Goal: Transaction & Acquisition: Purchase product/service

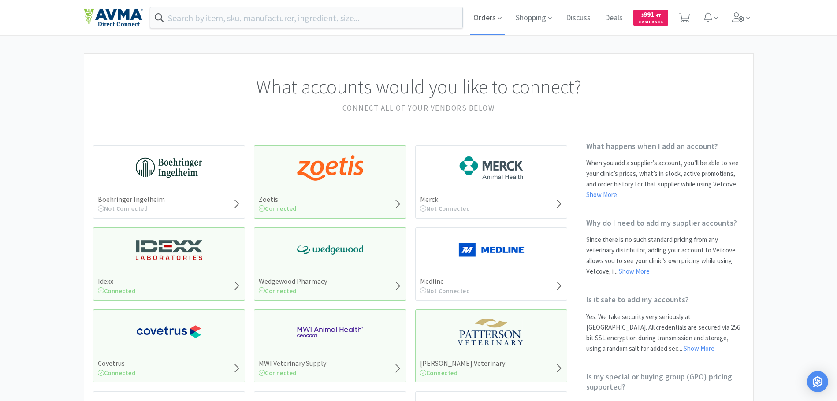
click at [486, 19] on span "Orders" at bounding box center [487, 17] width 35 height 35
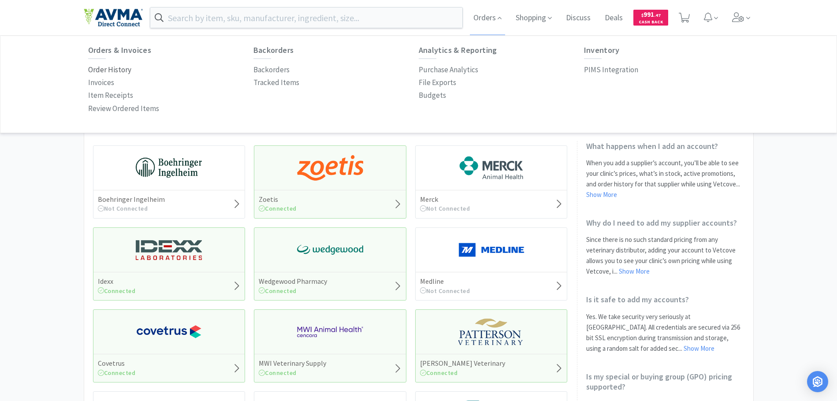
click at [108, 67] on p "Order History" at bounding box center [109, 70] width 43 height 12
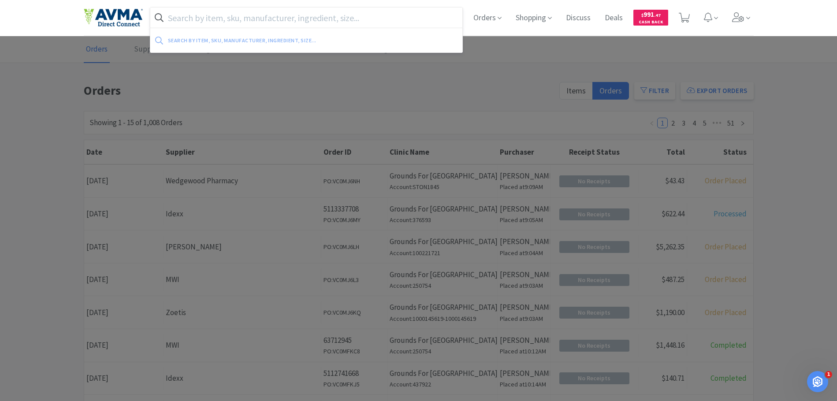
click at [262, 22] on input "text" at bounding box center [306, 17] width 313 height 20
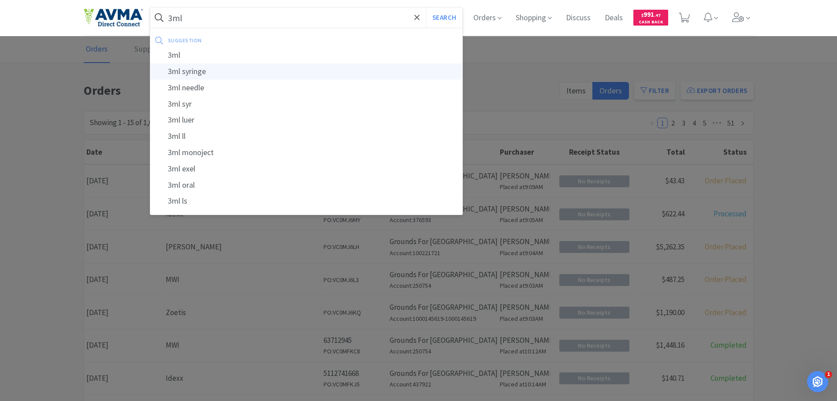
type input "3ml syringe"
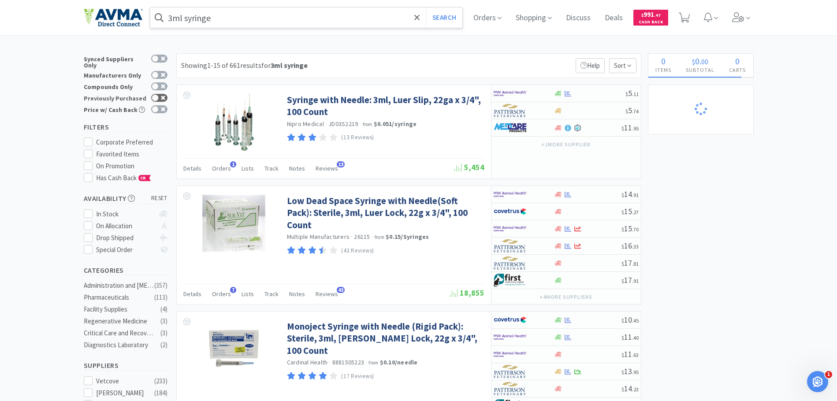
click at [162, 95] on div at bounding box center [159, 98] width 16 height 8
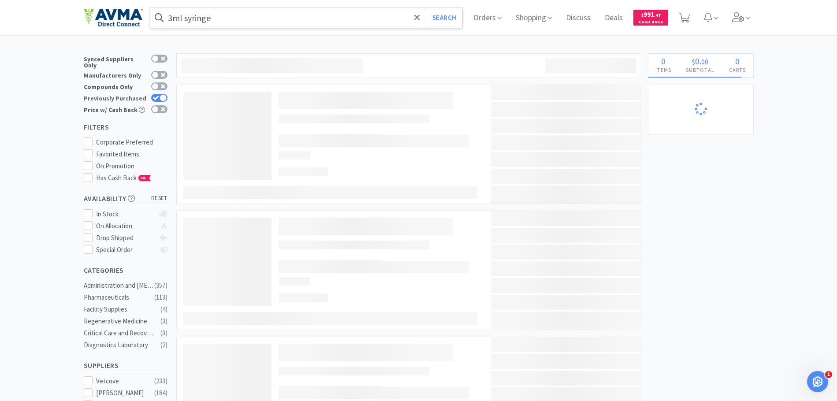
checkbox input "true"
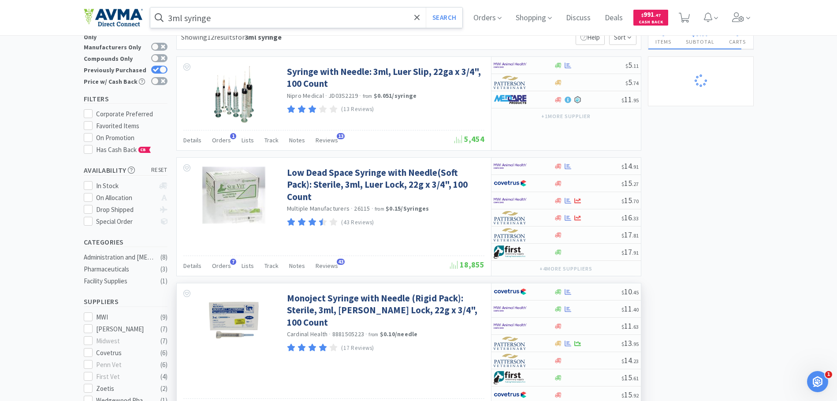
scroll to position [44, 0]
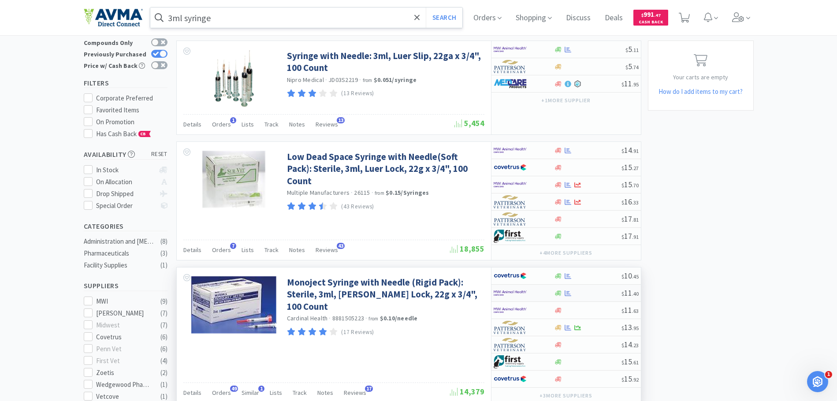
click at [508, 293] on img at bounding box center [510, 293] width 33 height 13
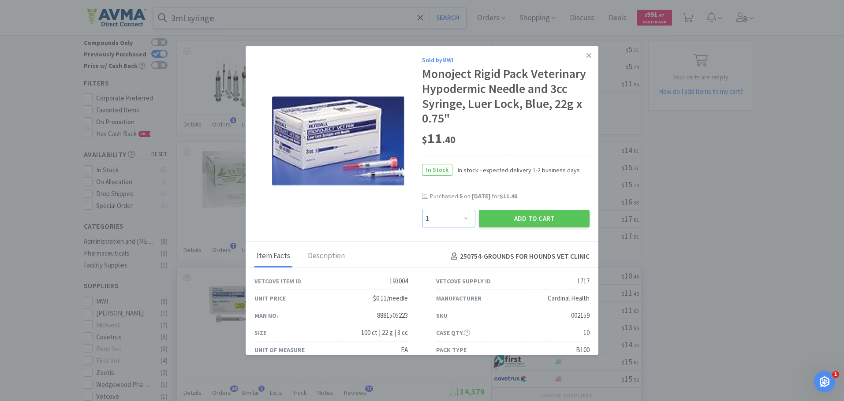
click at [458, 217] on select "Enter Quantity 1 2 3 4 5 6 7 8 9 10 11 12 13 14 15 16 17 18 19 20 Enter Quantity" at bounding box center [448, 219] width 53 height 18
select select "2"
click at [422, 210] on select "Enter Quantity 1 2 3 4 5 6 7 8 9 10 11 12 13 14 15 16 17 18 19 20 Enter Quantity" at bounding box center [448, 219] width 53 height 18
click at [543, 212] on button "Add to Cart" at bounding box center [534, 219] width 111 height 18
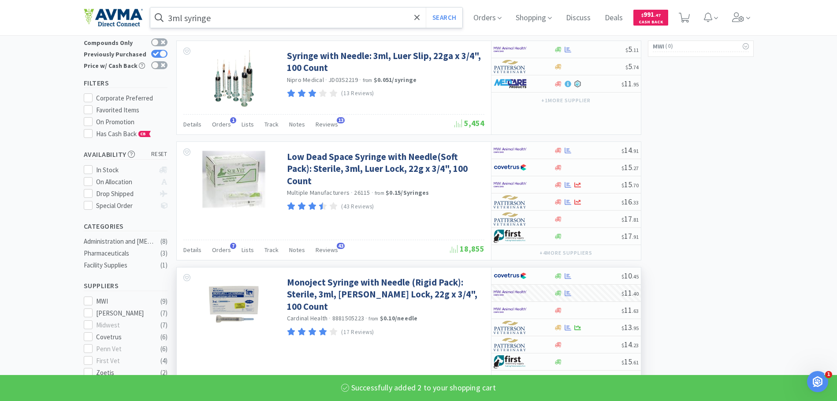
select select "2"
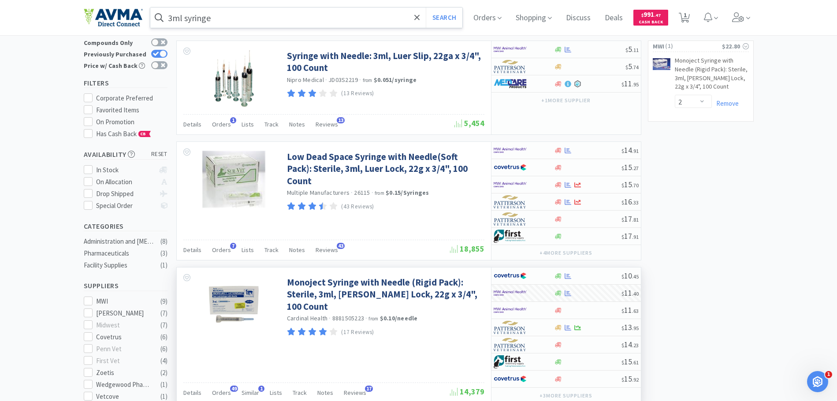
click at [239, 14] on input "3ml syringe" at bounding box center [306, 17] width 313 height 20
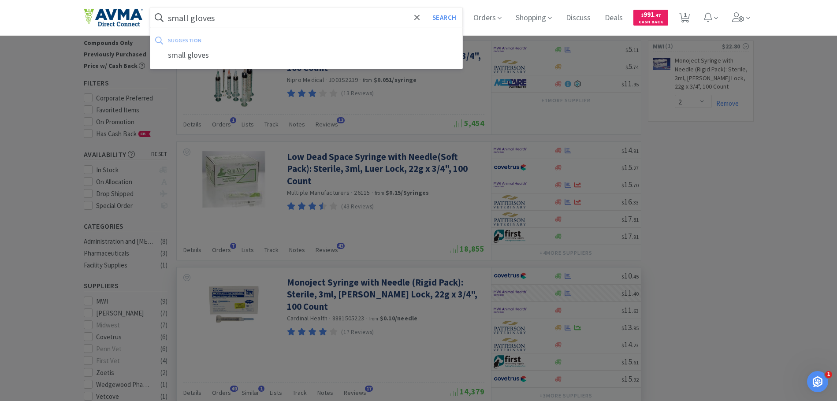
type input "small gloves"
click at [426, 7] on button "Search" at bounding box center [444, 17] width 37 height 20
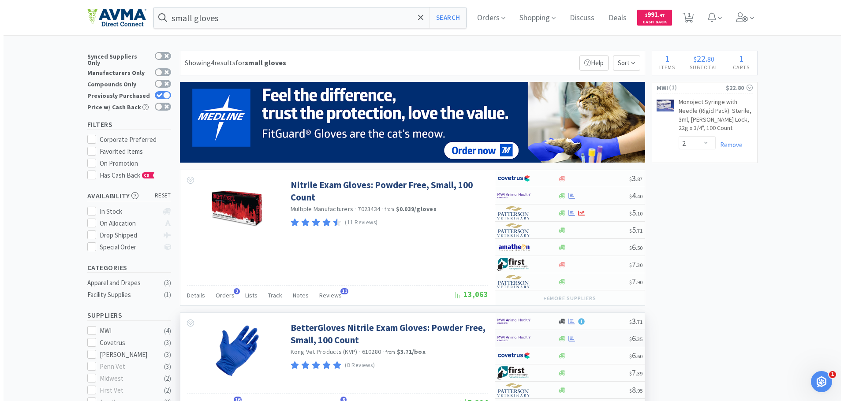
scroll to position [44, 0]
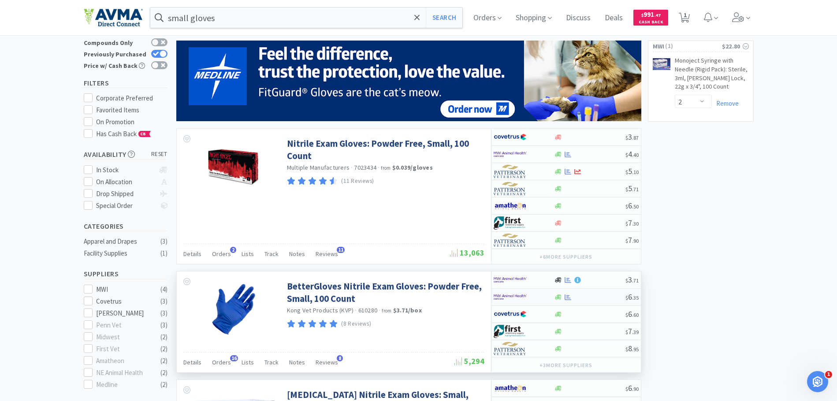
click at [506, 292] on img at bounding box center [510, 297] width 33 height 13
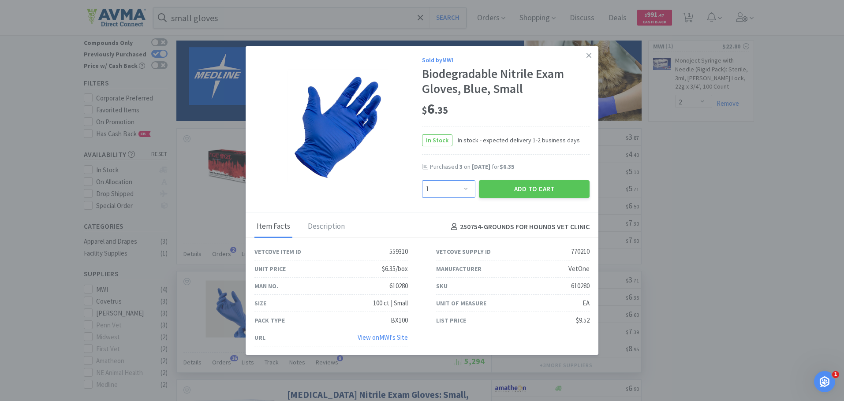
click at [463, 185] on select "Enter Quantity 1 2 3 4 5 6 7 8 9 10 11 12 13 14 15 16 17 18 19 20 Enter Quantity" at bounding box center [448, 189] width 53 height 18
select select "2"
click at [422, 180] on select "Enter Quantity 1 2 3 4 5 6 7 8 9 10 11 12 13 14 15 16 17 18 19 20 Enter Quantity" at bounding box center [448, 189] width 53 height 18
click at [534, 183] on button "Add to Cart" at bounding box center [534, 189] width 111 height 18
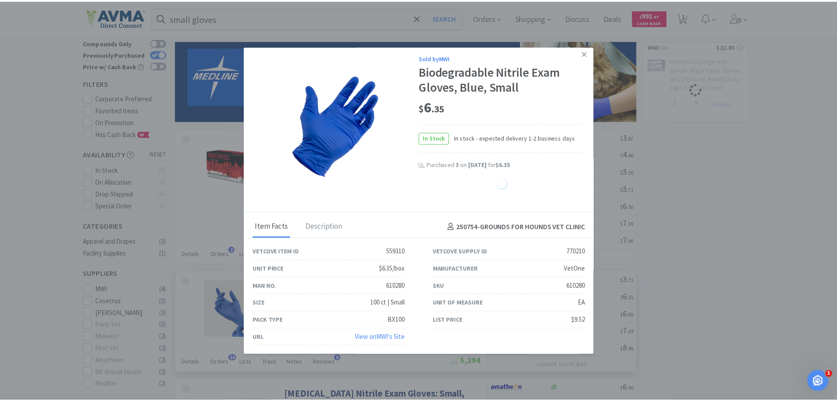
scroll to position [3, 0]
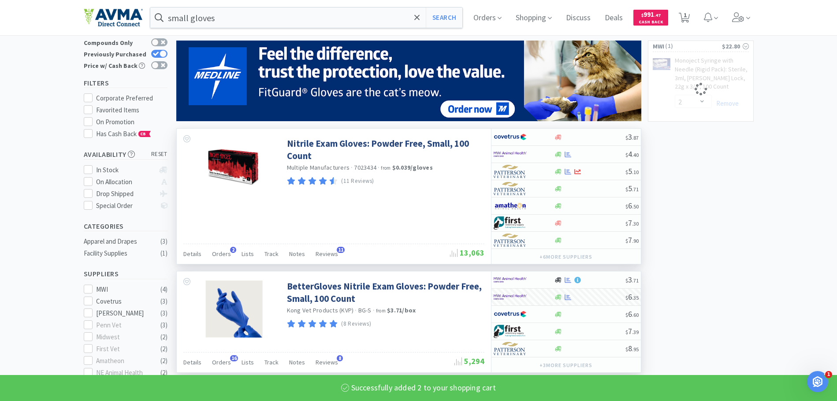
select select "2"
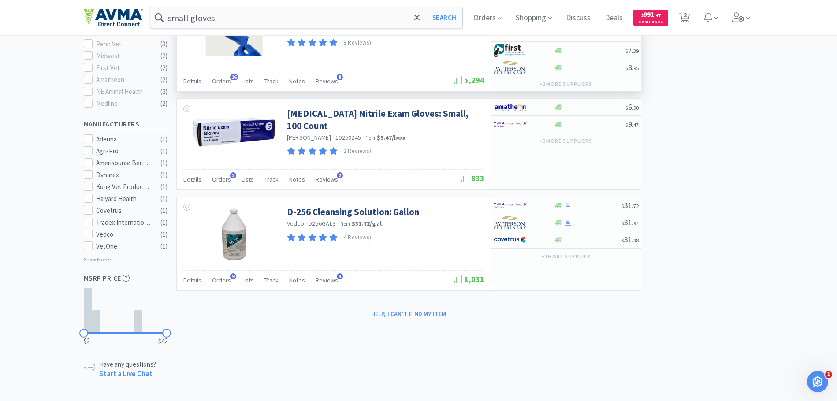
scroll to position [105, 0]
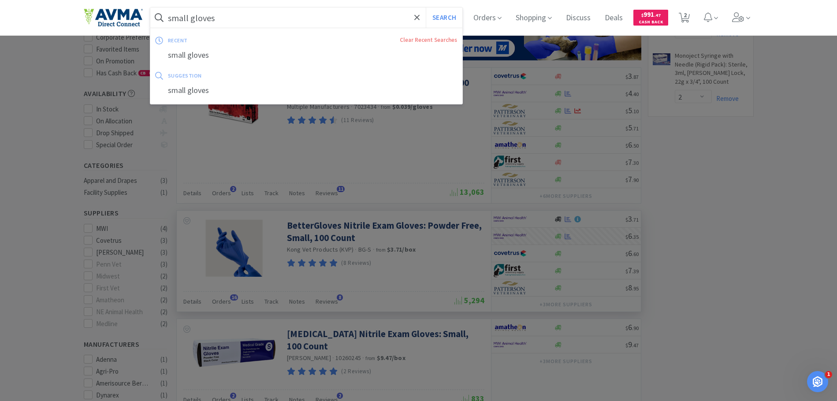
click at [179, 19] on input "small gloves" at bounding box center [306, 17] width 313 height 20
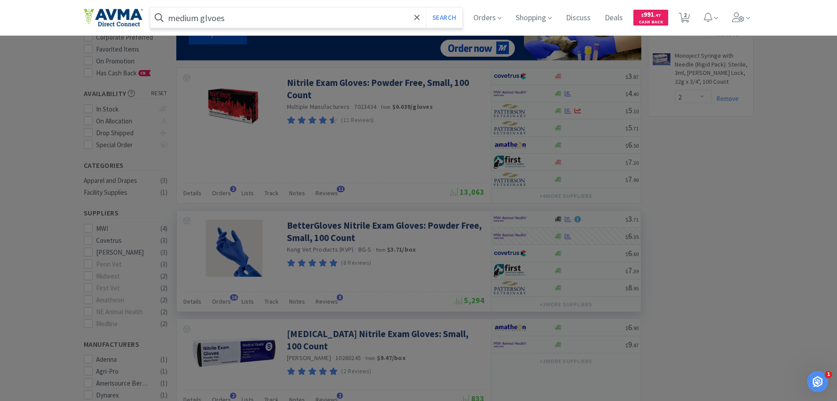
click at [426, 7] on button "Search" at bounding box center [444, 17] width 37 height 20
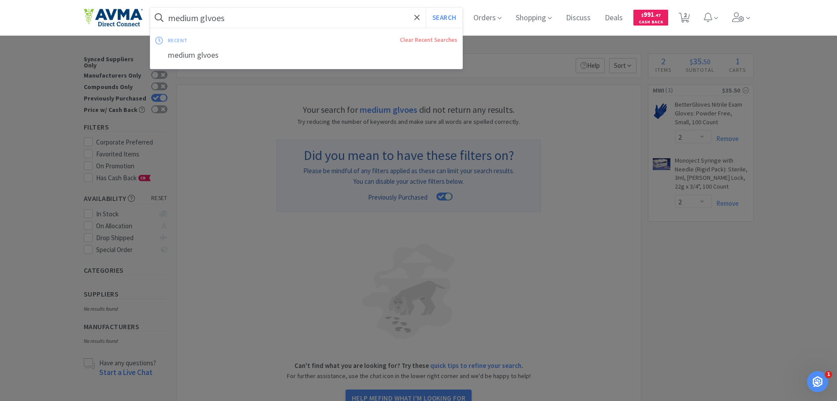
drag, startPoint x: 228, startPoint y: 12, endPoint x: 228, endPoint y: 21, distance: 8.4
click at [228, 14] on input "medium glvoes" at bounding box center [306, 17] width 313 height 20
click at [230, 16] on input "medium glvoes" at bounding box center [306, 17] width 313 height 20
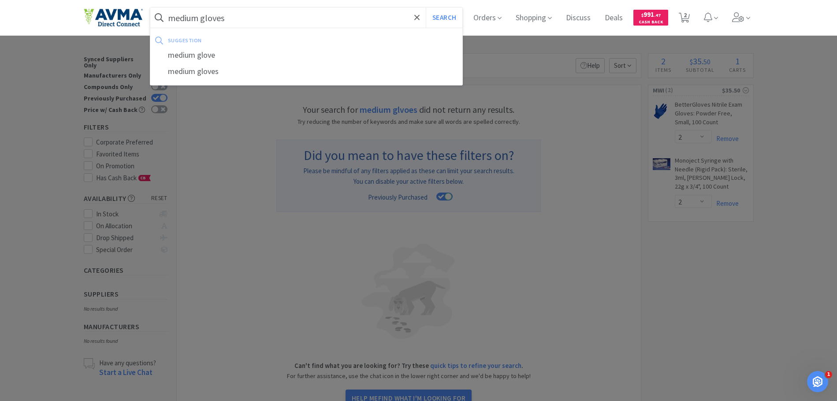
type input "medium gloves"
click at [426, 7] on button "Search" at bounding box center [444, 17] width 37 height 20
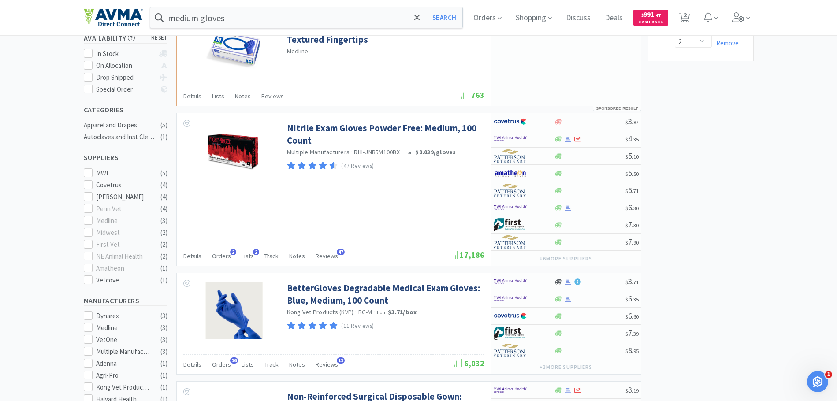
scroll to position [176, 0]
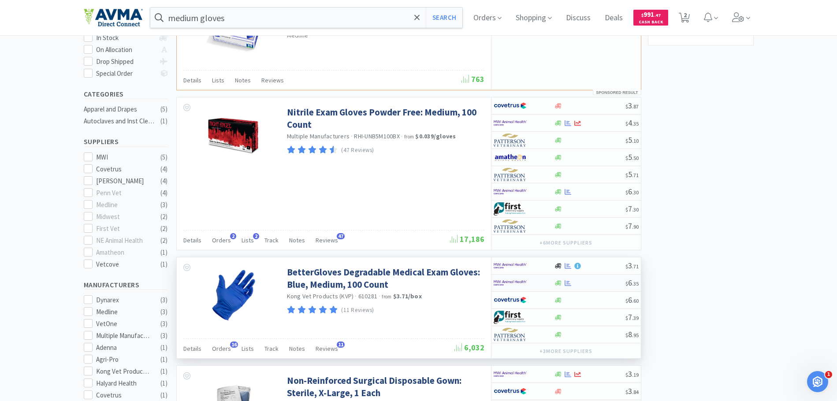
click at [496, 282] on img at bounding box center [510, 282] width 33 height 13
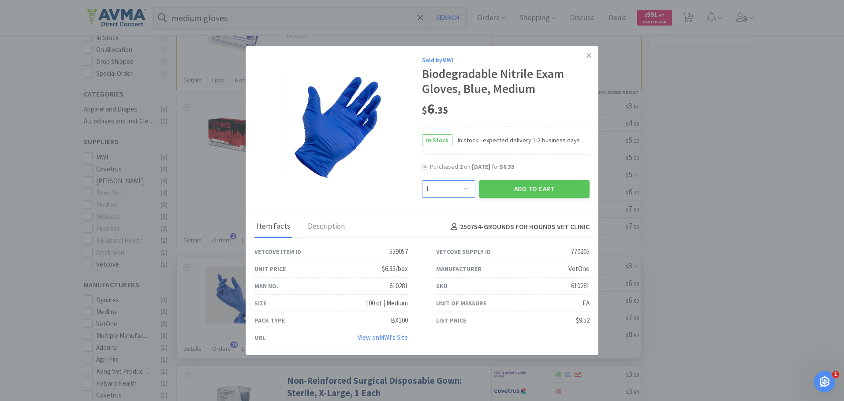
click at [456, 184] on select "Enter Quantity 1 2 3 4 5 6 7 8 9 10 11 12 13 14 15 16 17 18 19 20 Enter Quantity" at bounding box center [448, 189] width 53 height 18
select select "2"
click at [422, 180] on select "Enter Quantity 1 2 3 4 5 6 7 8 9 10 11 12 13 14 15 16 17 18 19 20 Enter Quantity" at bounding box center [448, 189] width 53 height 18
click at [524, 194] on button "Add to Cart" at bounding box center [534, 189] width 111 height 18
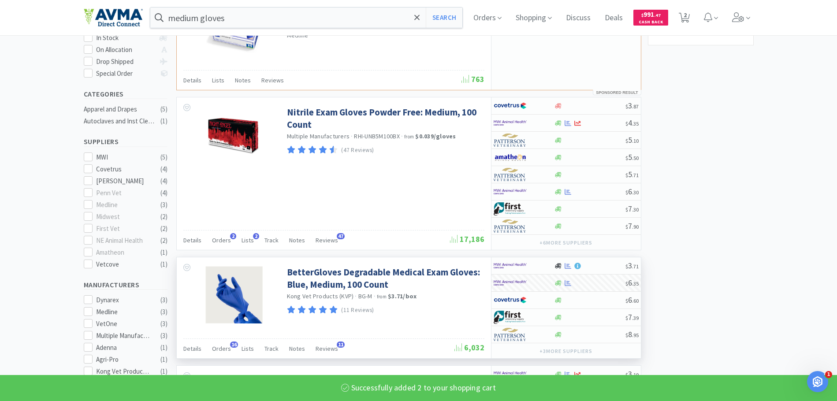
select select "2"
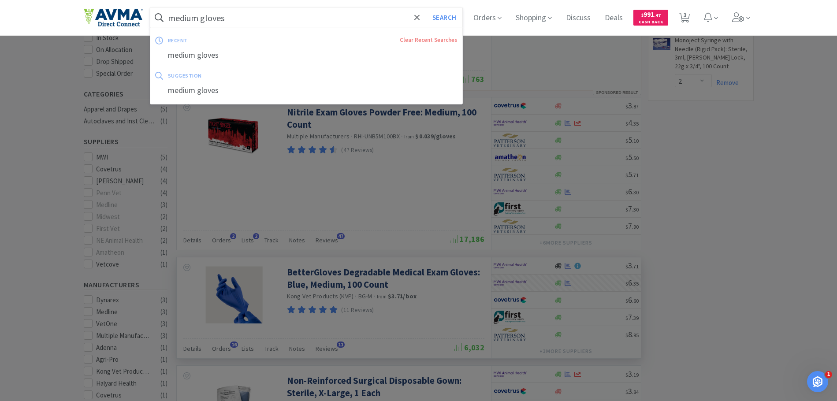
click at [240, 15] on input "medium gloves" at bounding box center [306, 17] width 313 height 20
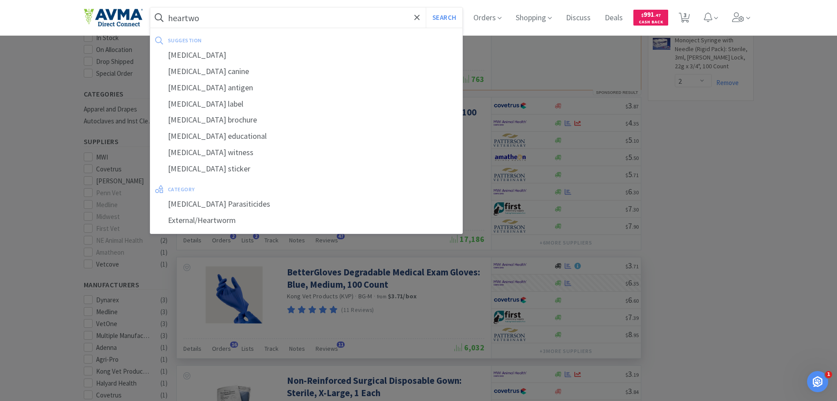
click at [261, 22] on input "heartwo" at bounding box center [306, 17] width 313 height 20
click at [207, 53] on div "[MEDICAL_DATA]" at bounding box center [306, 55] width 313 height 16
type input "[MEDICAL_DATA]"
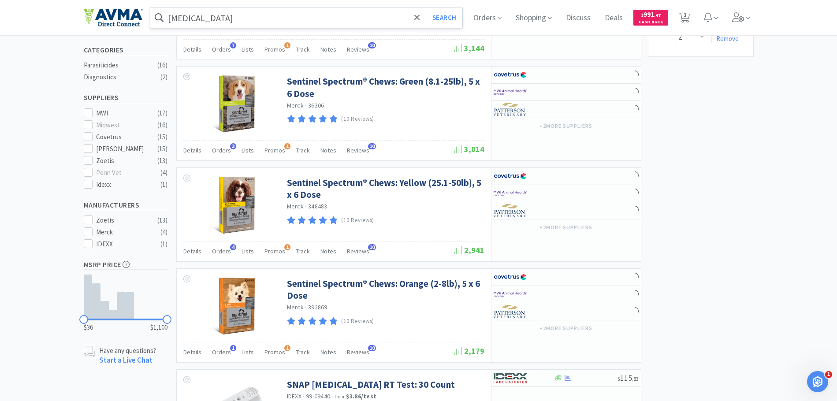
scroll to position [441, 0]
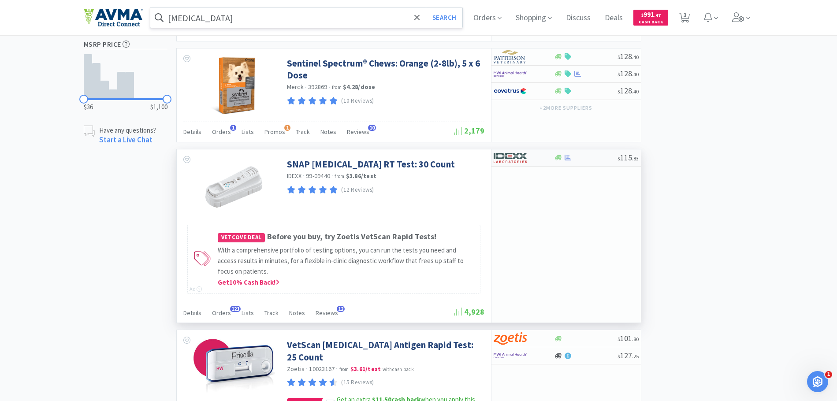
click at [524, 158] on img at bounding box center [510, 157] width 33 height 13
select select "1"
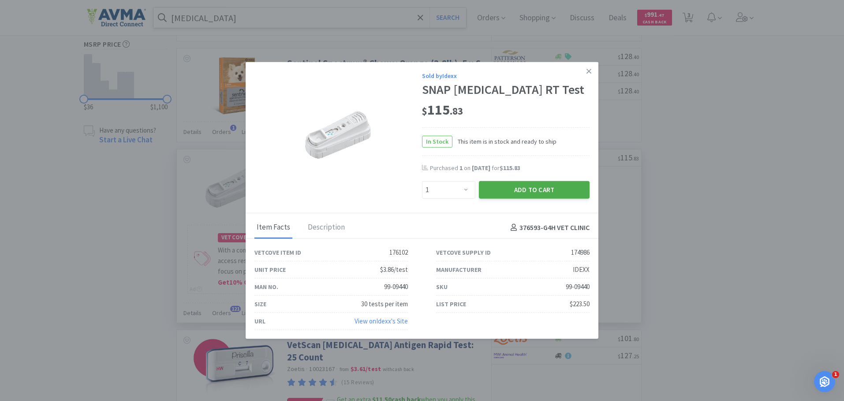
click at [529, 187] on button "Add to Cart" at bounding box center [534, 190] width 111 height 18
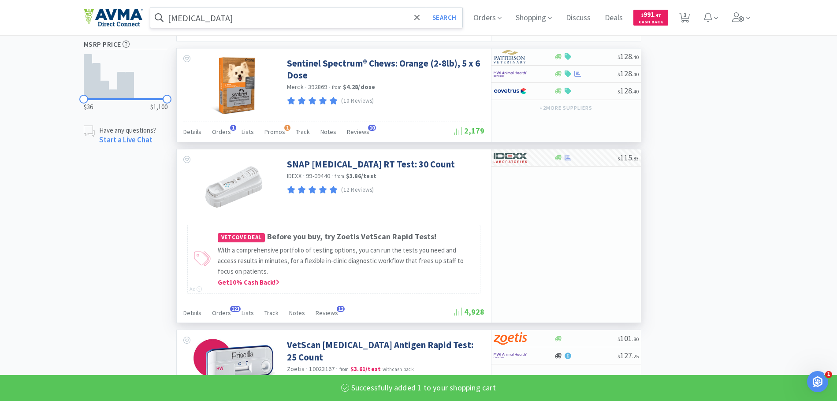
select select "1"
click at [208, 18] on input "[MEDICAL_DATA]" at bounding box center [306, 17] width 313 height 20
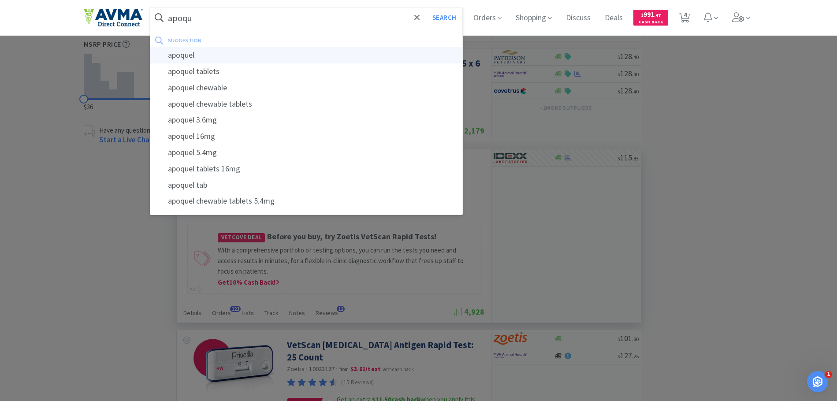
click at [209, 51] on div "apoquel" at bounding box center [306, 55] width 313 height 16
type input "apoquel"
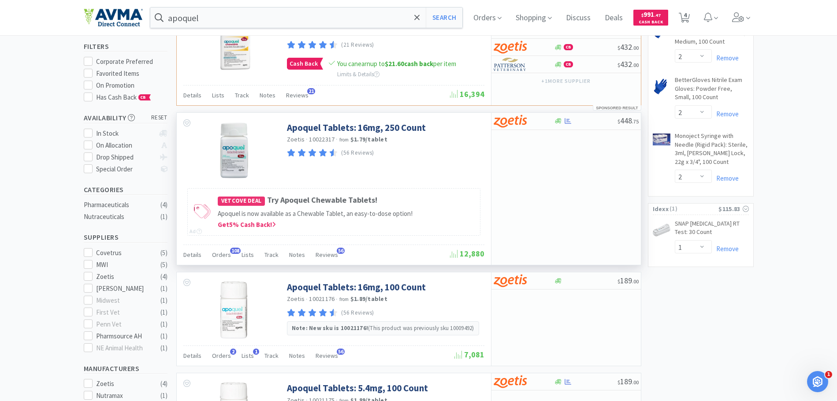
scroll to position [88, 0]
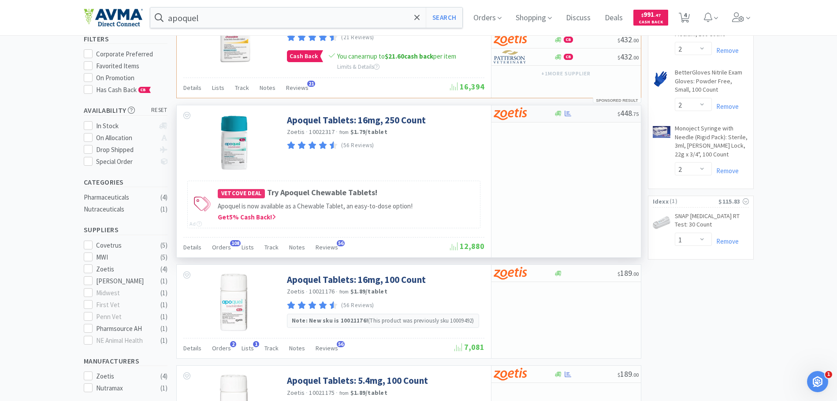
click at [525, 113] on img at bounding box center [510, 113] width 33 height 13
select select "1"
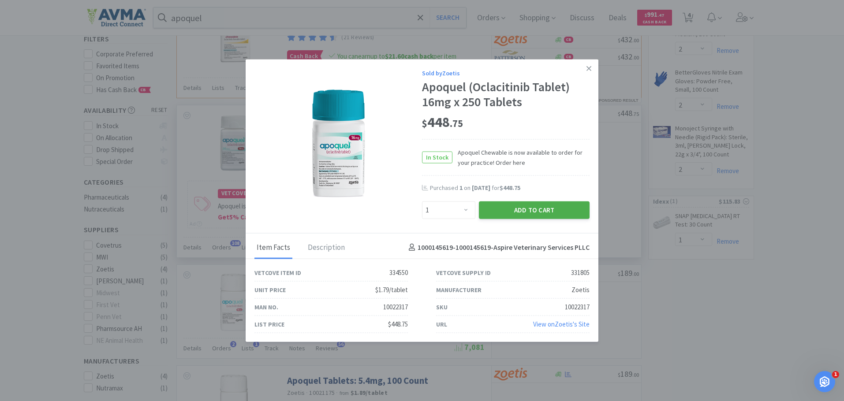
click at [516, 206] on button "Add to Cart" at bounding box center [534, 210] width 111 height 18
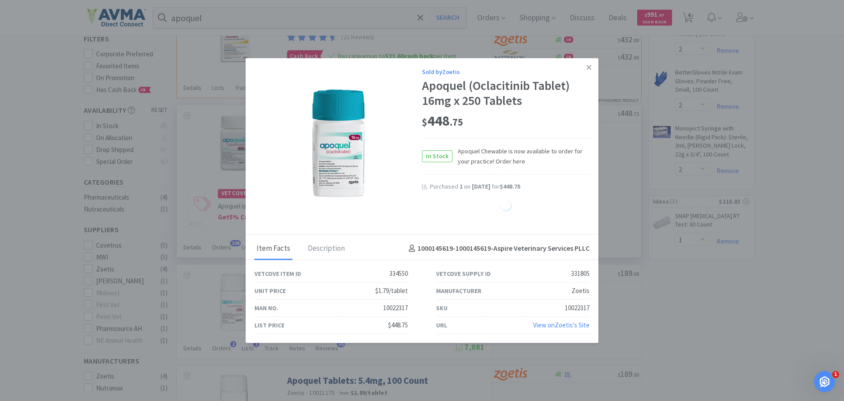
select select "1"
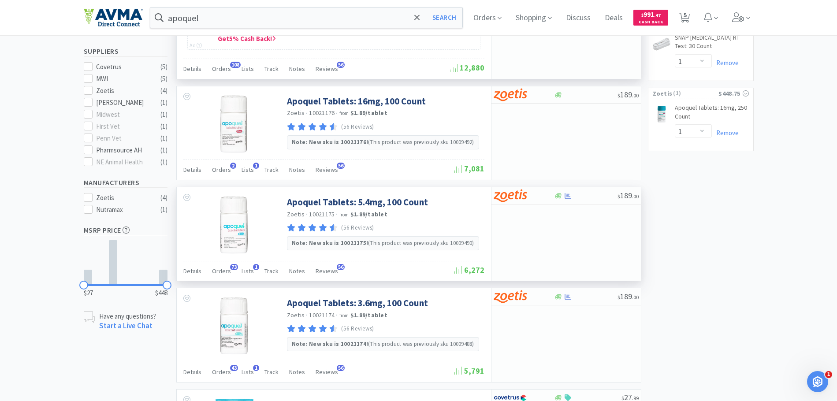
scroll to position [309, 0]
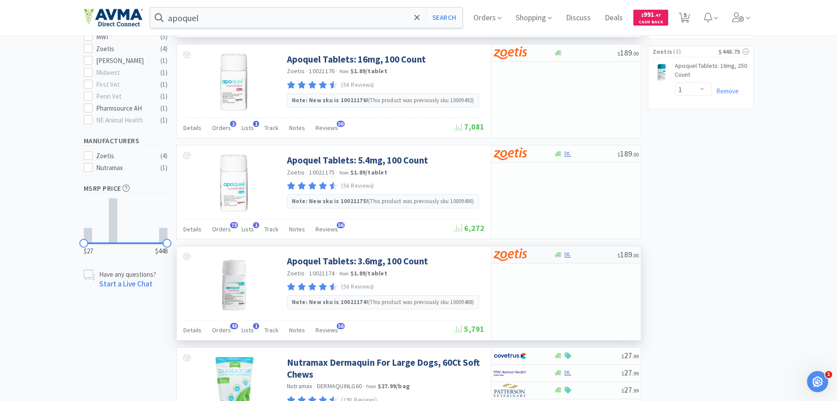
click at [562, 253] on div at bounding box center [558, 255] width 9 height 7
select select "1"
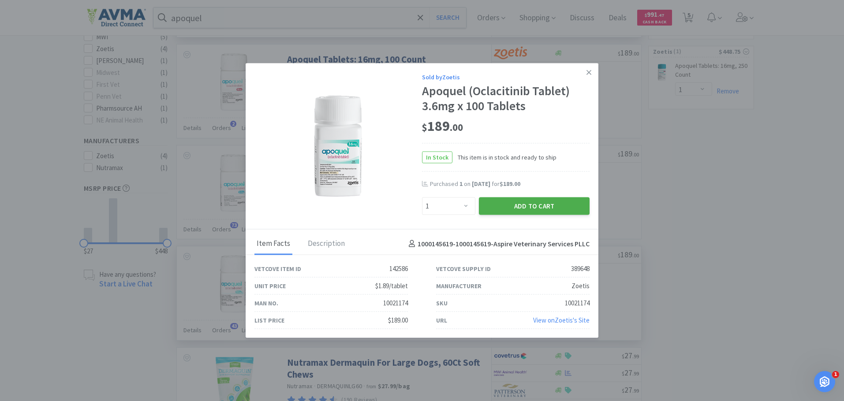
click at [541, 197] on div "Add to Cart" at bounding box center [534, 205] width 114 height 21
click at [540, 202] on button "Add to Cart" at bounding box center [534, 206] width 111 height 18
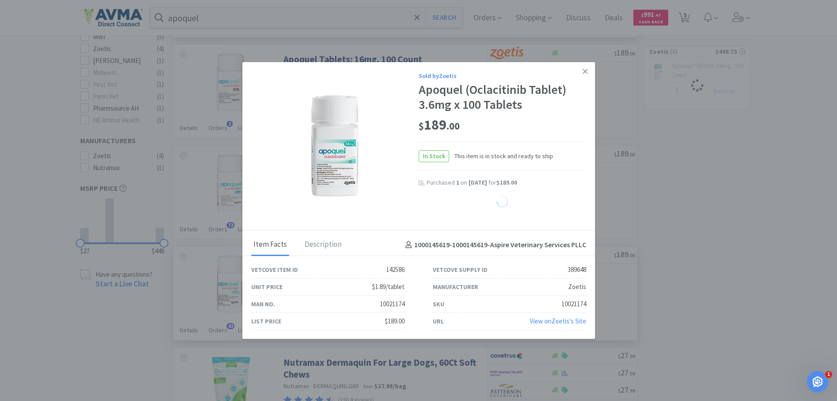
select select "1"
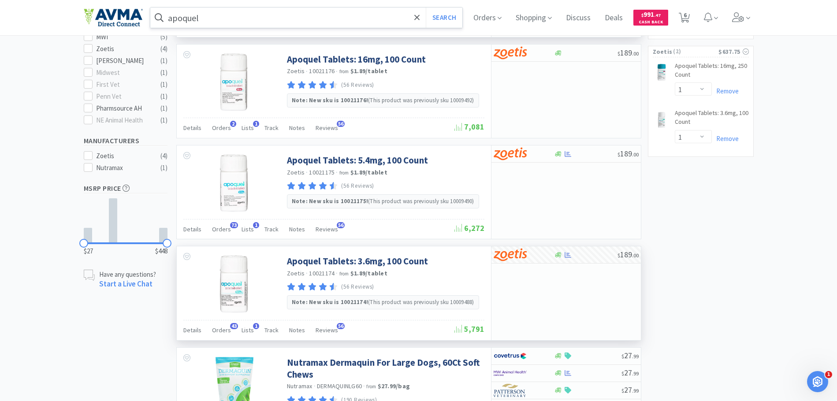
click at [194, 18] on input "apoquel" at bounding box center [306, 17] width 313 height 20
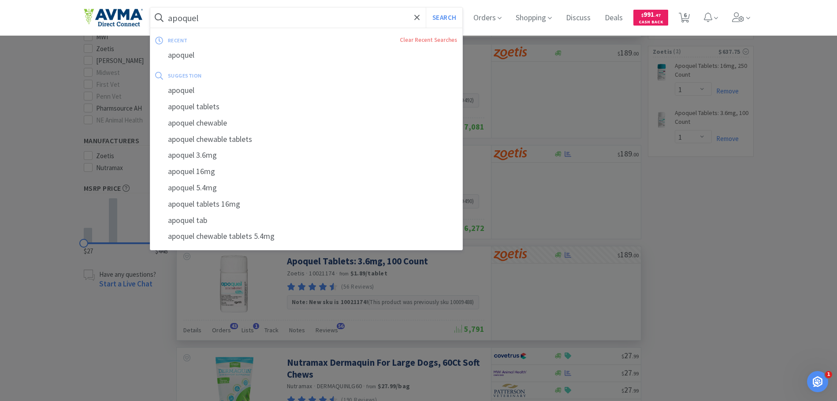
click at [193, 18] on input "apoquel" at bounding box center [306, 17] width 313 height 20
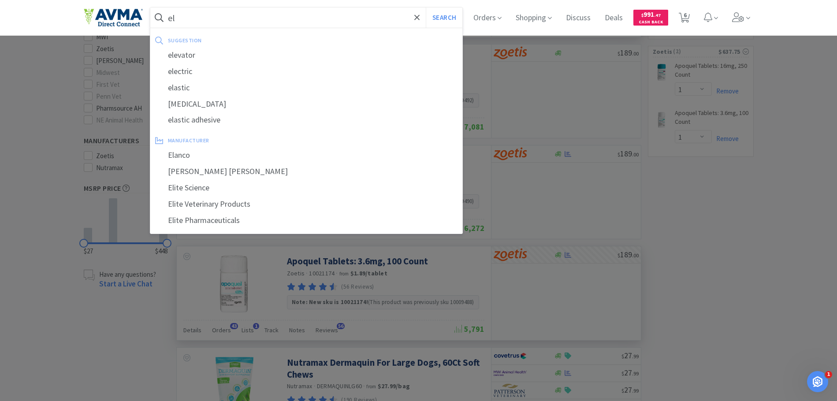
type input "l"
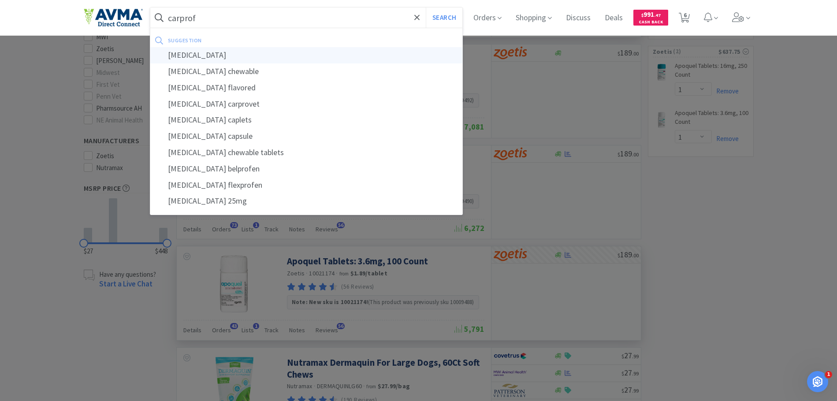
click at [188, 52] on div "[MEDICAL_DATA]" at bounding box center [306, 55] width 313 height 16
type input "[MEDICAL_DATA]"
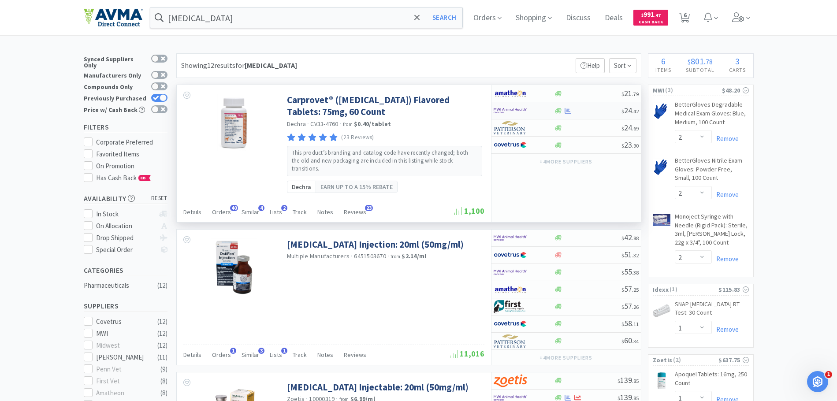
click at [521, 108] on img at bounding box center [510, 110] width 33 height 13
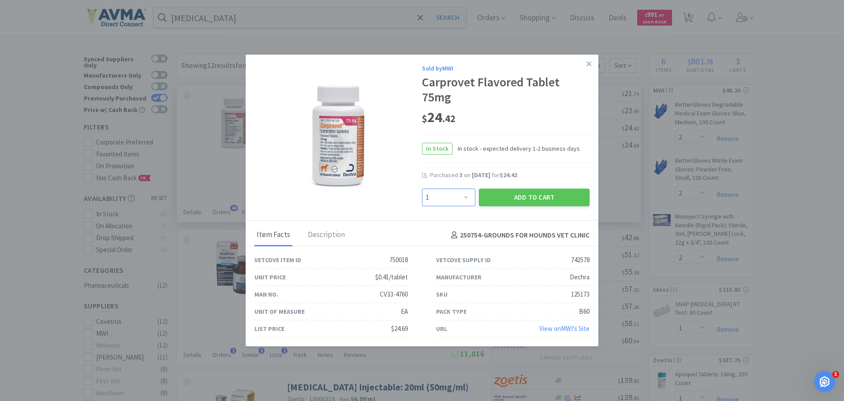
click at [466, 194] on select "Enter Quantity 1 2 3 4 5 6 7 8 9 10 11 12 13 14 15 16 17 18 19 20 Enter Quantity" at bounding box center [448, 198] width 53 height 18
select select "4"
click at [422, 189] on select "Enter Quantity 1 2 3 4 5 6 7 8 9 10 11 12 13 14 15 16 17 18 19 20 Enter Quantity" at bounding box center [448, 198] width 53 height 18
click at [522, 190] on button "Add to Cart" at bounding box center [534, 198] width 111 height 18
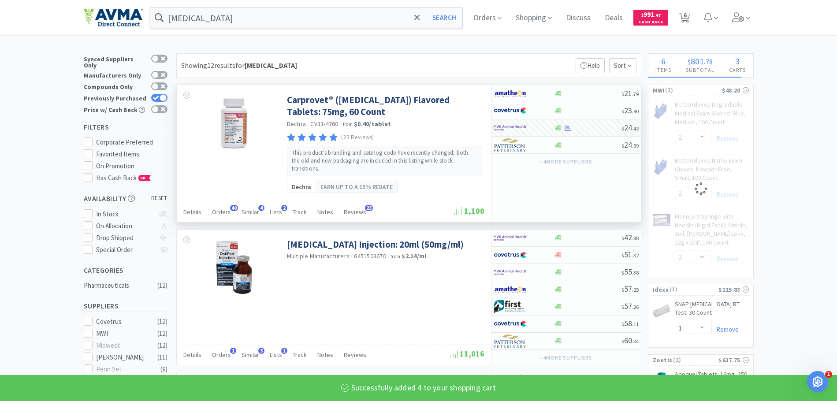
select select "4"
select select "2"
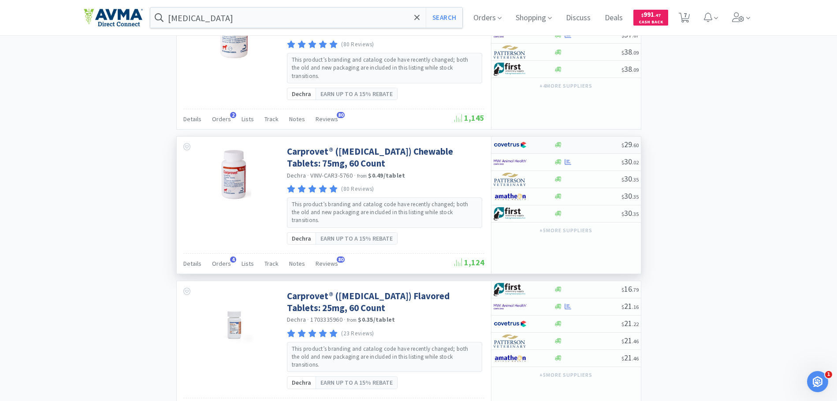
scroll to position [794, 0]
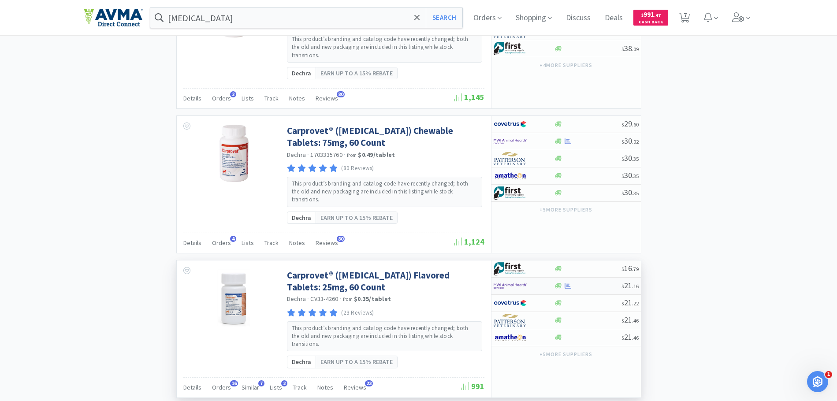
click at [505, 280] on img at bounding box center [510, 286] width 33 height 13
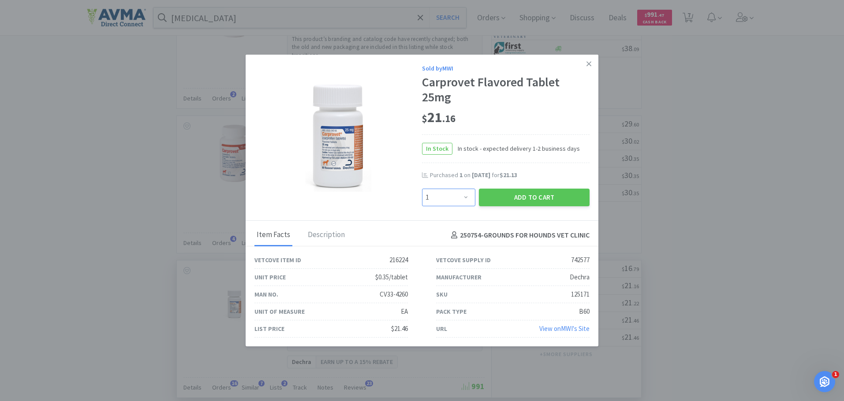
click at [450, 199] on select "Enter Quantity 1 2 3 4 5 6 7 8 9 10 11 12 13 14 15 16 17 18 19 20 Enter Quantity" at bounding box center [448, 198] width 53 height 18
select select "4"
click at [422, 189] on select "Enter Quantity 1 2 3 4 5 6 7 8 9 10 11 12 13 14 15 16 17 18 19 20 Enter Quantity" at bounding box center [448, 198] width 53 height 18
click at [546, 203] on button "Add to Cart" at bounding box center [534, 198] width 111 height 18
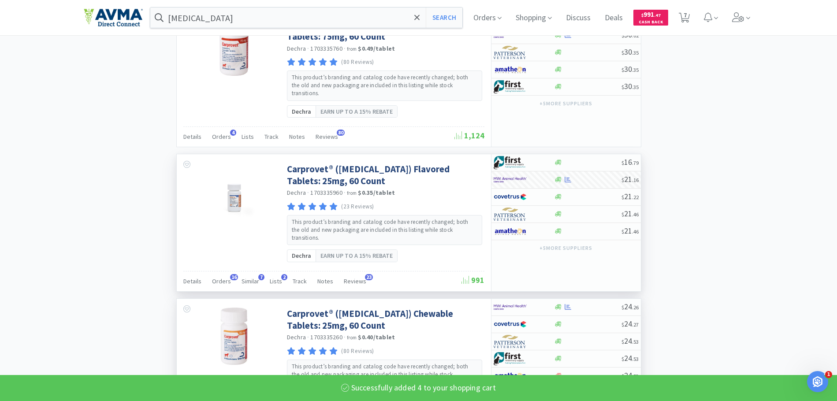
select select "4"
select select "2"
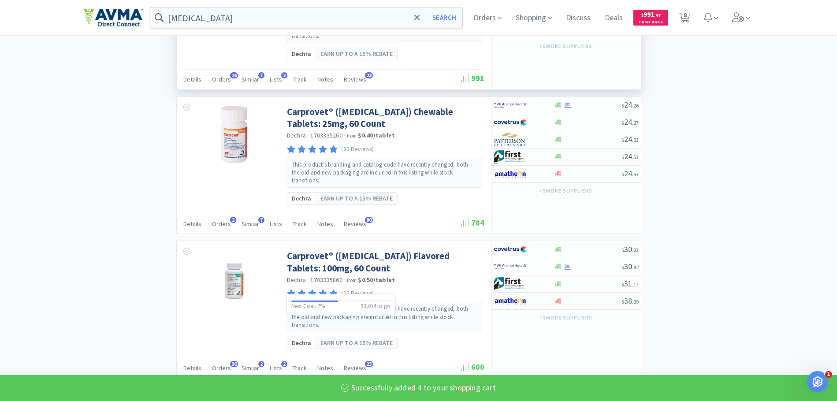
scroll to position [1102, 0]
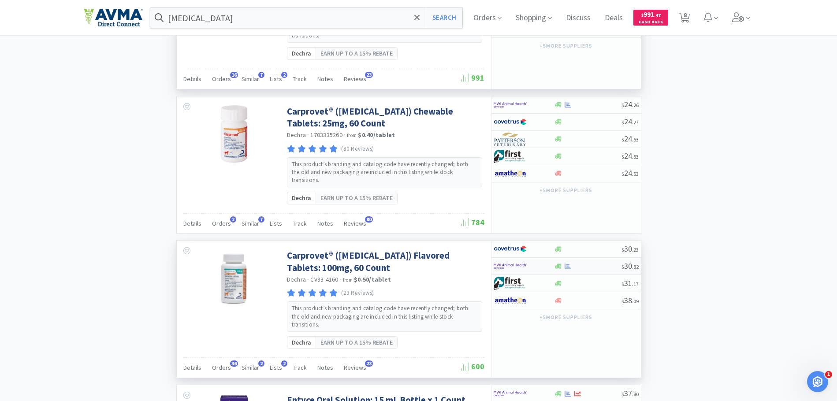
click at [515, 260] on img at bounding box center [510, 266] width 33 height 13
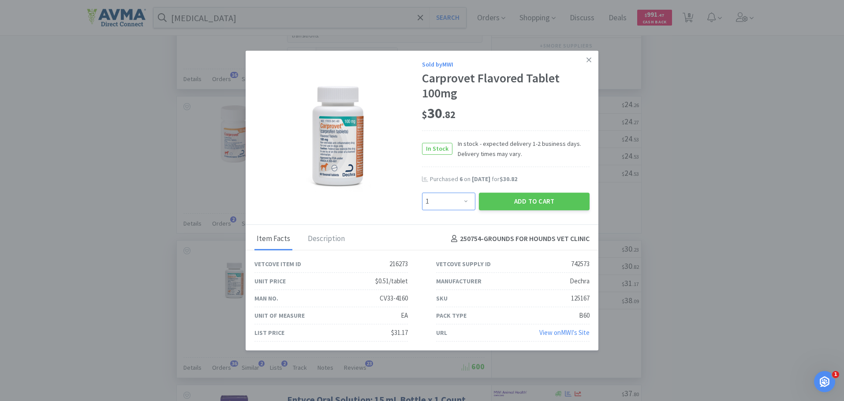
click at [439, 204] on select "Enter Quantity 1 2 3 4 5 6 7 8 9 10 11 12 13 14 15 16 17 18 19 20 Enter Quantity" at bounding box center [448, 202] width 53 height 18
select select "4"
click at [422, 193] on select "Enter Quantity 1 2 3 4 5 6 7 8 9 10 11 12 13 14 15 16 17 18 19 20 Enter Quantity" at bounding box center [448, 202] width 53 height 18
click at [558, 195] on button "Add to Cart" at bounding box center [534, 202] width 111 height 18
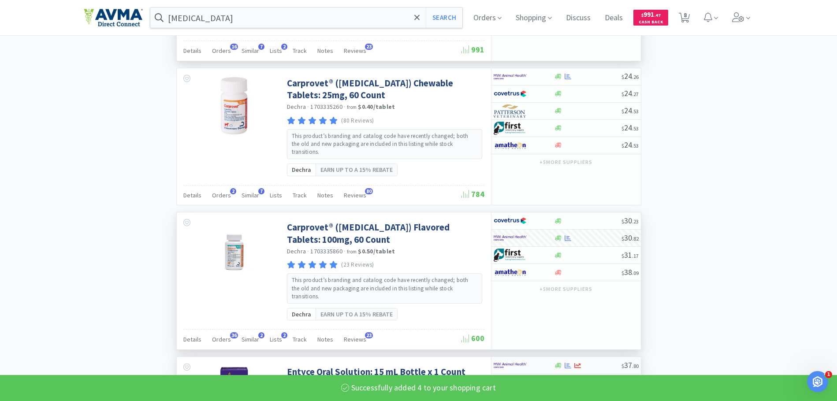
scroll to position [1146, 0]
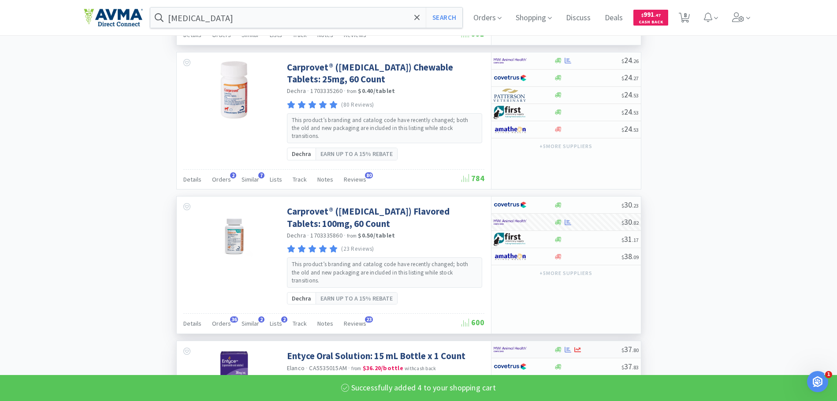
select select "4"
select select "2"
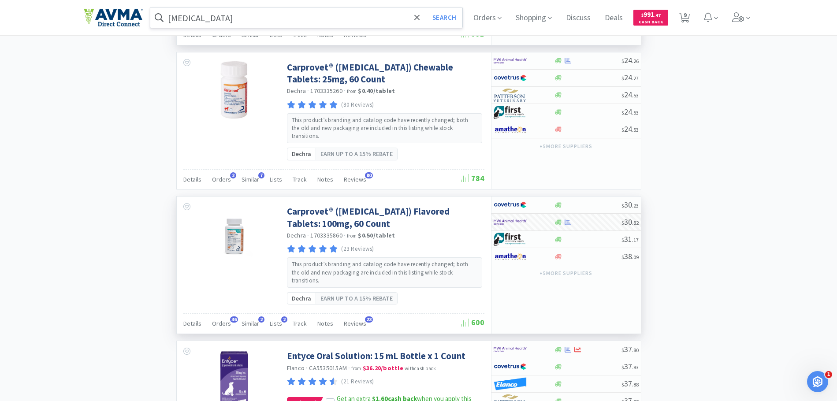
drag, startPoint x: 198, startPoint y: 18, endPoint x: 194, endPoint y: 21, distance: 4.7
click at [197, 19] on input "[MEDICAL_DATA]" at bounding box center [306, 17] width 313 height 20
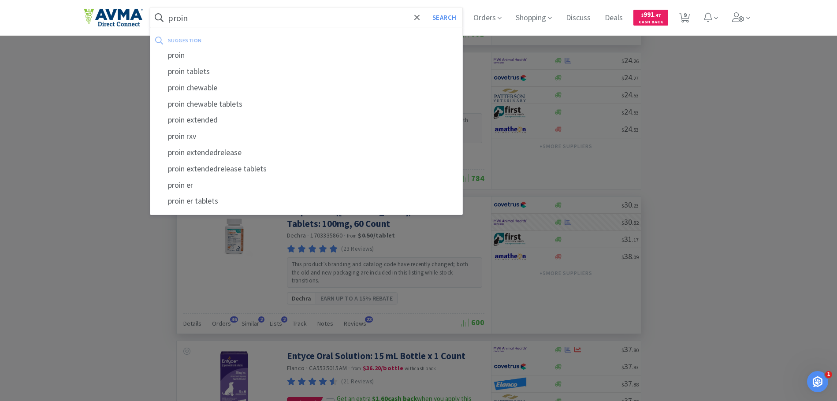
type input "proin"
click at [426, 7] on button "Search" at bounding box center [444, 17] width 37 height 20
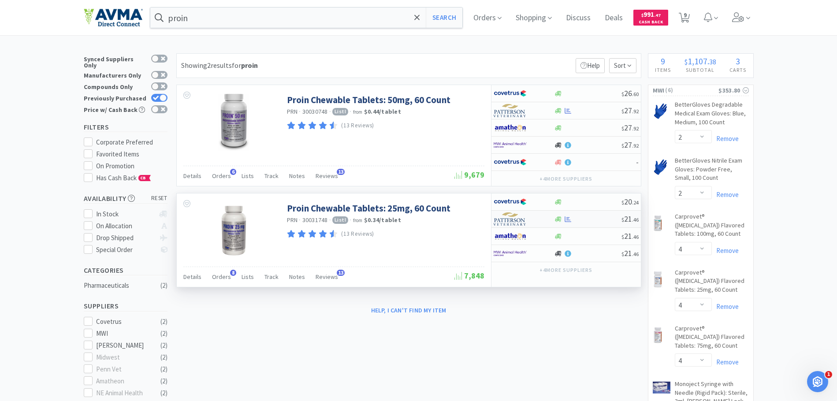
click at [553, 215] on div at bounding box center [524, 219] width 60 height 15
select select "1"
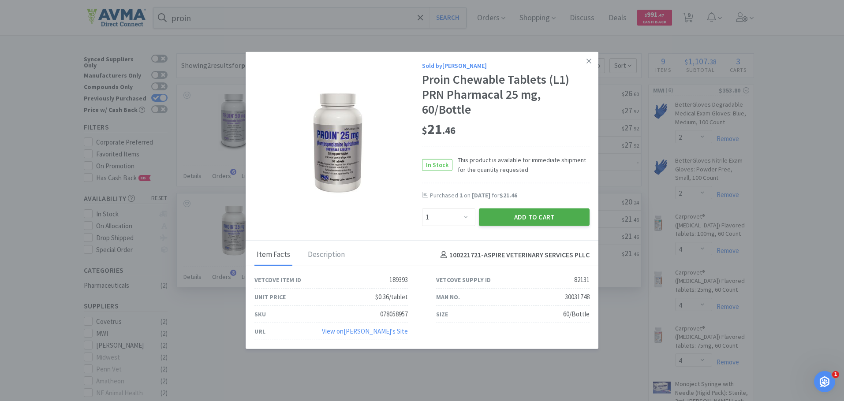
click at [526, 216] on button "Add to Cart" at bounding box center [534, 218] width 111 height 18
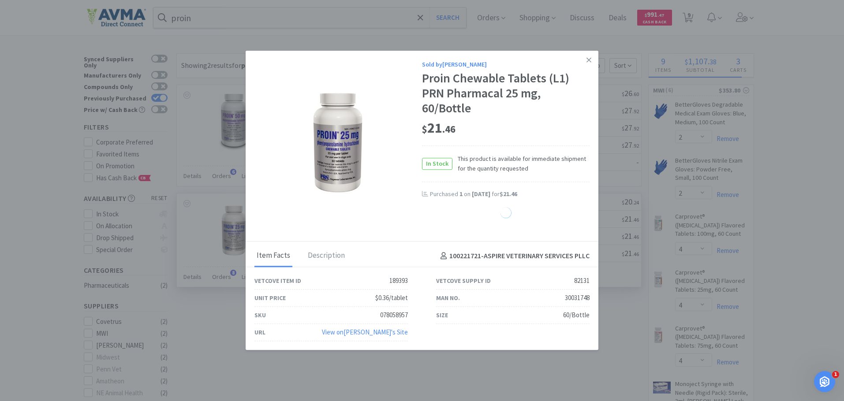
select select "1"
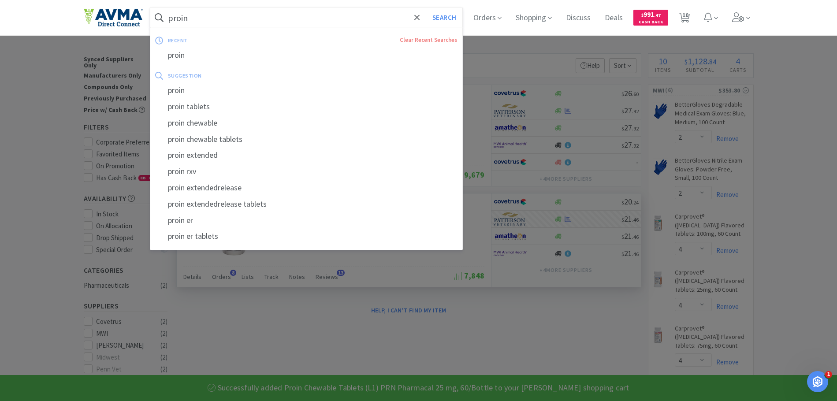
click at [199, 18] on input "proin" at bounding box center [306, 17] width 313 height 20
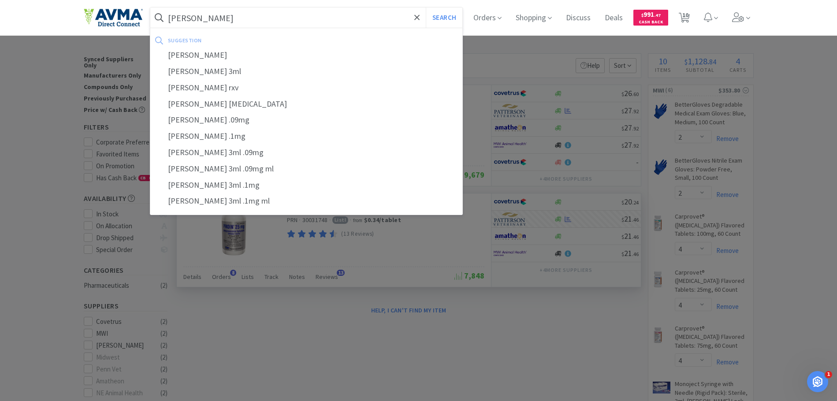
type input "[PERSON_NAME]"
click at [426, 7] on button "Search" at bounding box center [444, 17] width 37 height 20
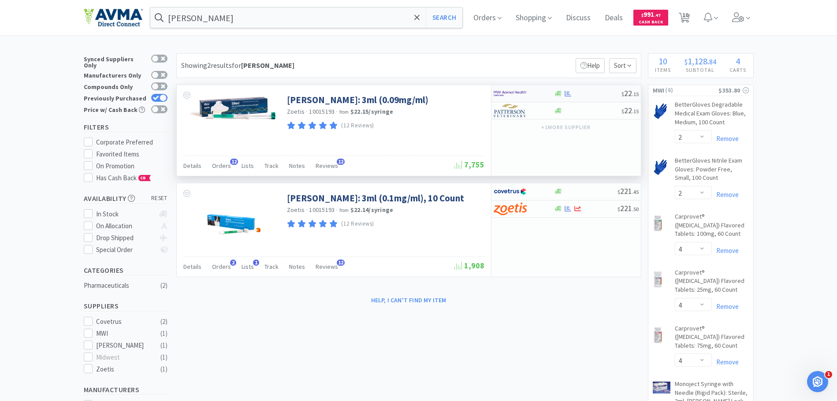
click at [521, 93] on img at bounding box center [510, 93] width 33 height 13
select select "1"
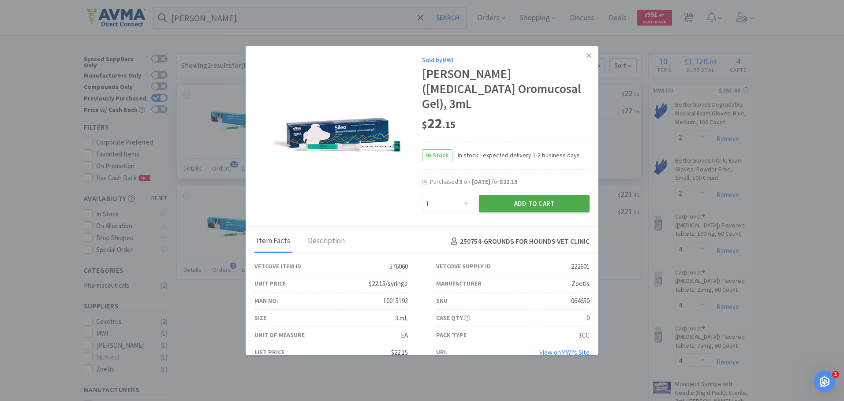
click at [495, 195] on button "Add to Cart" at bounding box center [534, 204] width 111 height 18
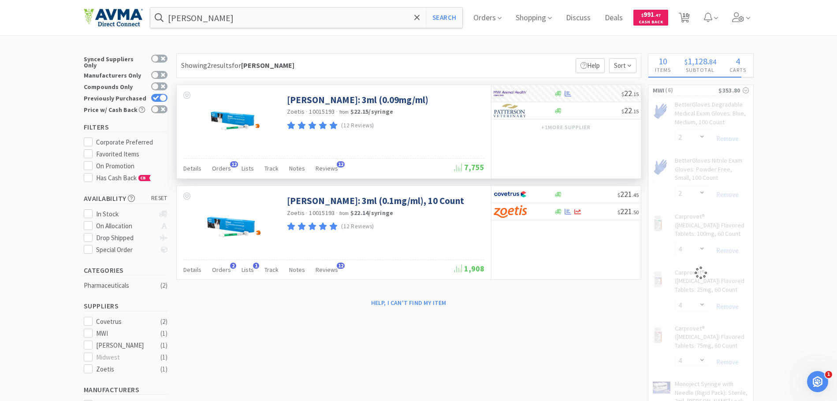
select select "1"
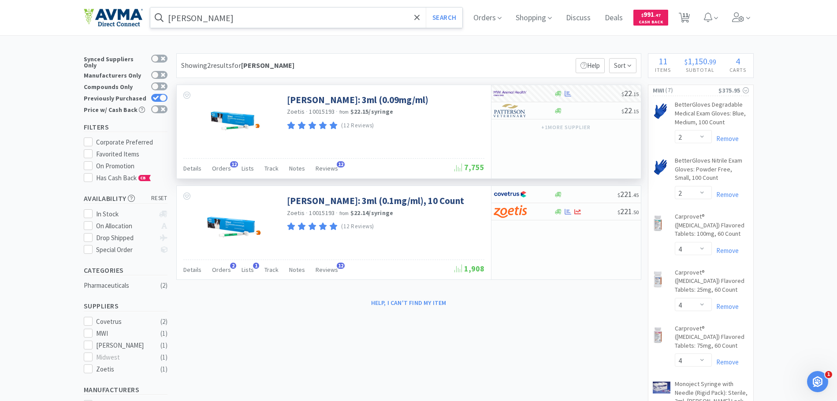
click at [239, 20] on input "[PERSON_NAME]" at bounding box center [306, 17] width 313 height 20
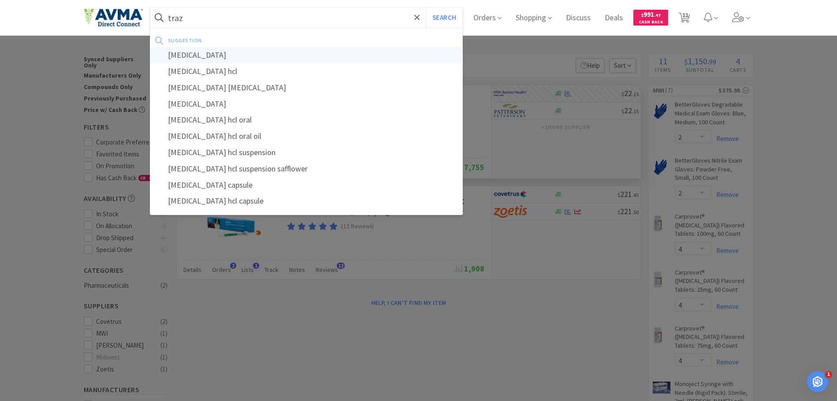
type input "[MEDICAL_DATA]"
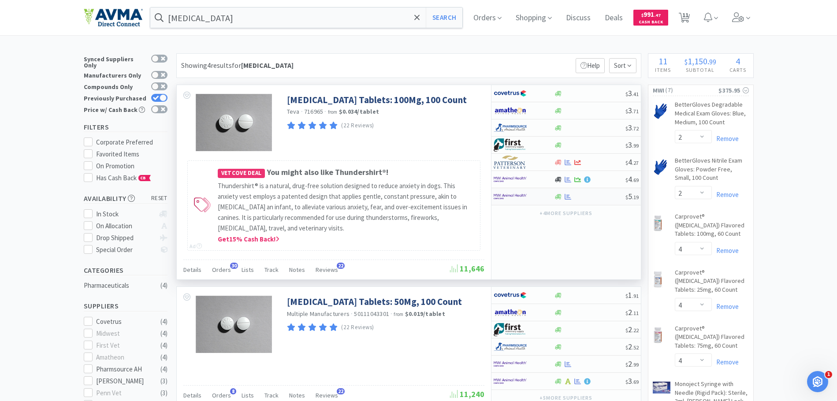
click at [504, 198] on img at bounding box center [510, 196] width 33 height 13
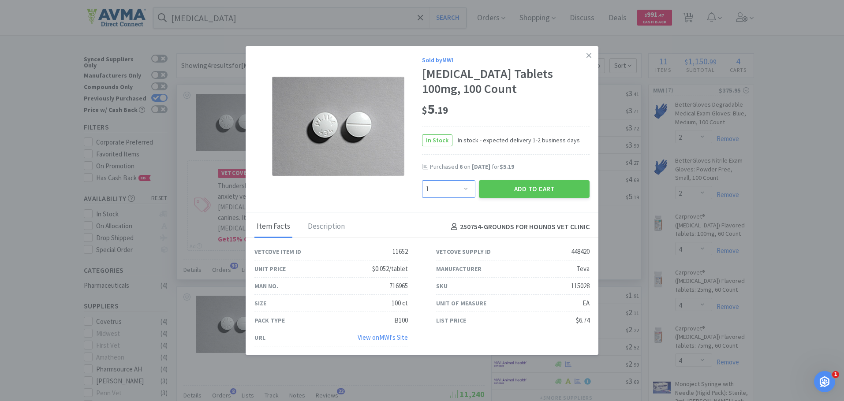
click at [455, 188] on select "Enter Quantity 1 2 3 4 5 6 7 8 9 10 11 12 13 14 15 16 17 18 19 20 Enter Quantity" at bounding box center [448, 189] width 53 height 18
select select "3"
click at [422, 180] on select "Enter Quantity 1 2 3 4 5 6 7 8 9 10 11 12 13 14 15 16 17 18 19 20 Enter Quantity" at bounding box center [448, 189] width 53 height 18
click at [462, 190] on select "Enter Quantity 1 2 3 4 5 6 7 8 9 10 11 12 13 14 15 16 17 18 19 20 Enter Quantity" at bounding box center [448, 189] width 53 height 18
click at [496, 187] on button "Add to Cart" at bounding box center [534, 189] width 111 height 18
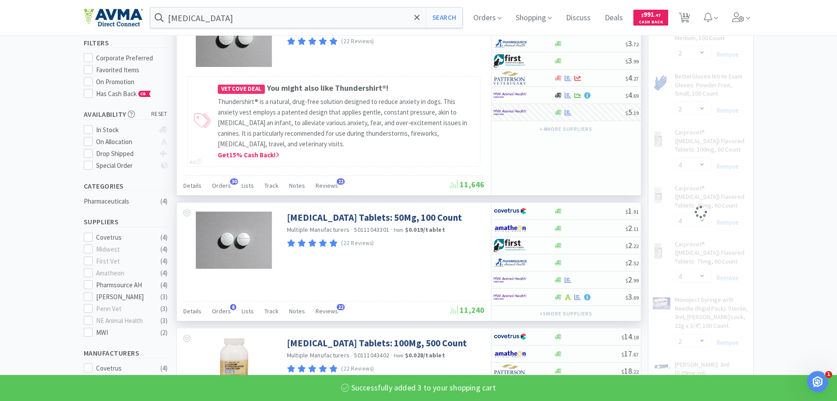
scroll to position [88, 0]
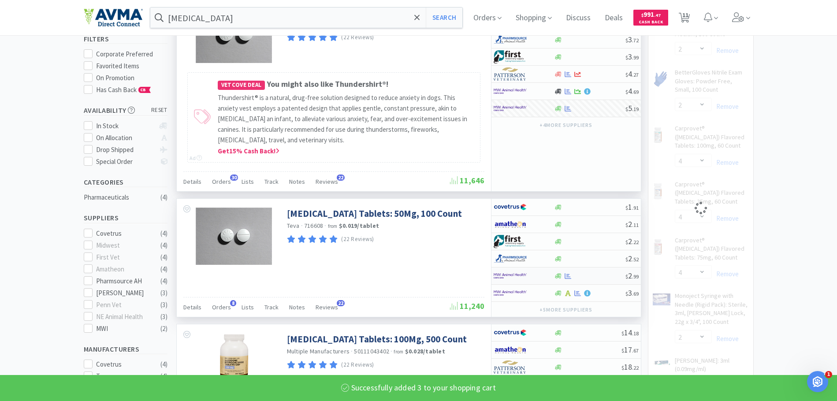
select select "3"
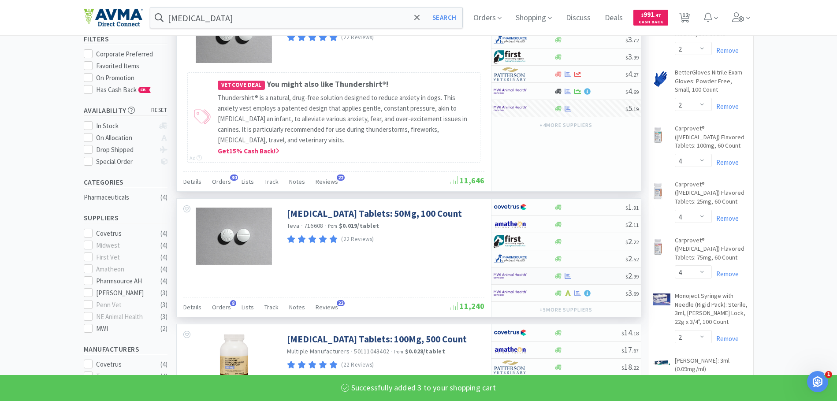
click at [511, 274] on img at bounding box center [510, 275] width 33 height 13
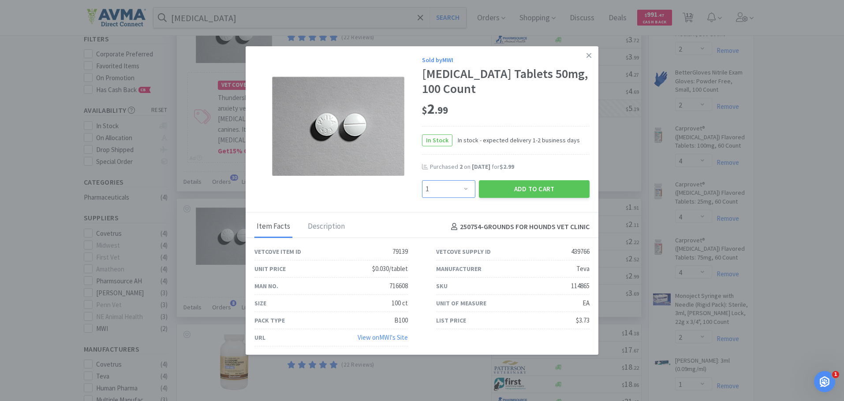
click at [458, 189] on select "Enter Quantity 1 2 3 4 5 6 7 8 9 10 11 12 13 14 15 16 17 18 19 20 Enter Quantity" at bounding box center [448, 189] width 53 height 18
select select "2"
click at [422, 180] on select "Enter Quantity 1 2 3 4 5 6 7 8 9 10 11 12 13 14 15 16 17 18 19 20 Enter Quantity" at bounding box center [448, 189] width 53 height 18
click at [538, 187] on button "Add to Cart" at bounding box center [534, 189] width 111 height 18
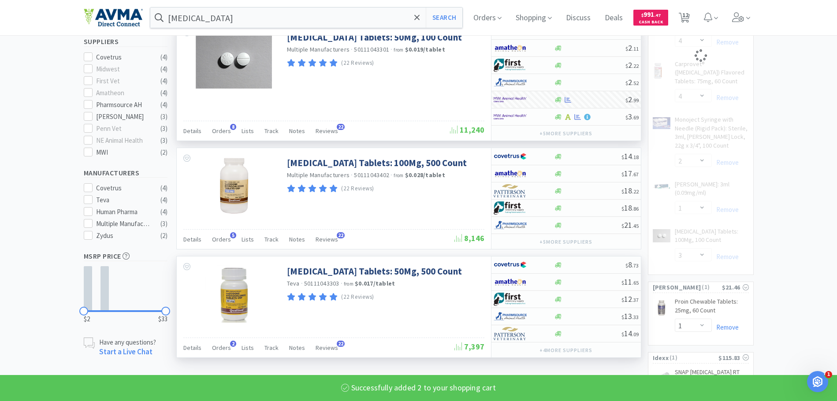
select select "2"
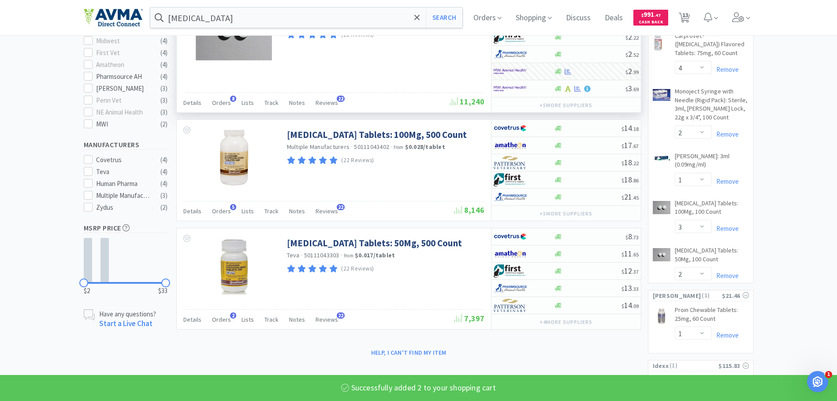
scroll to position [309, 0]
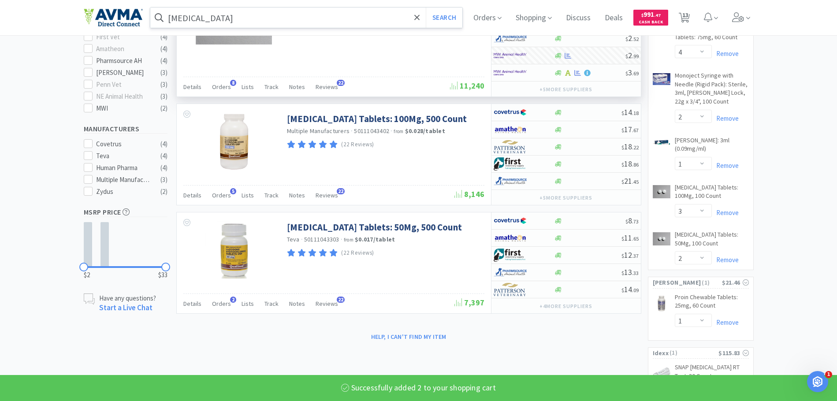
click at [220, 15] on input "[MEDICAL_DATA]" at bounding box center [306, 17] width 313 height 20
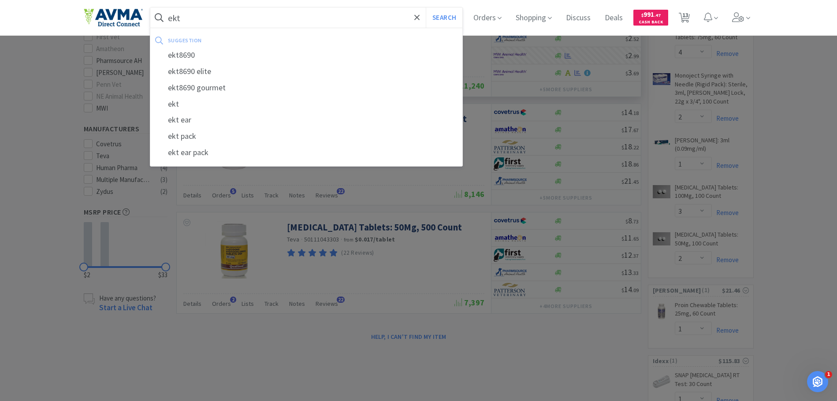
type input "ekt"
click at [426, 7] on button "Search" at bounding box center [444, 17] width 37 height 20
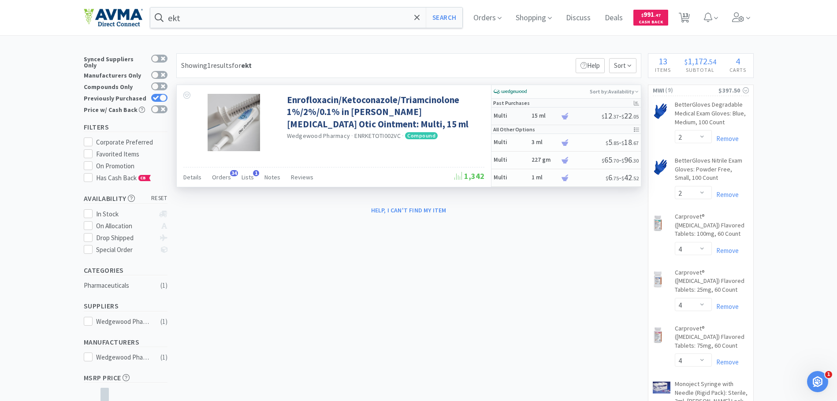
click at [540, 114] on h6 "15 ml" at bounding box center [545, 115] width 26 height 7
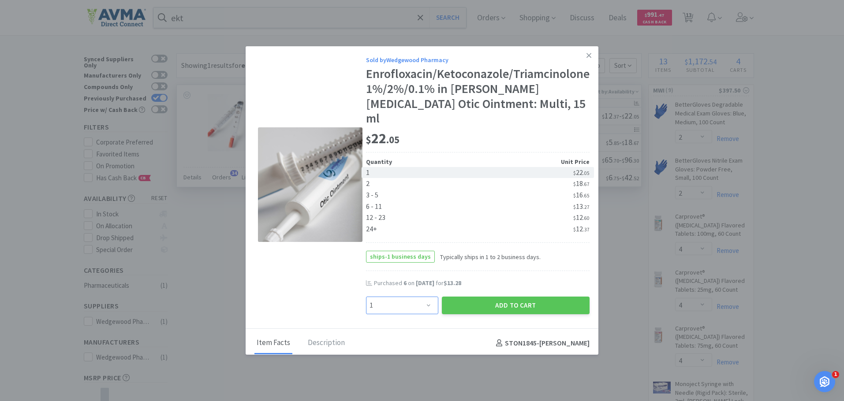
click at [422, 297] on select "Enter Quantity 1 2 3 4 5 6 7 8 9 10 11 12 13 14 15 16 17 18 19 20 Enter Quantity" at bounding box center [402, 306] width 72 height 18
select select "6"
click at [366, 297] on select "Enter Quantity 1 2 3 4 5 6 7 8 9 10 11 12 13 14 15 16 17 18 19 20 Enter Quantity" at bounding box center [402, 306] width 72 height 18
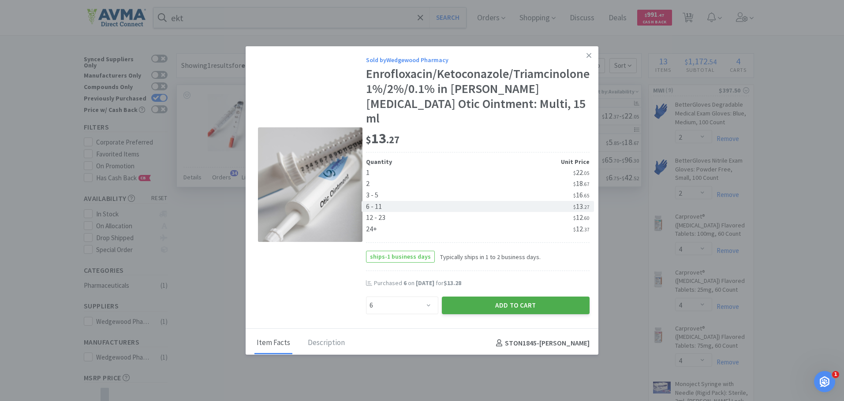
click at [489, 297] on button "Add to Cart" at bounding box center [516, 306] width 148 height 18
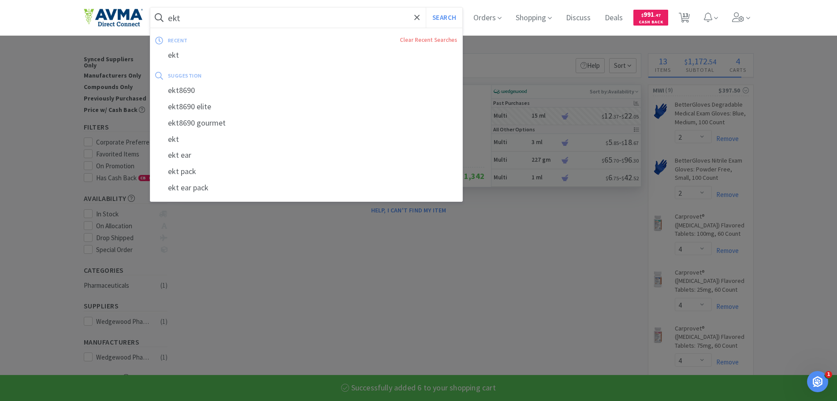
click at [237, 17] on input "ekt" at bounding box center [306, 17] width 313 height 20
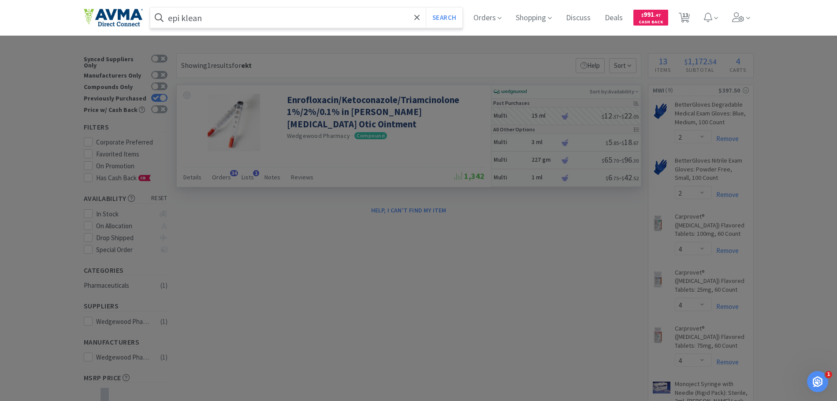
type input "epi klean"
click at [426, 7] on button "Search" at bounding box center [444, 17] width 37 height 20
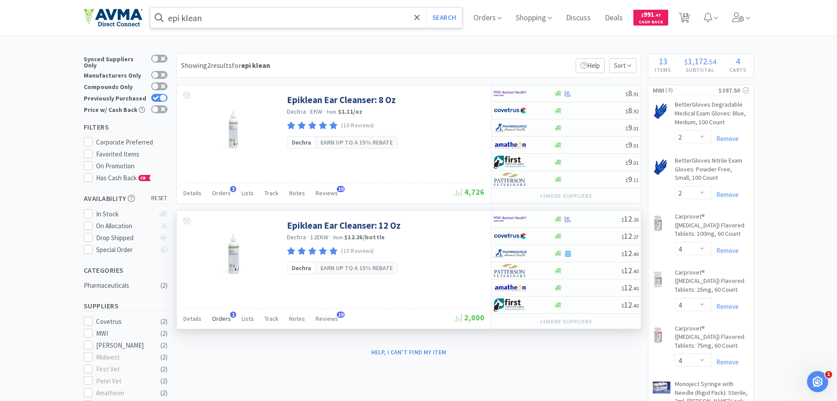
click at [225, 320] on span "Orders" at bounding box center [221, 319] width 19 height 8
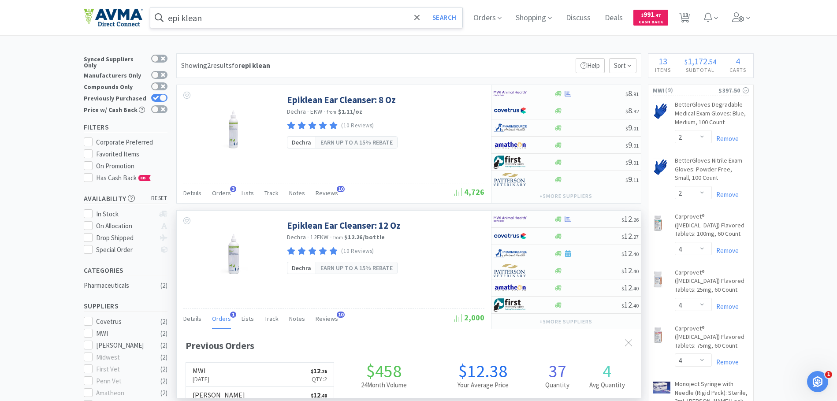
scroll to position [236, 464]
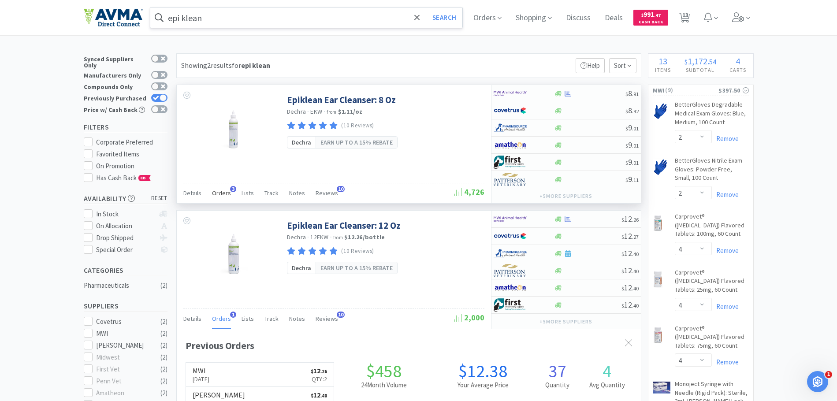
click at [223, 195] on span "Orders" at bounding box center [221, 193] width 19 height 8
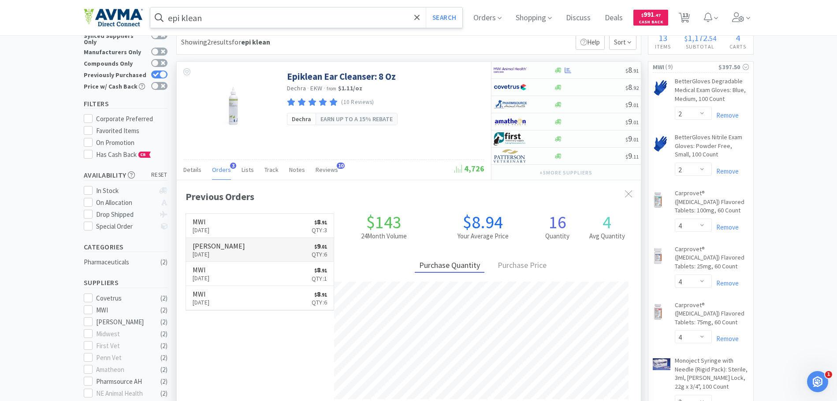
scroll to position [44, 0]
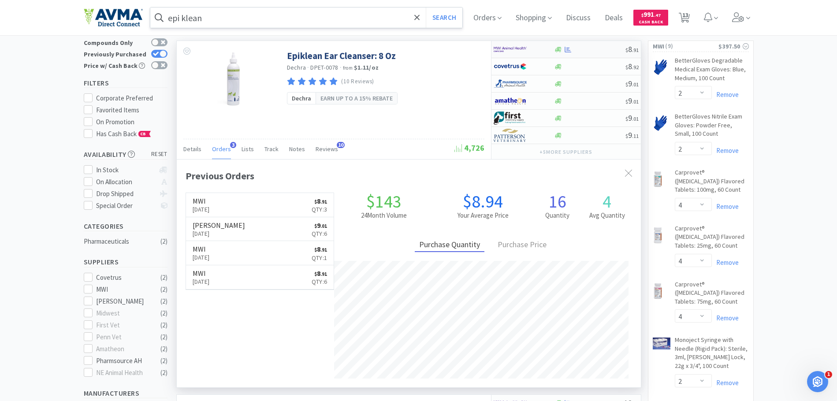
click at [554, 49] on div at bounding box center [558, 49] width 9 height 7
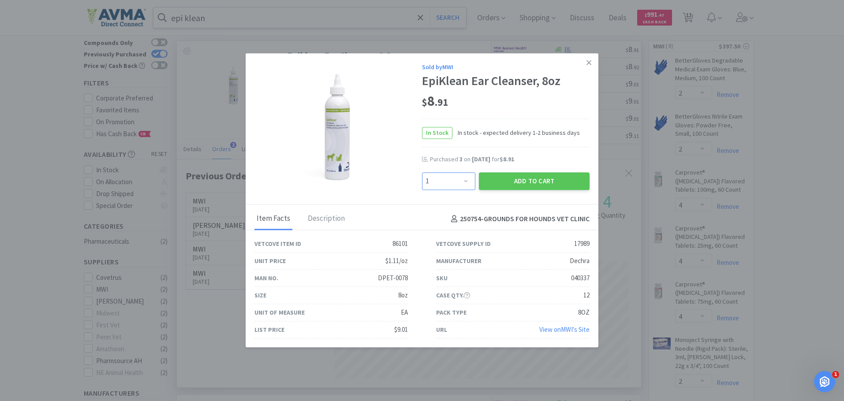
click at [466, 182] on select "Enter Quantity 1 2 3 4 5 6 7 8 9 10 11 12 13 14 15 16 17 18 19 20 Enter Quantity" at bounding box center [448, 181] width 53 height 18
select select "3"
click at [422, 172] on select "Enter Quantity 1 2 3 4 5 6 7 8 9 10 11 12 13 14 15 16 17 18 19 20 Enter Quantity" at bounding box center [448, 181] width 53 height 18
click at [539, 179] on button "Add to Cart" at bounding box center [534, 181] width 111 height 18
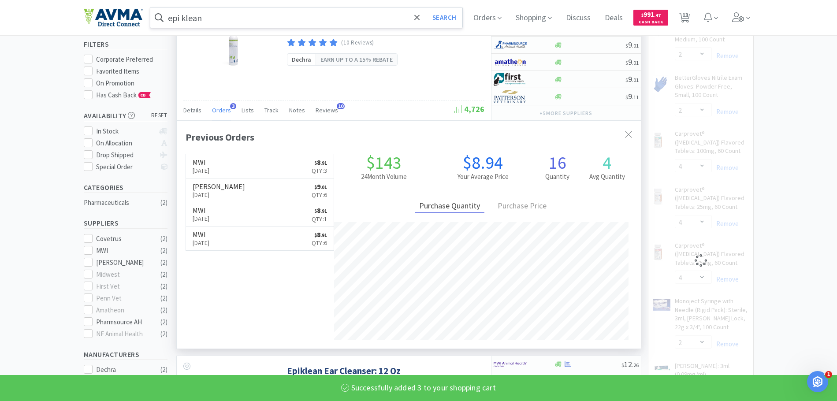
scroll to position [265, 0]
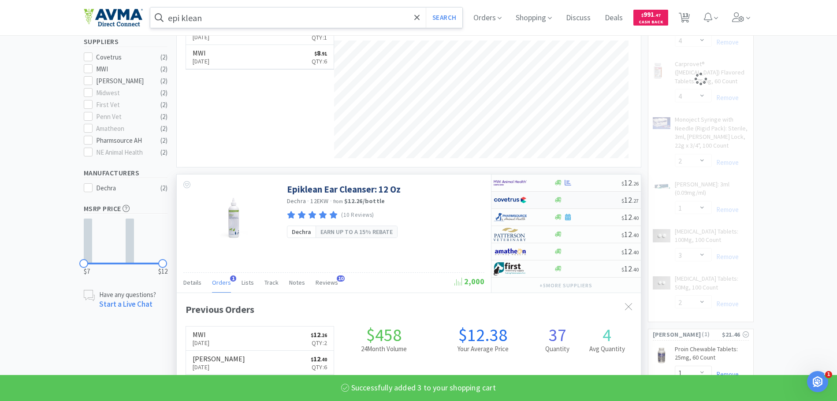
select select "3"
select select "2"
select select "1"
select select "3"
select select "2"
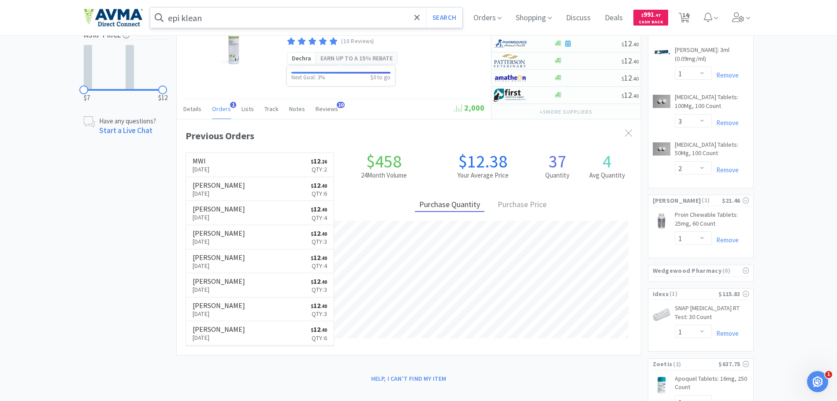
scroll to position [353, 0]
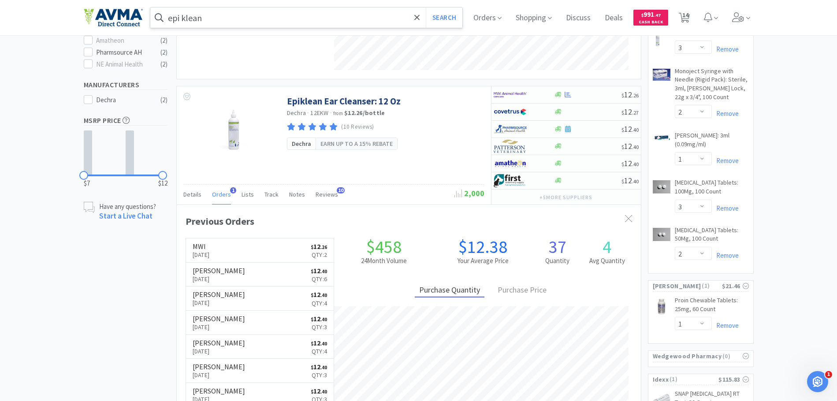
drag, startPoint x: 206, startPoint y: 6, endPoint x: 205, endPoint y: 13, distance: 7.1
click at [205, 7] on div "epi klean Search Orders Shopping Discuss Discuss Deals Deals $ 991 . 47 Cash Ba…" at bounding box center [419, 17] width 670 height 35
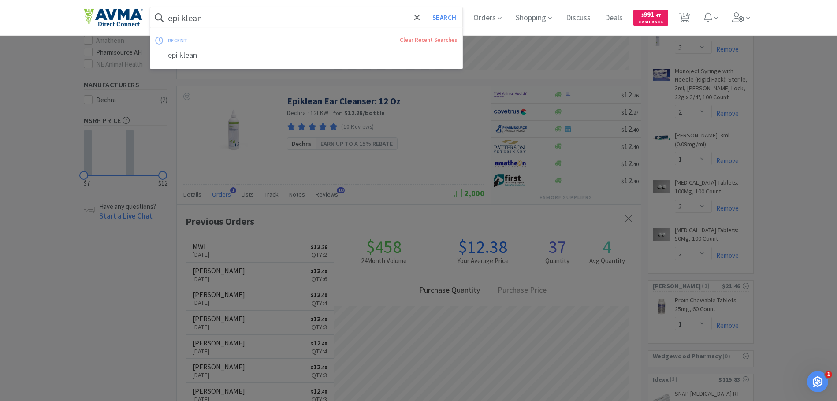
click at [207, 15] on input "epi klean" at bounding box center [306, 17] width 313 height 20
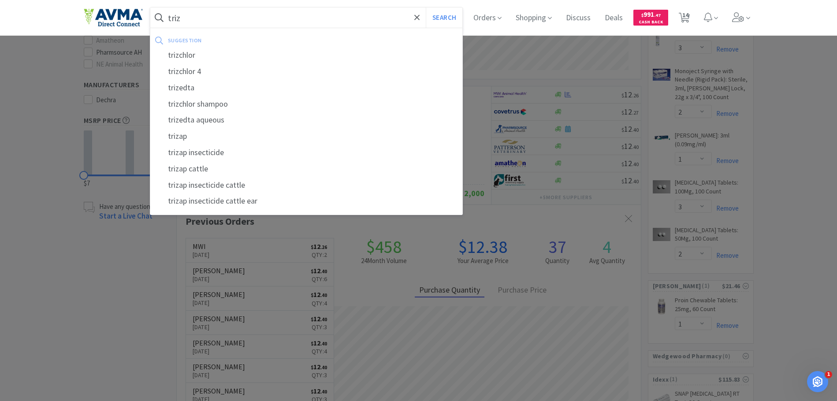
click at [426, 7] on button "Search" at bounding box center [444, 17] width 37 height 20
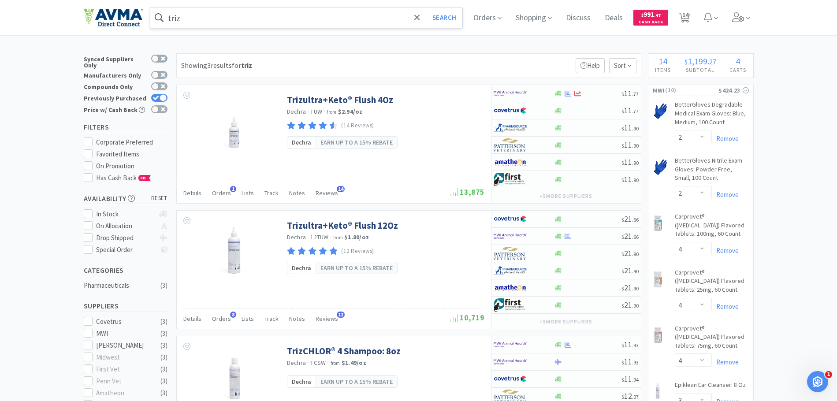
click at [244, 22] on input "triz" at bounding box center [306, 17] width 313 height 20
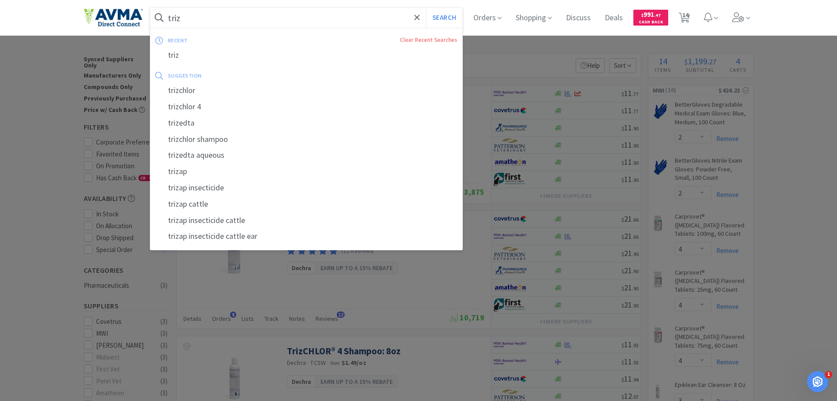
type input "x"
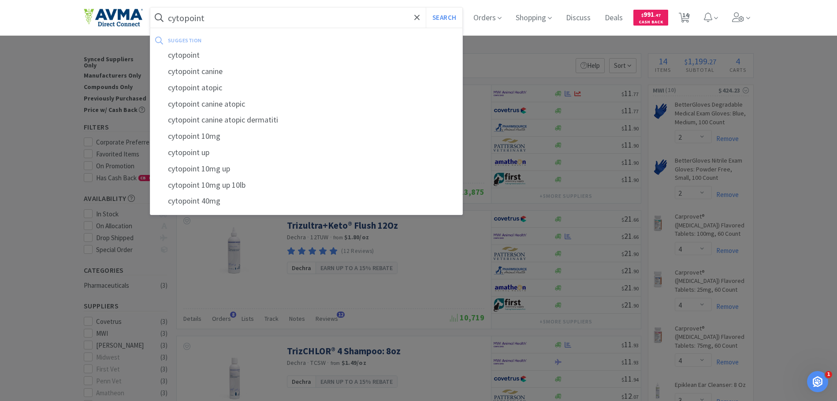
type input "cytopoint"
click at [426, 7] on button "Search" at bounding box center [444, 17] width 37 height 20
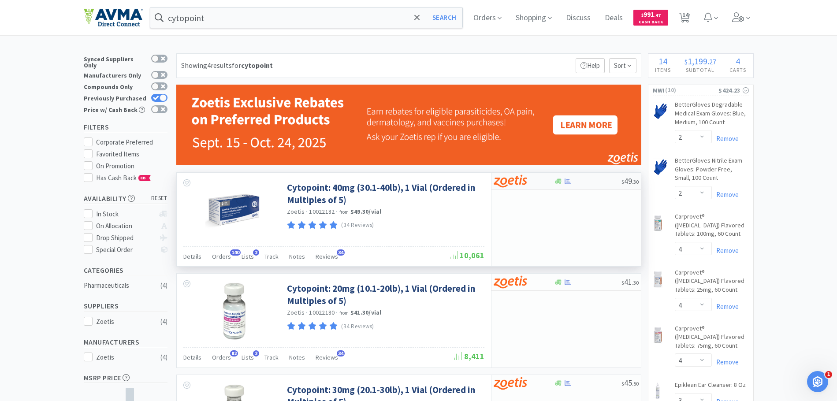
click at [549, 179] on div at bounding box center [524, 181] width 60 height 15
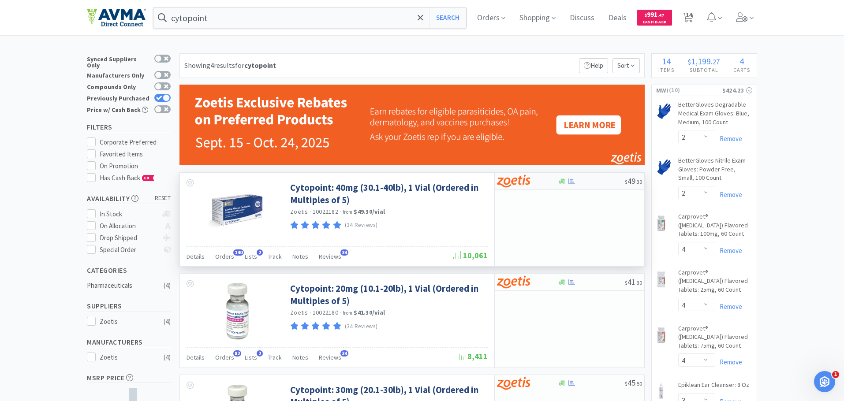
select select "5"
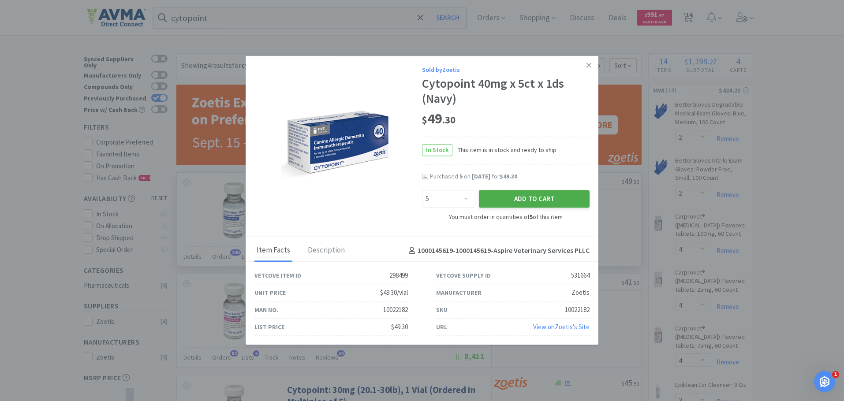
click at [504, 194] on button "Add to Cart" at bounding box center [534, 199] width 111 height 18
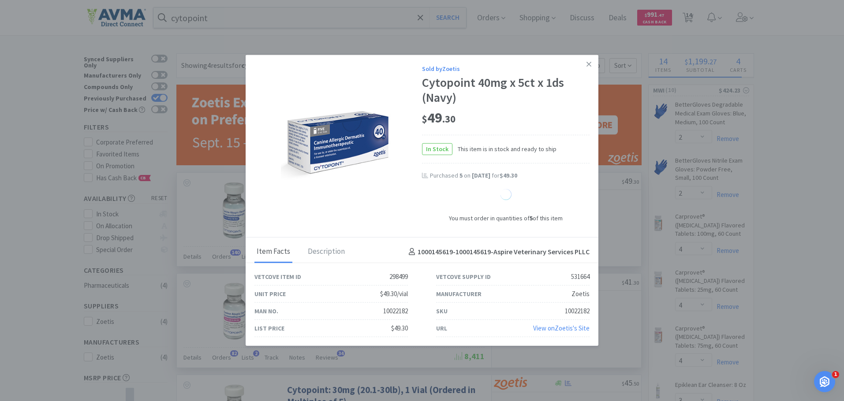
select select "5"
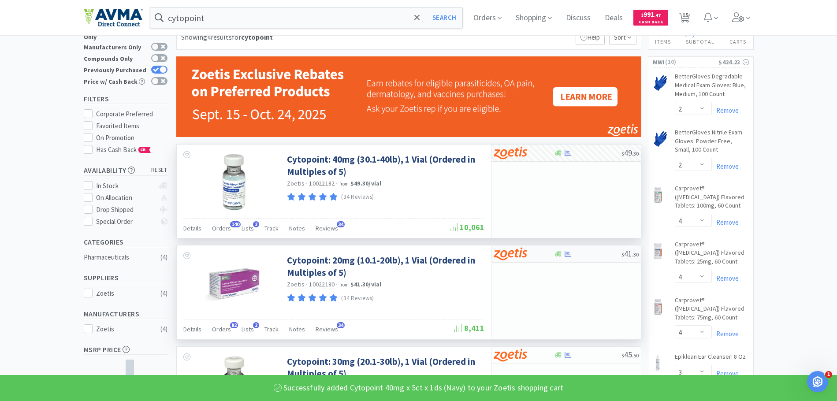
scroll to position [44, 0]
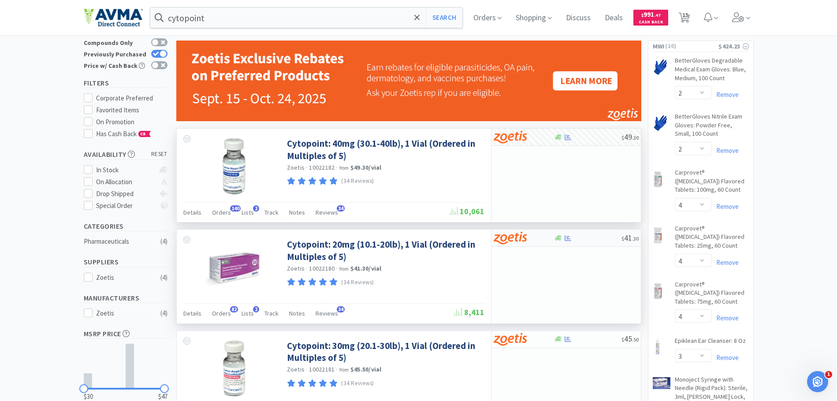
click at [574, 236] on div at bounding box center [587, 238] width 67 height 7
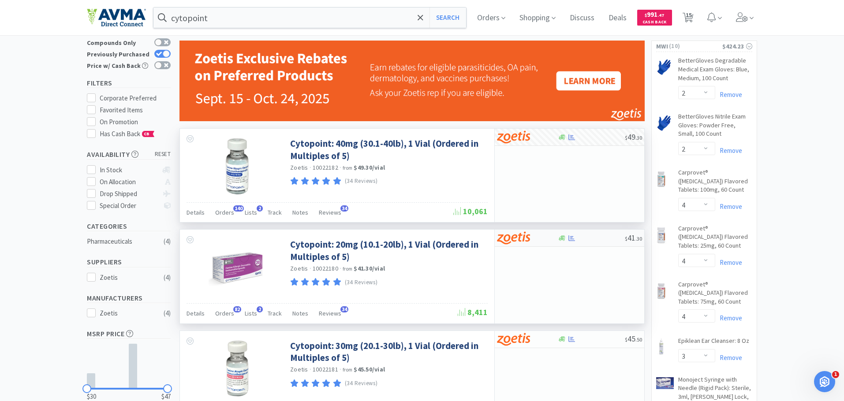
select select "5"
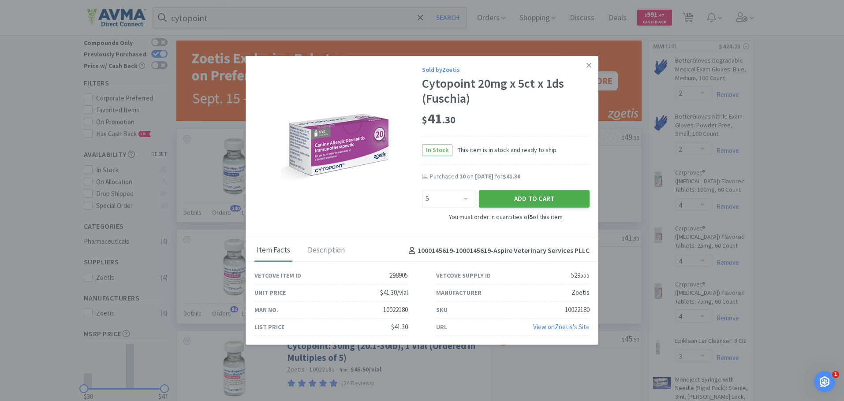
click at [541, 202] on button "Add to Cart" at bounding box center [534, 199] width 111 height 18
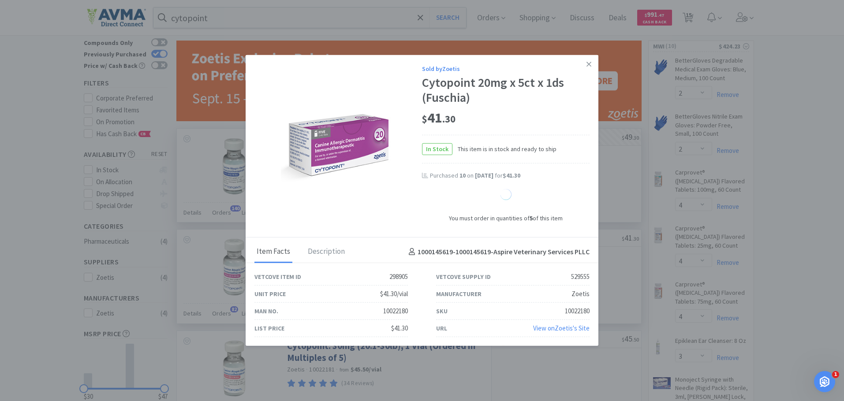
select select "5"
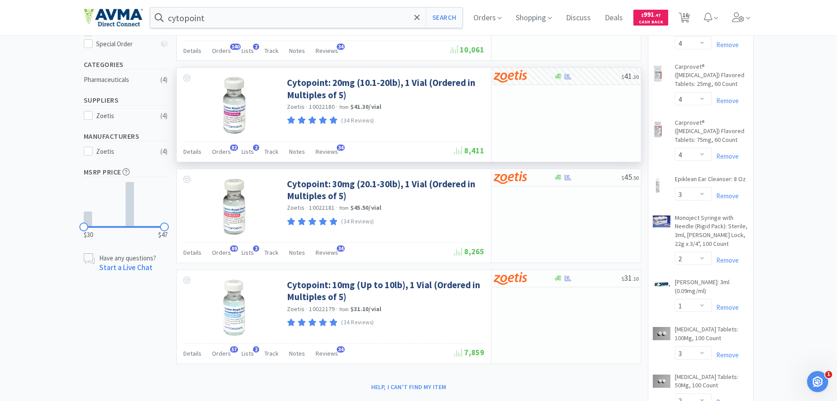
scroll to position [132, 0]
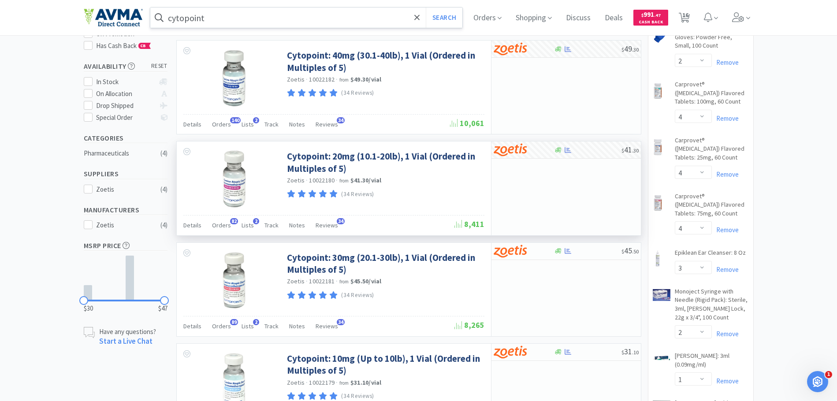
click at [228, 21] on input "cytopoint" at bounding box center [306, 17] width 313 height 20
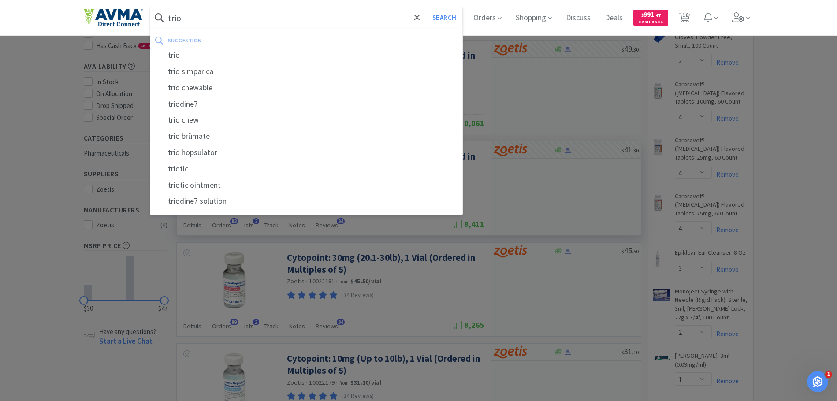
type input "trio"
click at [426, 7] on button "Search" at bounding box center [444, 17] width 37 height 20
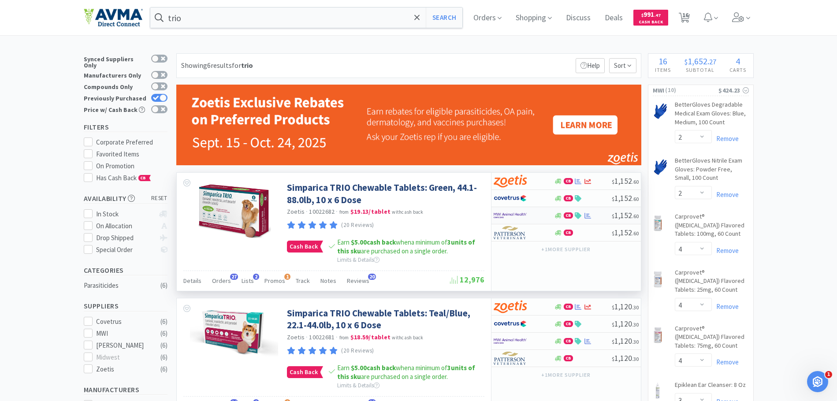
click at [527, 217] on div at bounding box center [518, 215] width 49 height 15
select select "2"
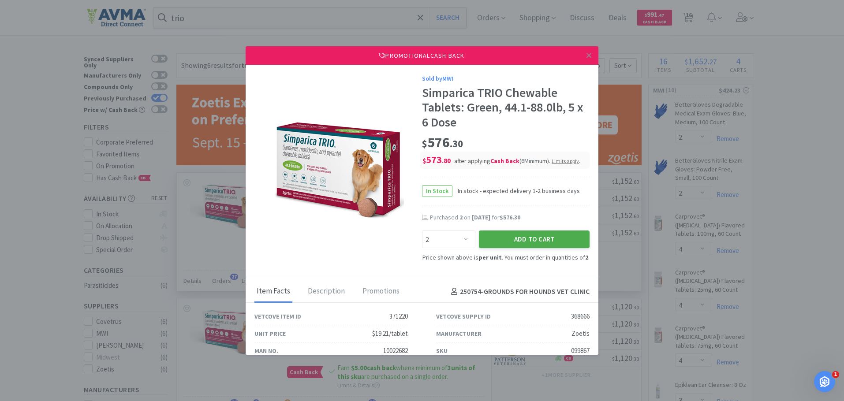
click at [505, 233] on div "Add to Cart" at bounding box center [534, 239] width 114 height 21
click at [506, 237] on button "Add to Cart" at bounding box center [534, 240] width 111 height 18
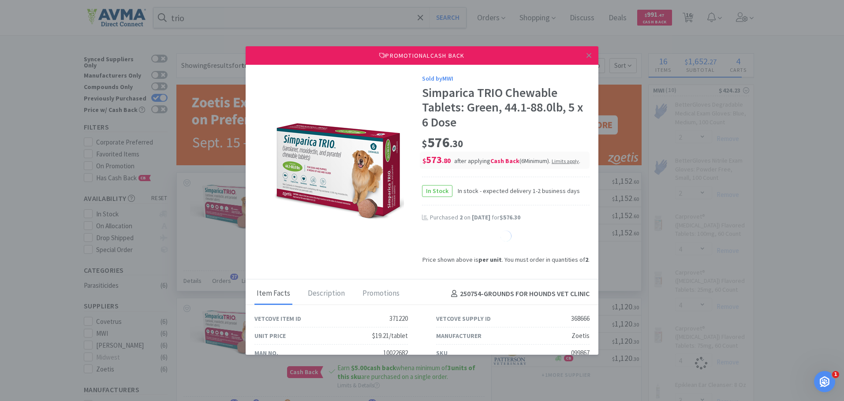
select select "1"
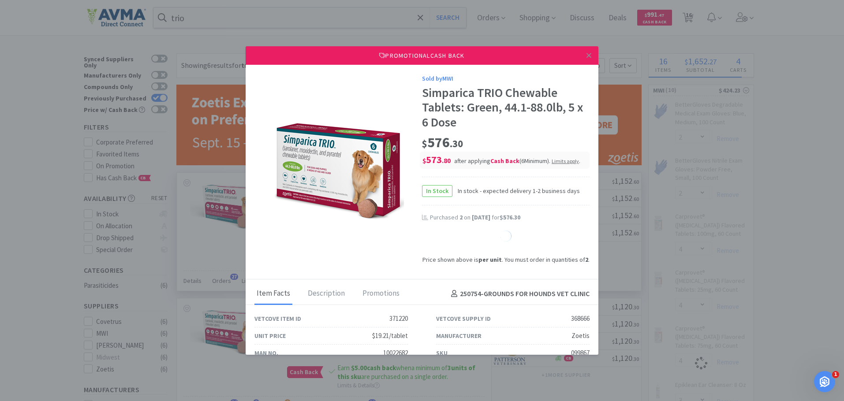
select select "1"
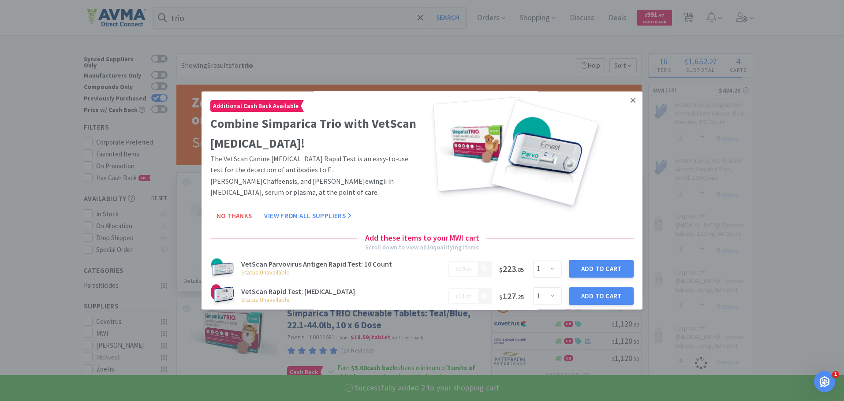
select select "2"
select select "3"
select select "2"
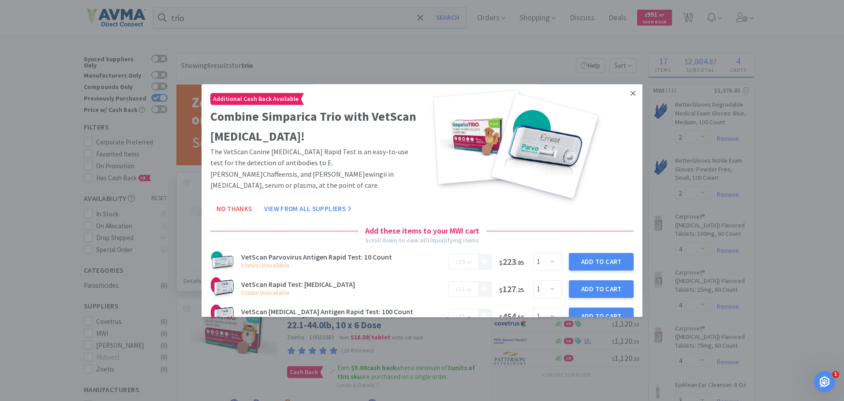
click at [625, 100] on link at bounding box center [632, 93] width 15 height 19
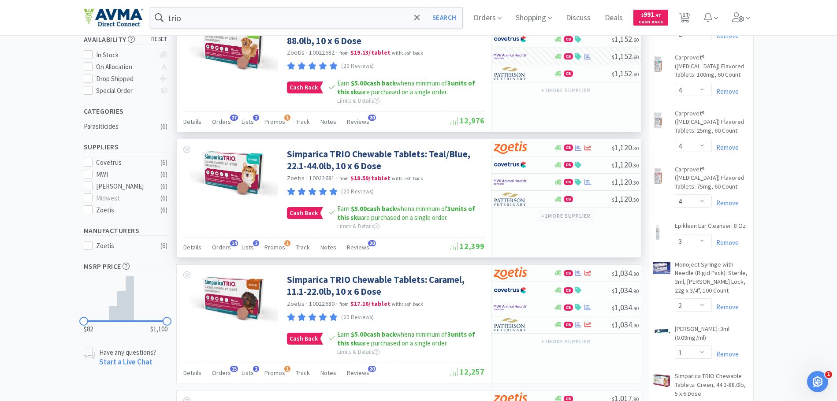
scroll to position [176, 0]
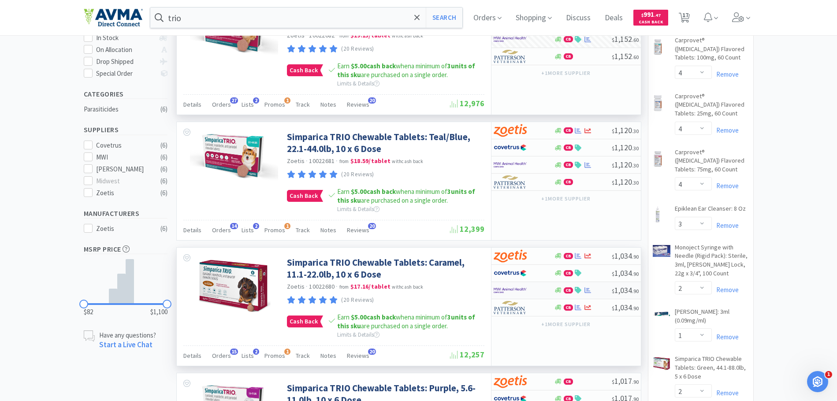
click at [532, 290] on div at bounding box center [518, 290] width 49 height 15
select select "2"
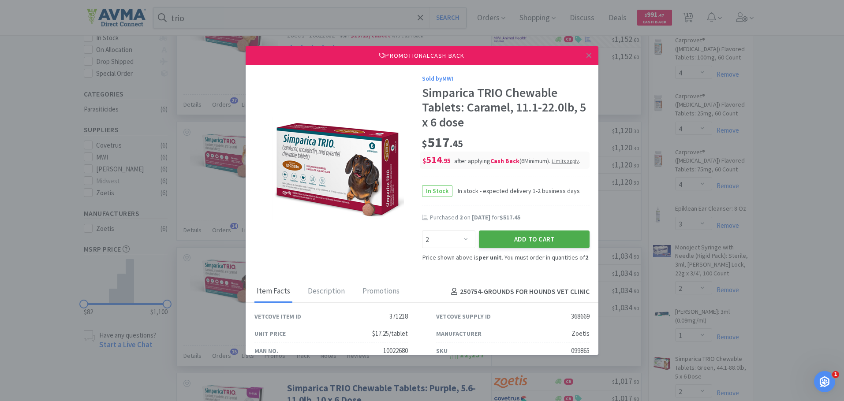
click at [560, 242] on button "Add to Cart" at bounding box center [534, 240] width 111 height 18
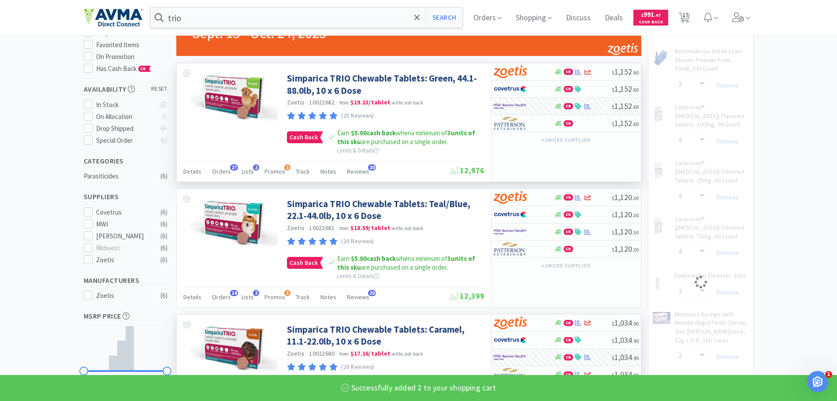
scroll to position [88, 0]
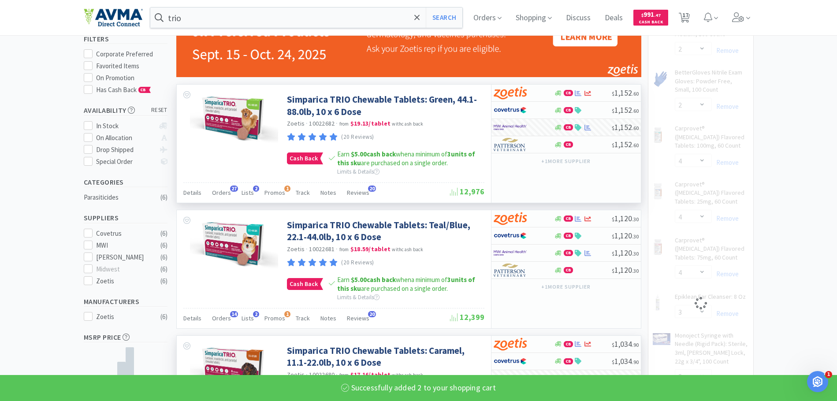
select select "2"
select select "3"
select select "2"
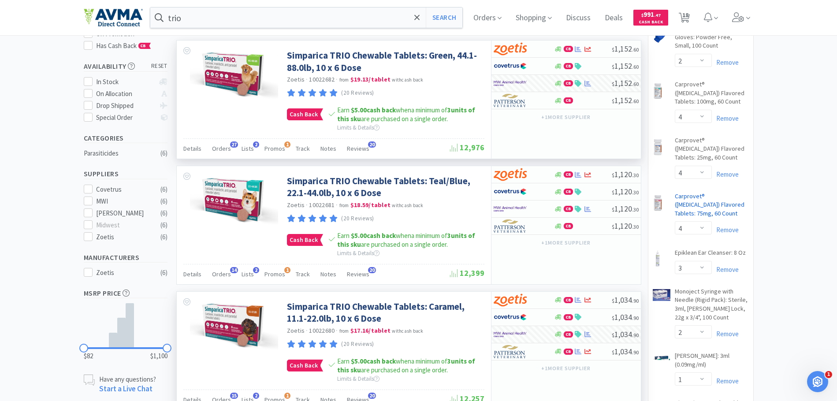
scroll to position [0, 0]
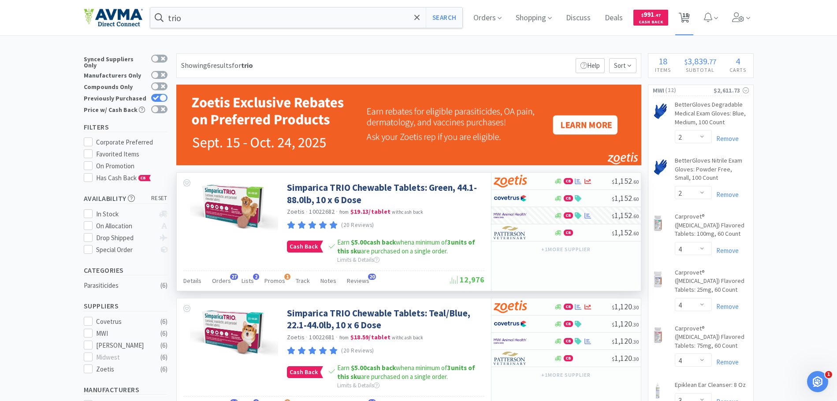
click at [680, 13] on span "18" at bounding box center [685, 17] width 18 height 35
select select "1"
select select "5"
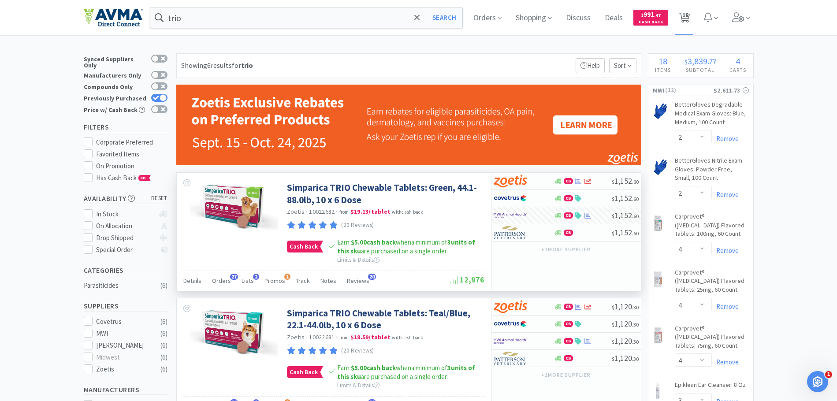
select select "1"
select select "2"
select select "4"
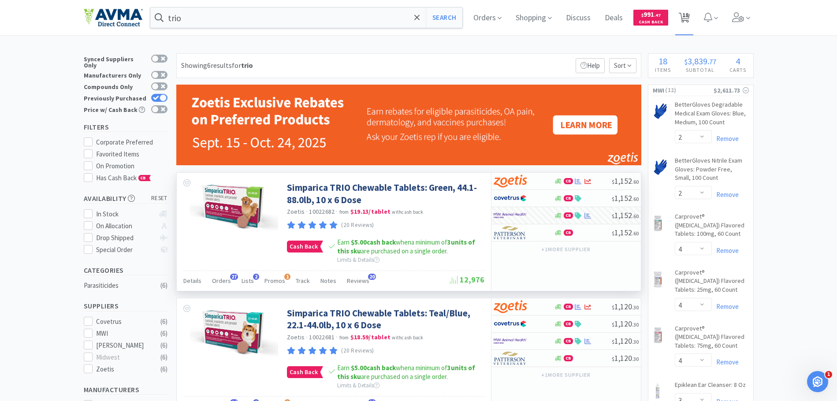
select select "4"
select select "3"
select select "2"
select select "1"
select select "2"
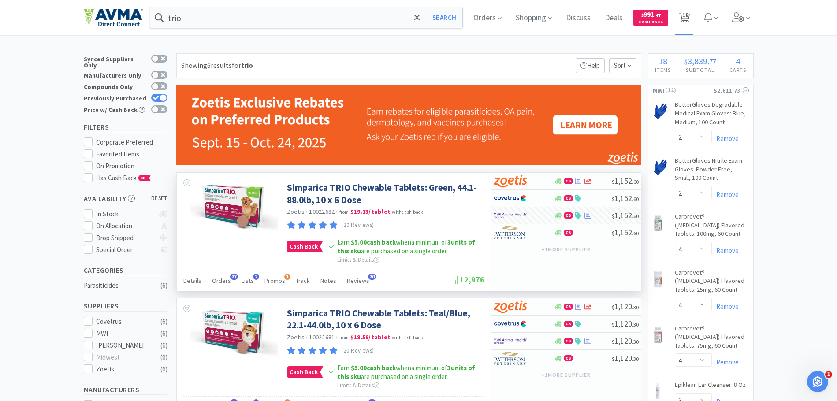
select select "2"
select select "3"
select select "2"
select select "1"
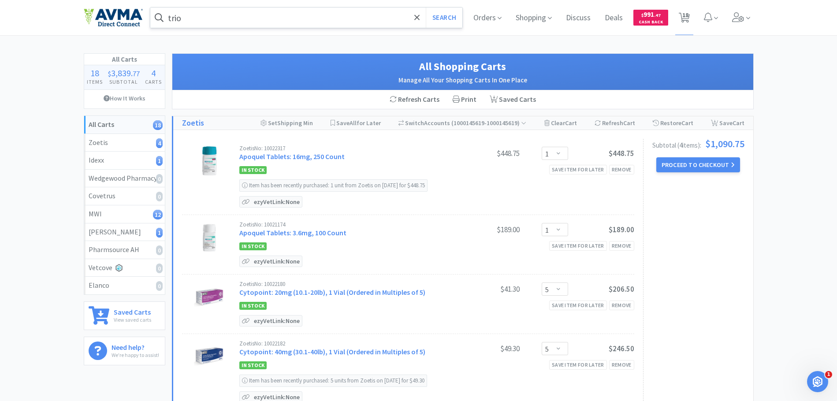
click at [266, 24] on input "trio" at bounding box center [306, 17] width 313 height 20
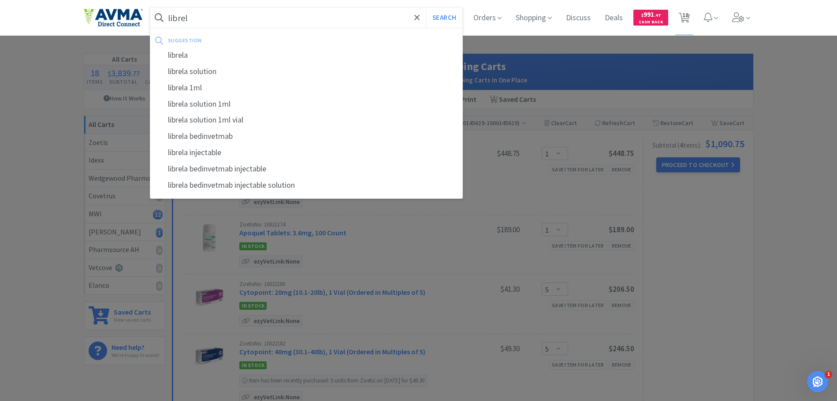
click at [215, 52] on div "librela" at bounding box center [306, 55] width 313 height 16
type input "librela"
select select "2"
select select "4"
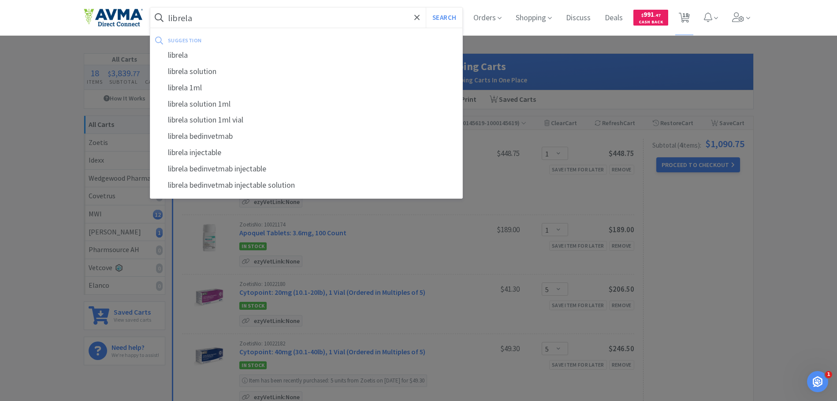
select select "4"
select select "3"
select select "2"
select select "1"
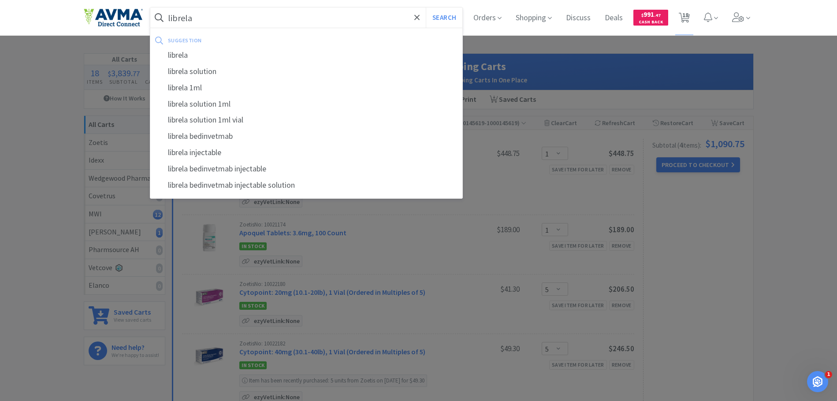
select select "2"
select select "3"
select select "2"
select select "1"
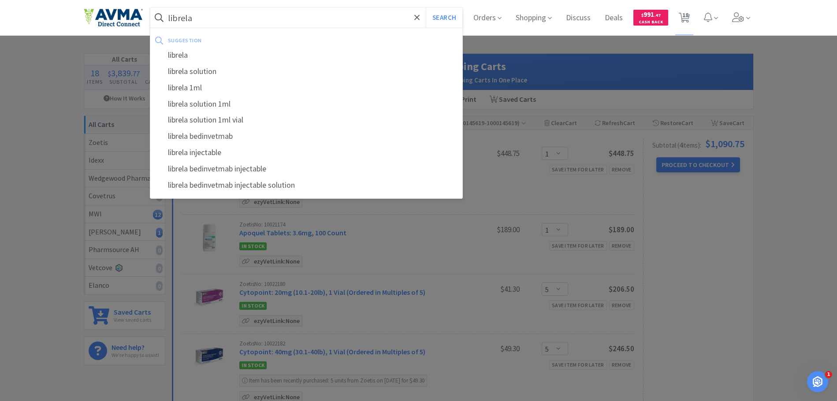
select select "1"
select select "5"
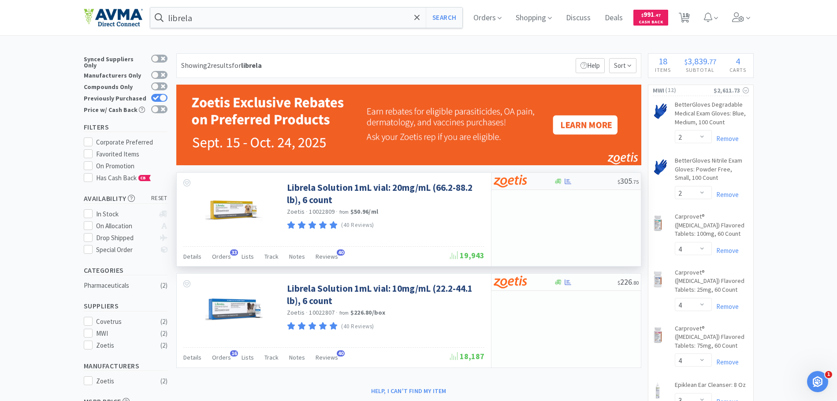
click at [571, 179] on icon at bounding box center [568, 181] width 7 height 7
select select "1"
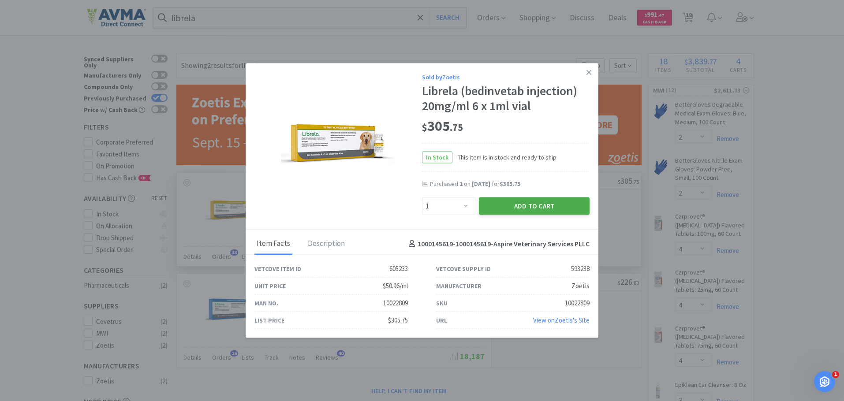
click at [548, 211] on button "Add to Cart" at bounding box center [534, 206] width 111 height 18
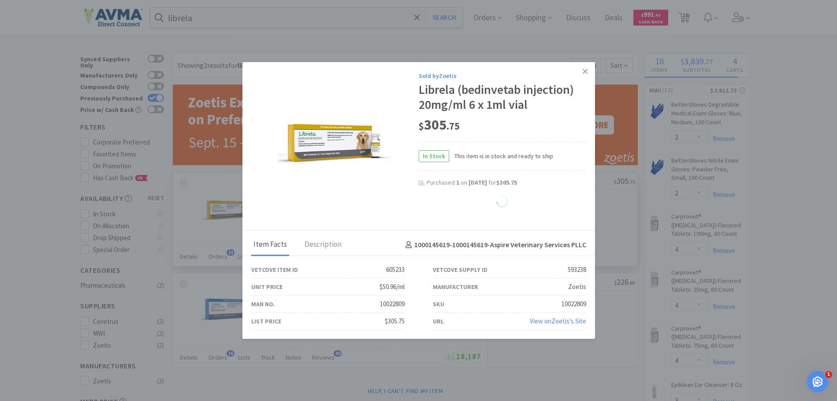
select select "1"
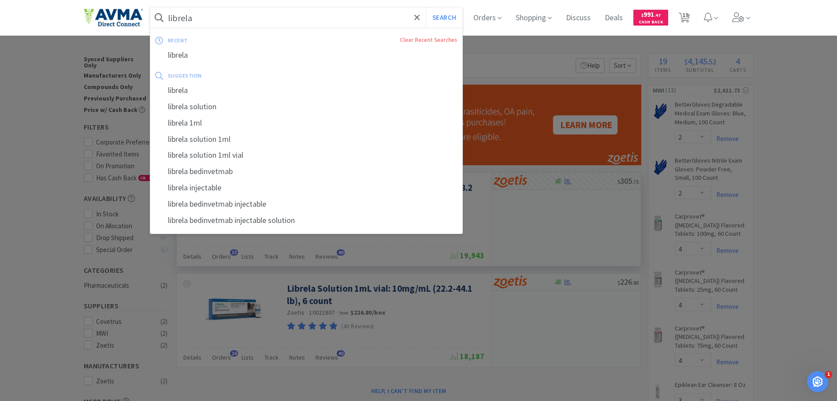
click at [208, 14] on input "librela" at bounding box center [306, 17] width 313 height 20
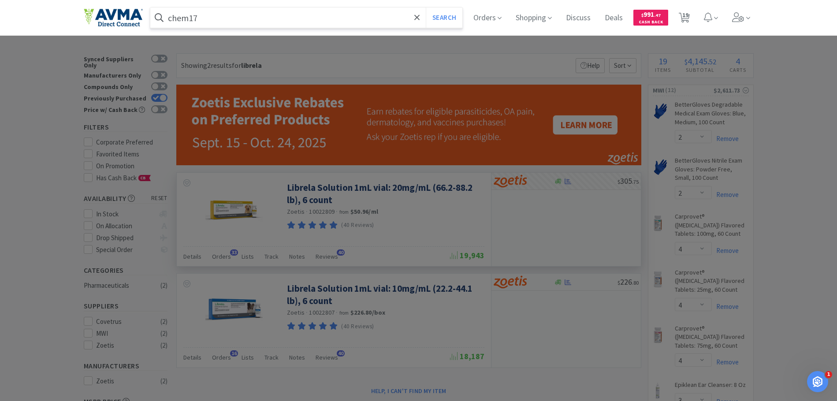
type input "chem17"
click at [426, 7] on button "Search" at bounding box center [444, 17] width 37 height 20
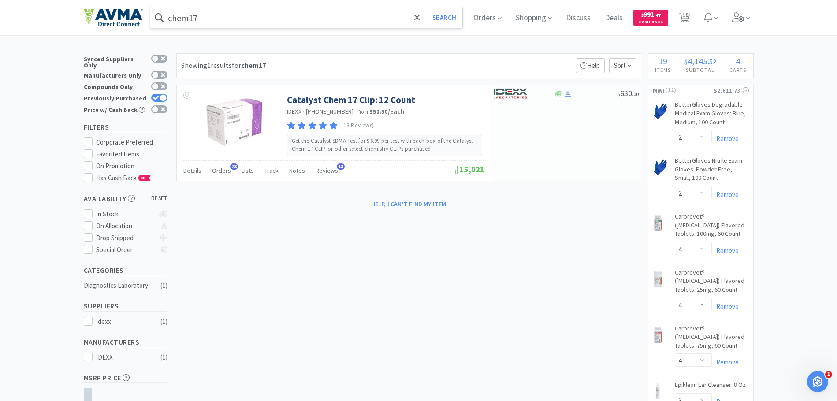
click at [426, 21] on input "chem17" at bounding box center [306, 17] width 313 height 20
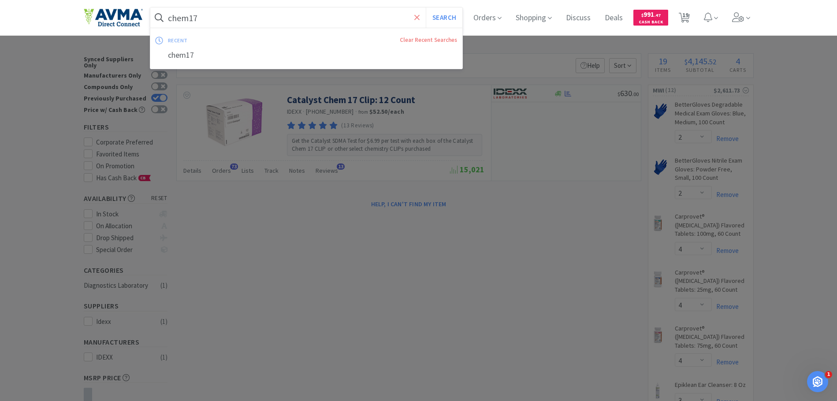
click at [420, 21] on icon at bounding box center [417, 17] width 6 height 9
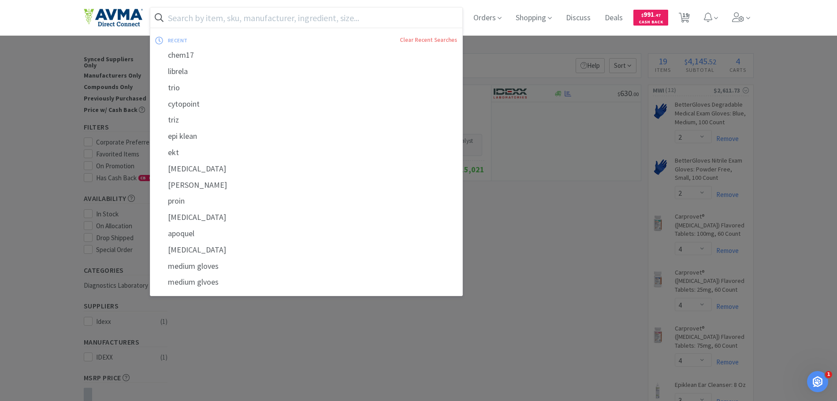
drag, startPoint x: 549, startPoint y: 228, endPoint x: 543, endPoint y: 229, distance: 6.3
click at [549, 228] on div at bounding box center [418, 200] width 837 height 401
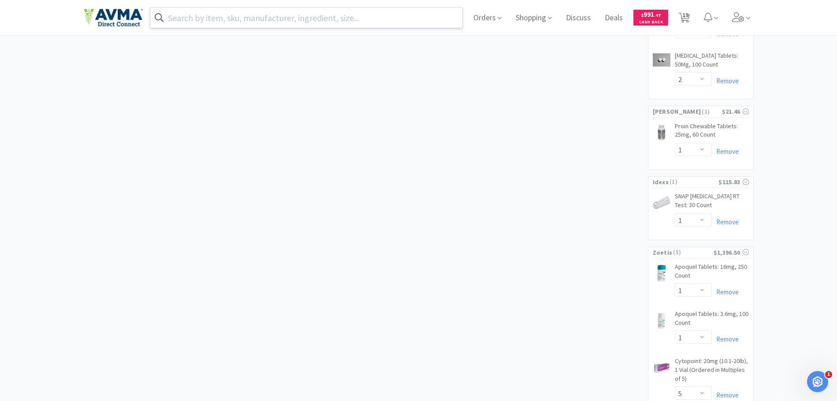
scroll to position [788, 0]
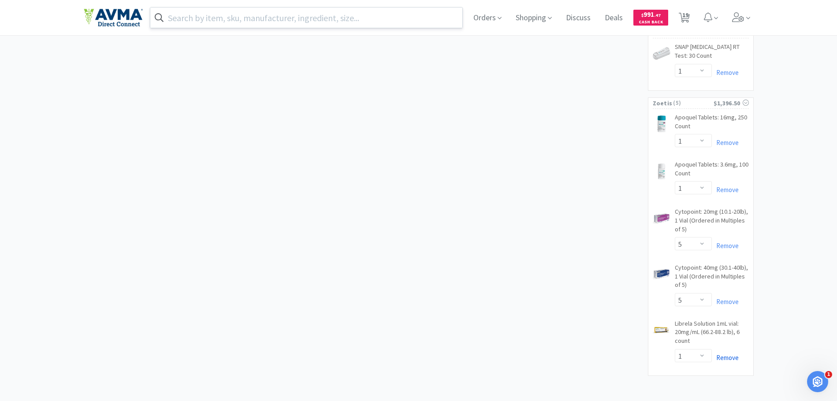
click at [736, 354] on link "Remove" at bounding box center [725, 358] width 27 height 8
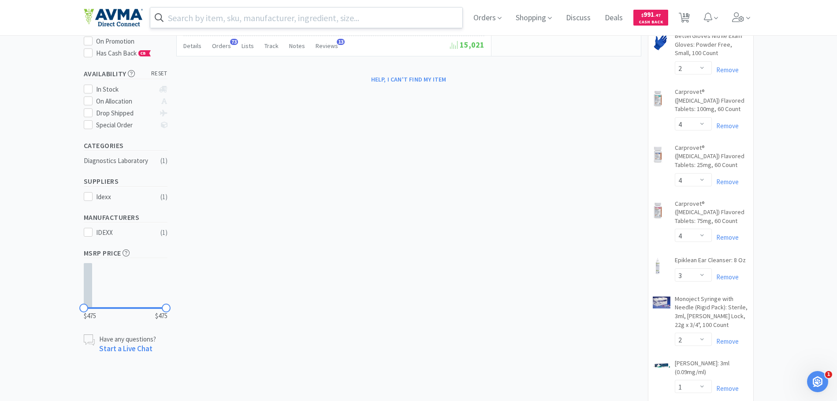
scroll to position [0, 0]
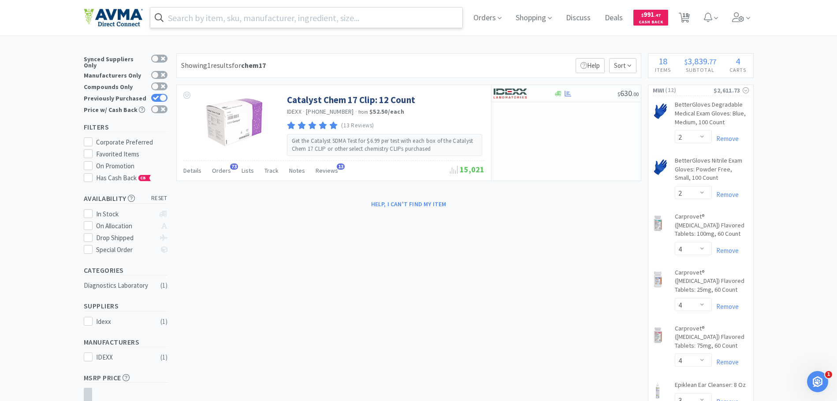
type input "librela"
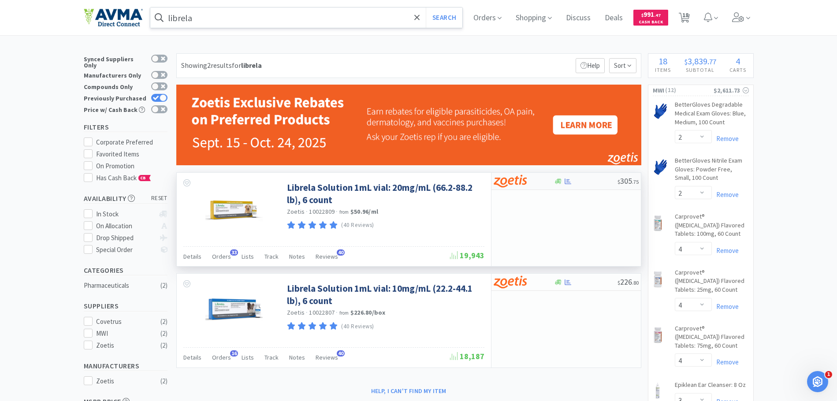
click at [620, 179] on span "$ 305 . 75" at bounding box center [628, 181] width 21 height 10
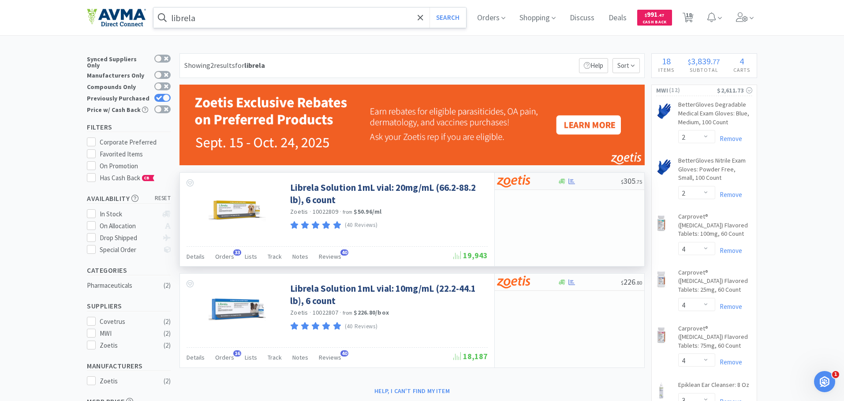
select select "1"
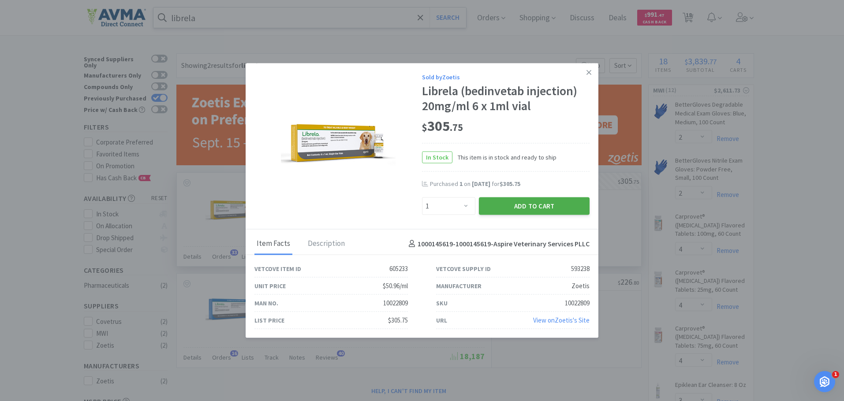
click at [577, 205] on button "Add to Cart" at bounding box center [534, 206] width 111 height 18
select select "1"
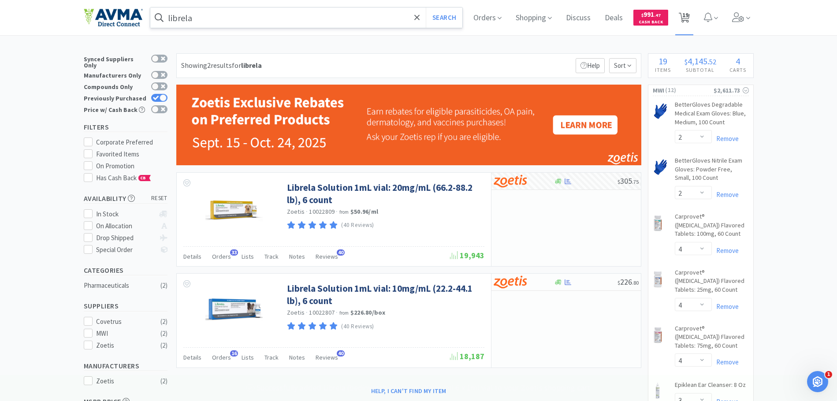
click at [690, 15] on icon at bounding box center [684, 18] width 11 height 10
select select "1"
select select "5"
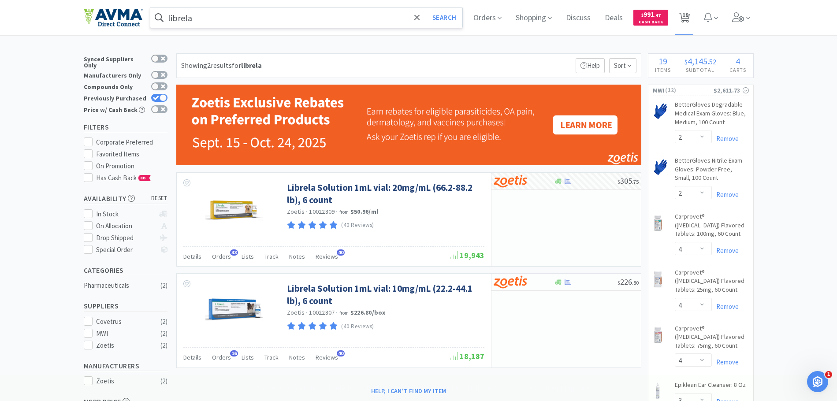
select select "1"
select select "2"
select select "4"
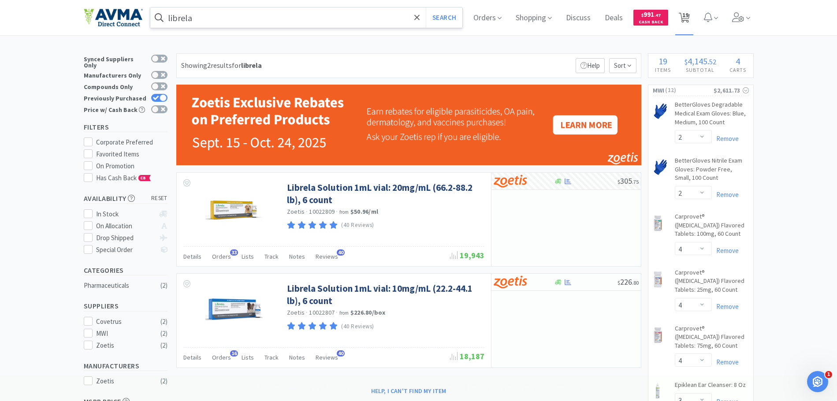
select select "4"
select select "3"
select select "2"
select select "1"
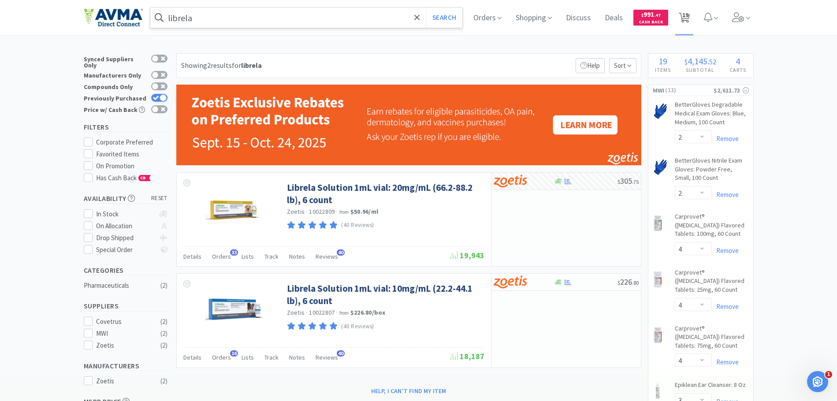
select select "2"
select select "3"
select select "2"
select select "1"
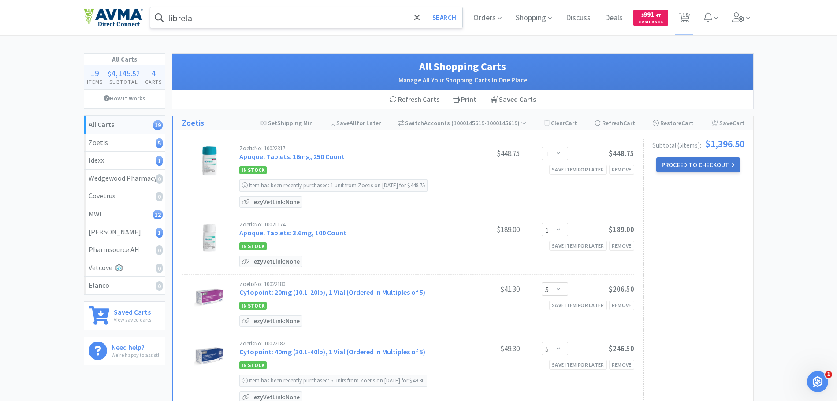
click at [706, 164] on button "Proceed to Checkout" at bounding box center [699, 164] width 84 height 15
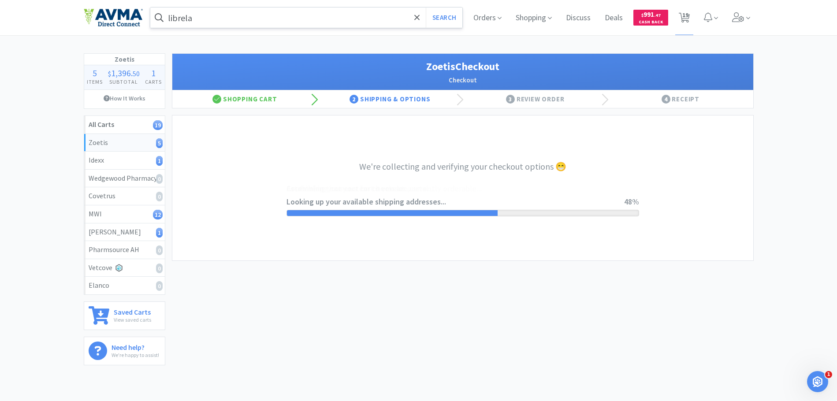
select select "invoice"
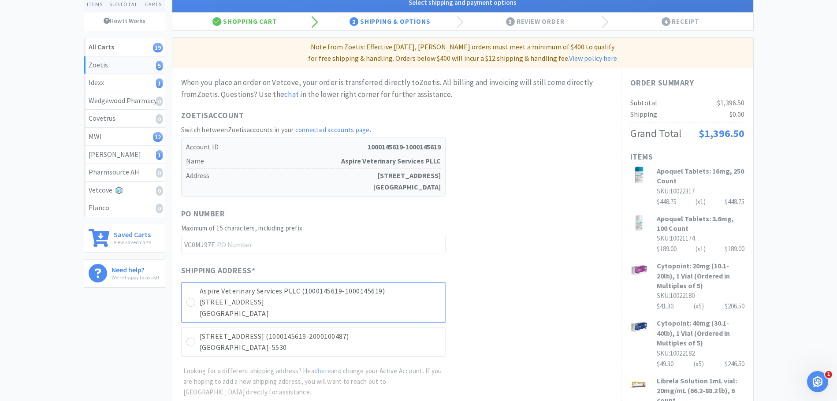
scroll to position [88, 0]
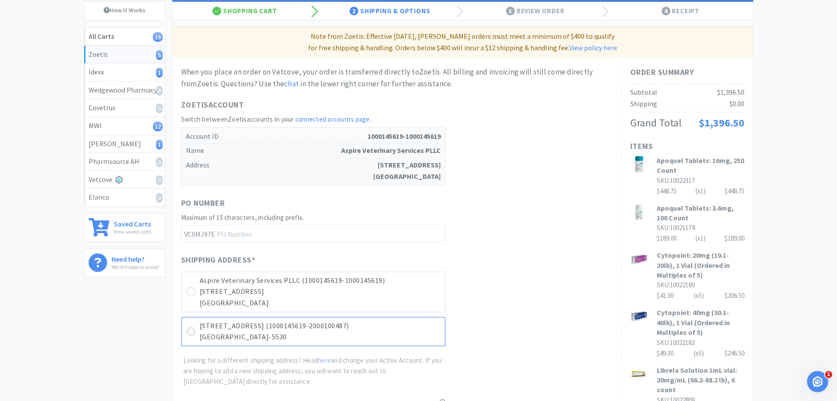
click at [191, 331] on icon at bounding box center [190, 332] width 7 height 7
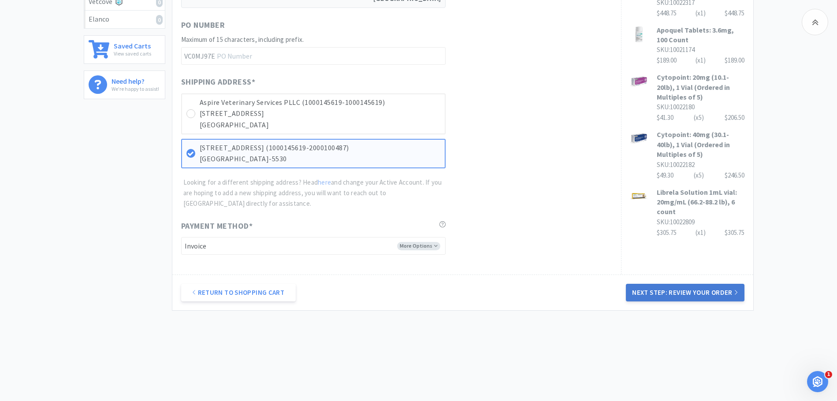
click at [679, 291] on button "Next Step: Review Your Order" at bounding box center [685, 293] width 118 height 18
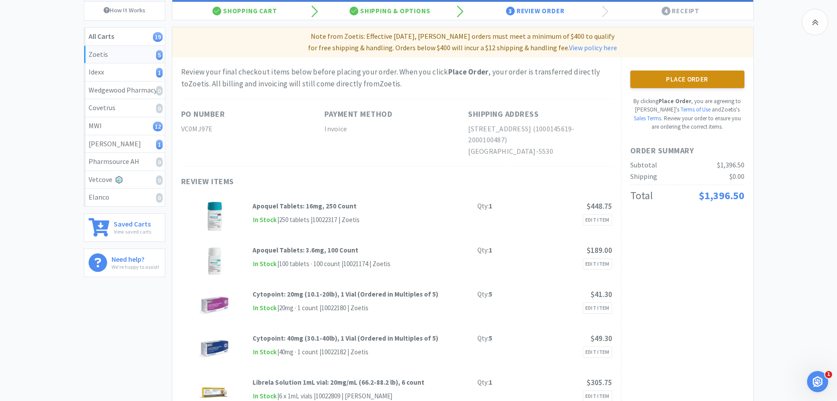
click at [696, 80] on button "Place Order" at bounding box center [688, 80] width 114 height 18
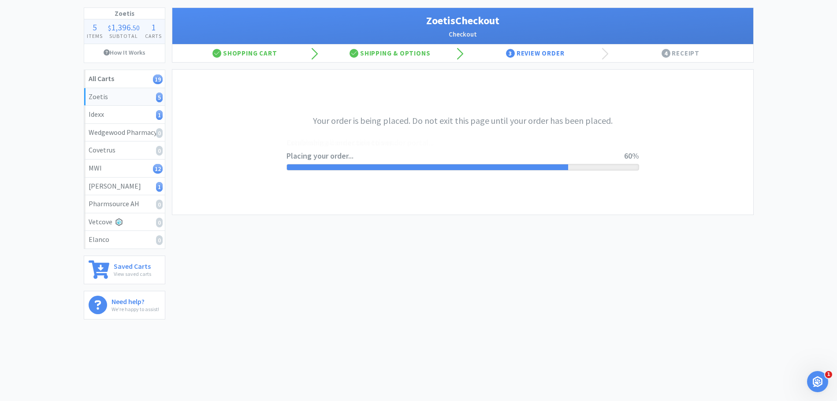
scroll to position [88, 0]
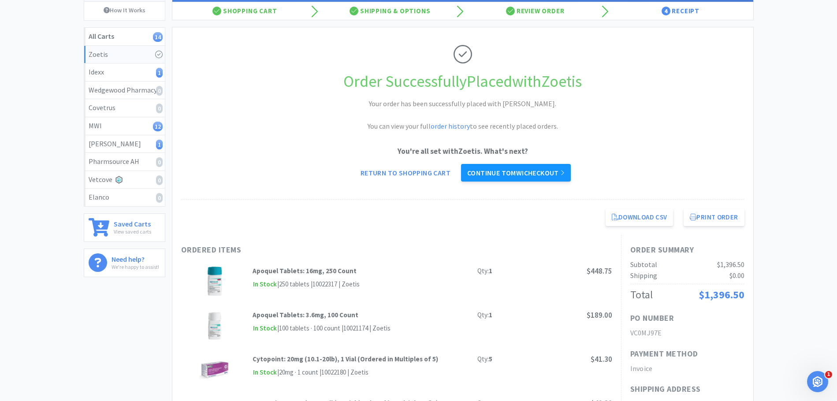
click at [500, 173] on link "Continue to MWI checkout" at bounding box center [516, 173] width 110 height 18
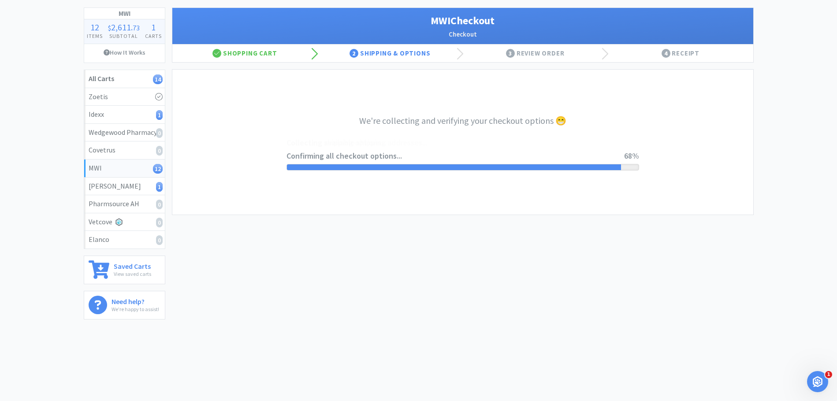
select select "STD_"
select select "GP1"
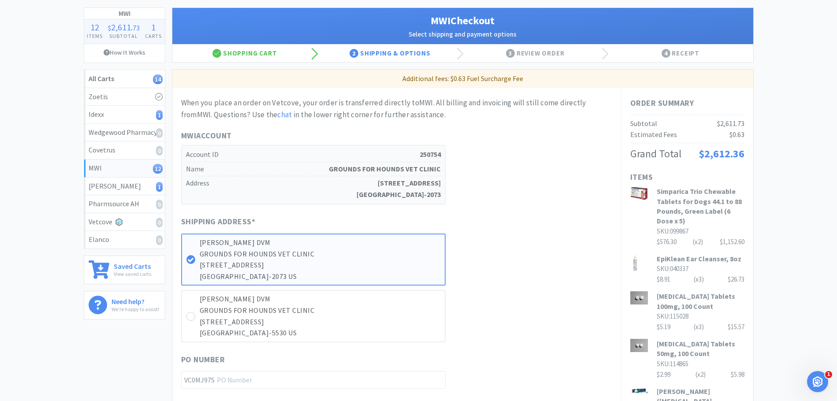
scroll to position [0, 0]
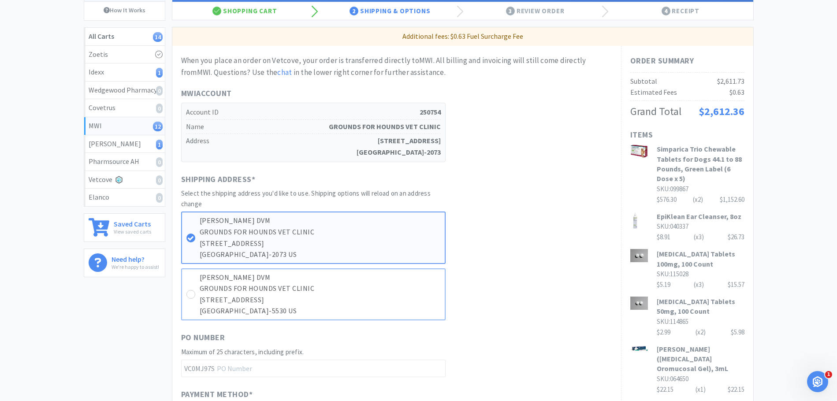
click at [205, 305] on p "[STREET_ADDRESS]" at bounding box center [320, 300] width 241 height 11
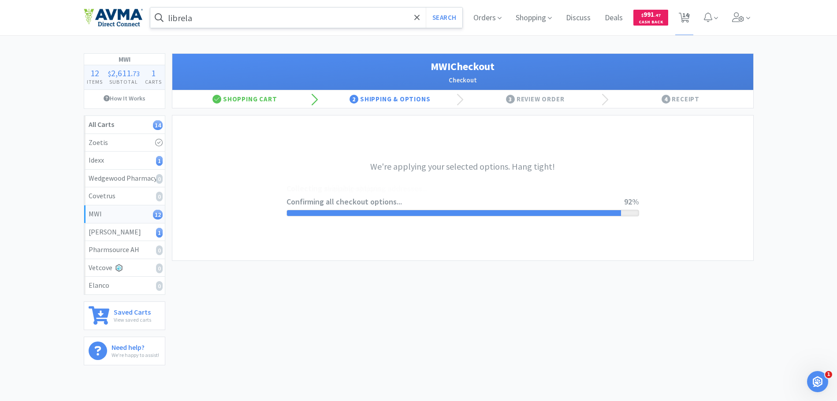
select select "STD_"
select select "GP1"
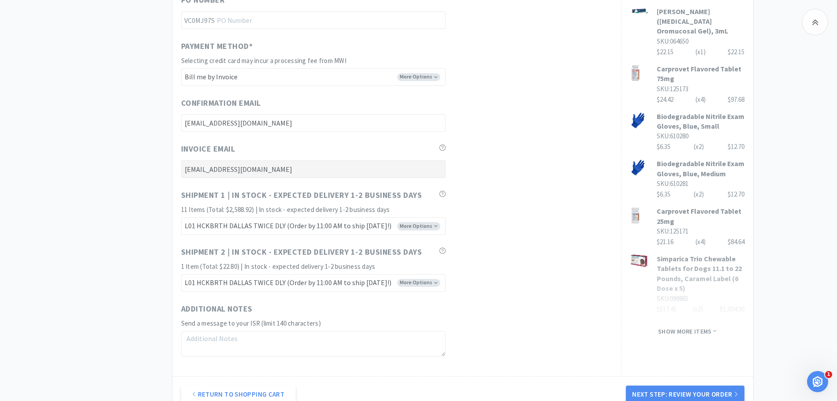
scroll to position [441, 0]
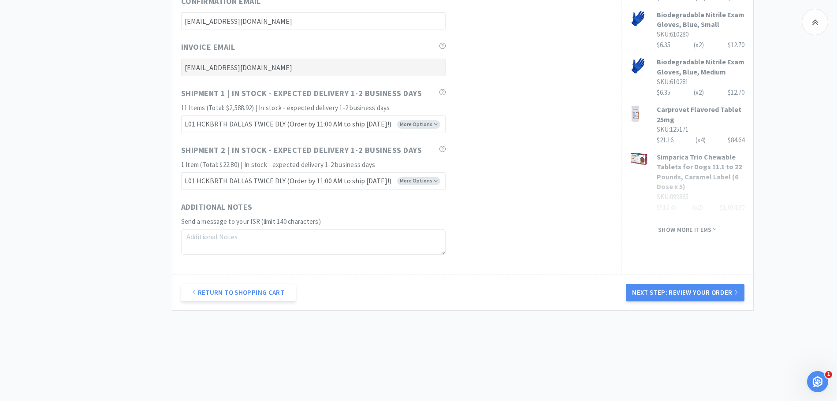
click at [688, 291] on button "Next Step: Review Your Order" at bounding box center [685, 293] width 118 height 18
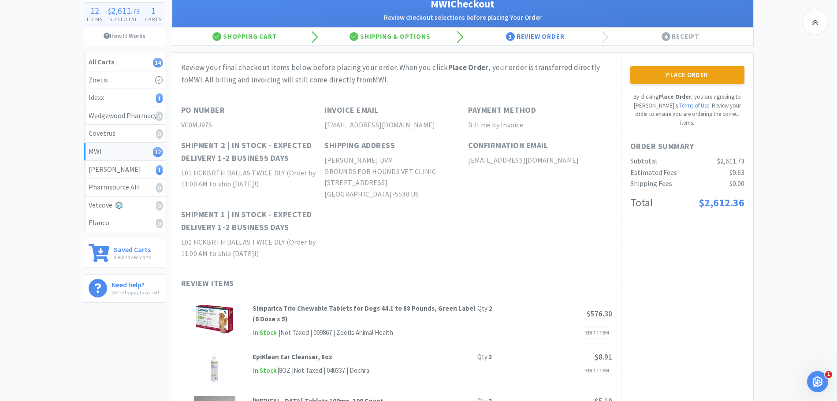
scroll to position [44, 0]
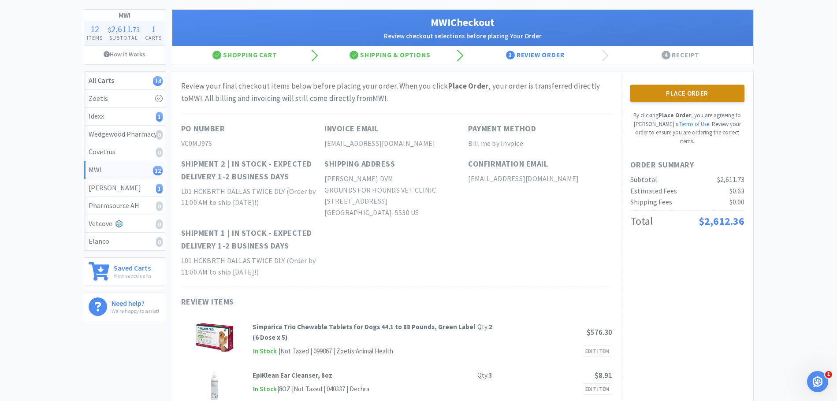
click at [674, 94] on button "Place Order" at bounding box center [688, 94] width 114 height 18
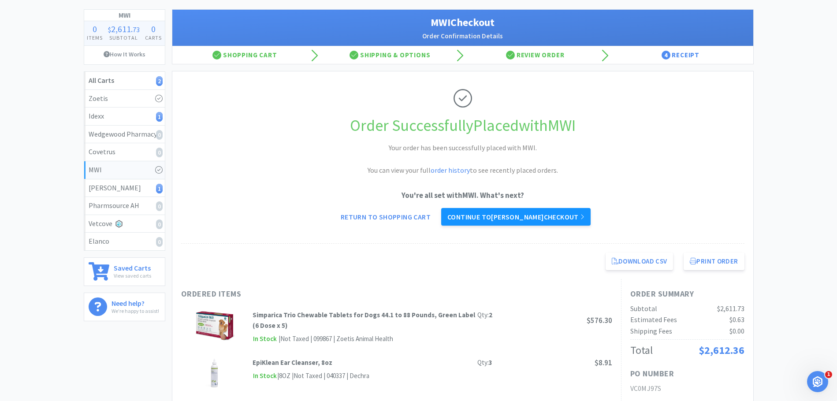
click at [545, 216] on link "Continue to [PERSON_NAME] checkout" at bounding box center [515, 217] width 149 height 18
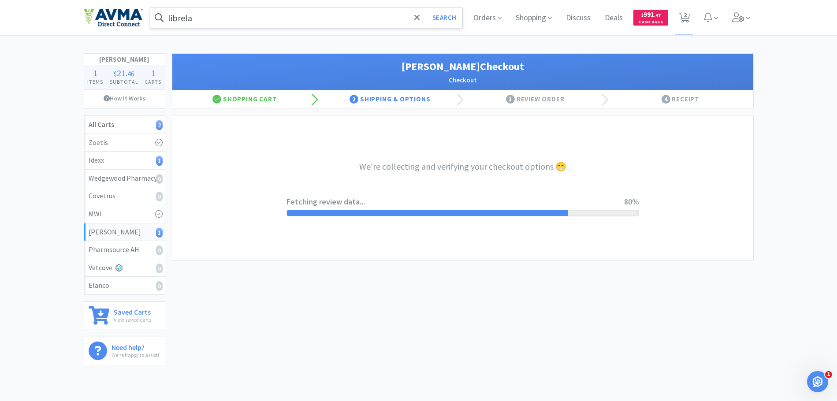
select select "1"
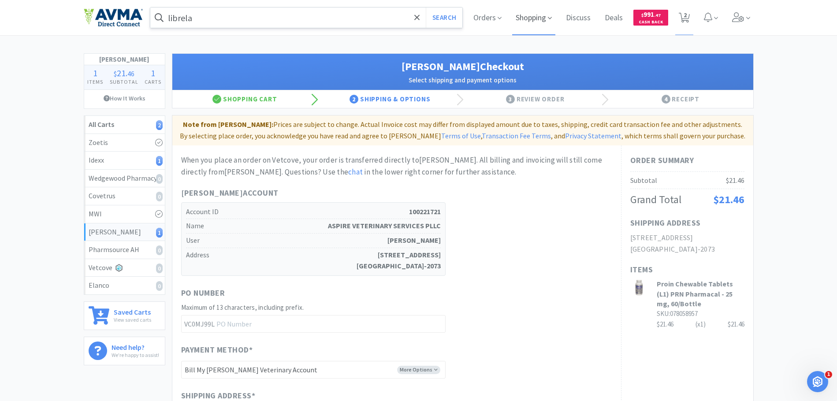
click at [525, 14] on span "Shopping" at bounding box center [533, 17] width 43 height 35
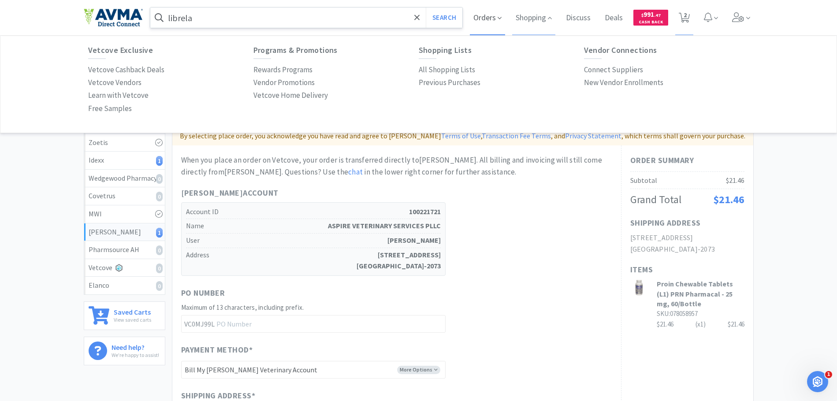
click at [487, 18] on span "Orders" at bounding box center [487, 17] width 35 height 35
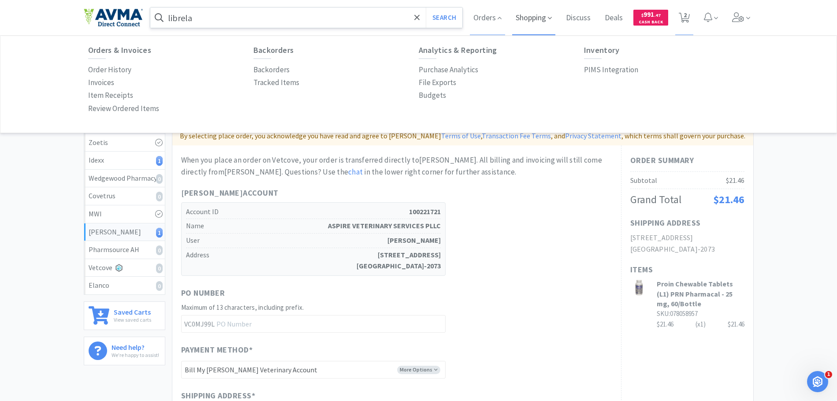
click at [526, 15] on span "Shopping" at bounding box center [533, 17] width 43 height 35
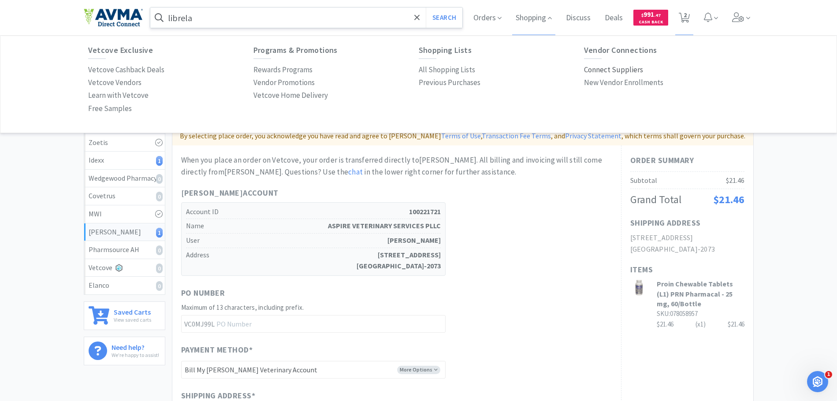
click at [607, 69] on p "Connect Suppliers" at bounding box center [613, 70] width 59 height 12
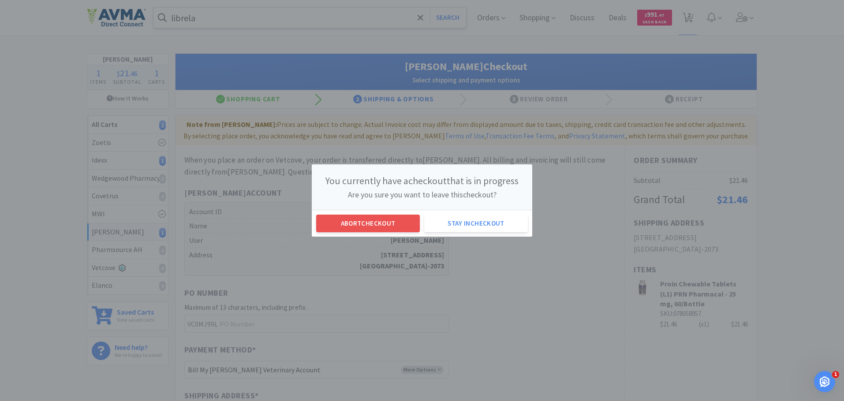
click at [385, 233] on div "Abort checkout Stay in checkout" at bounding box center [422, 223] width 220 height 27
click at [383, 224] on button "Abort checkout" at bounding box center [368, 224] width 104 height 18
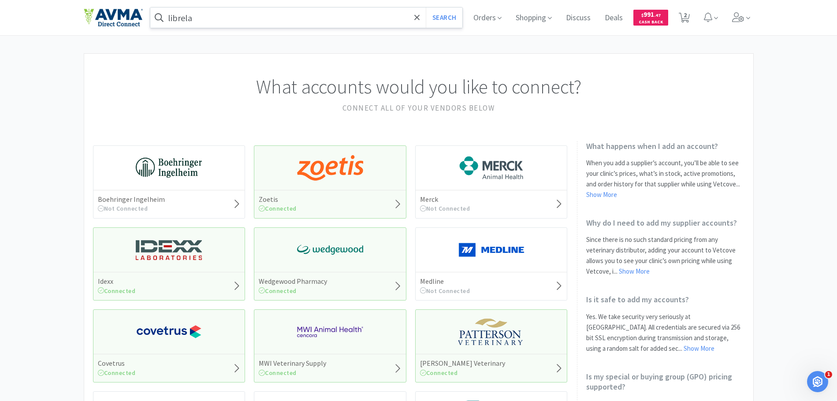
click at [480, 329] on img at bounding box center [492, 332] width 66 height 26
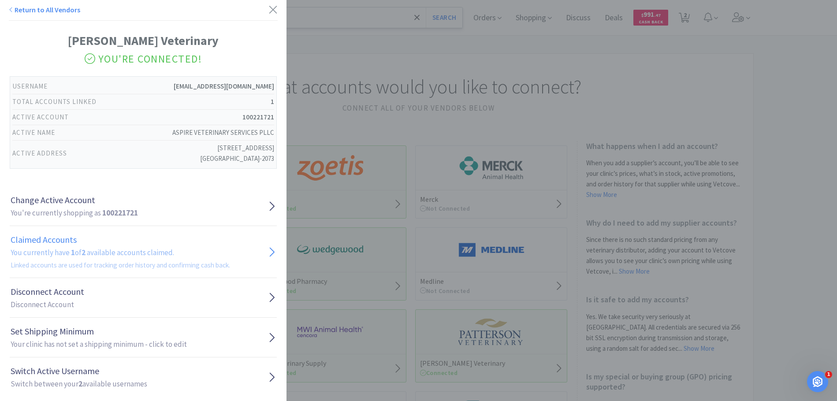
click at [106, 238] on h1 "Claimed Accounts" at bounding box center [121, 240] width 220 height 14
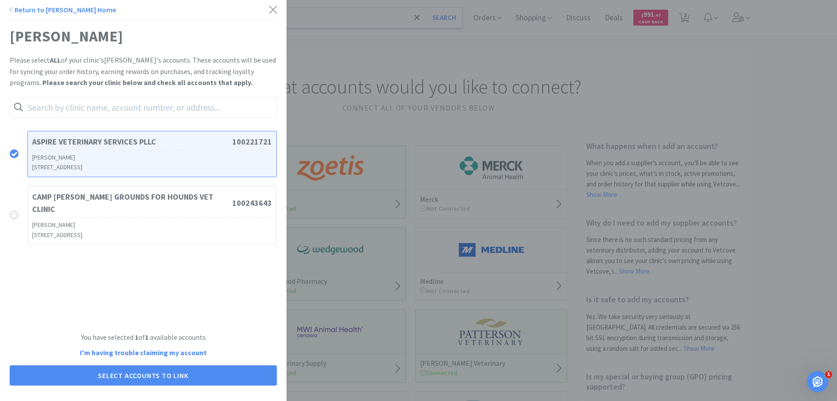
click at [17, 212] on icon at bounding box center [14, 215] width 7 height 7
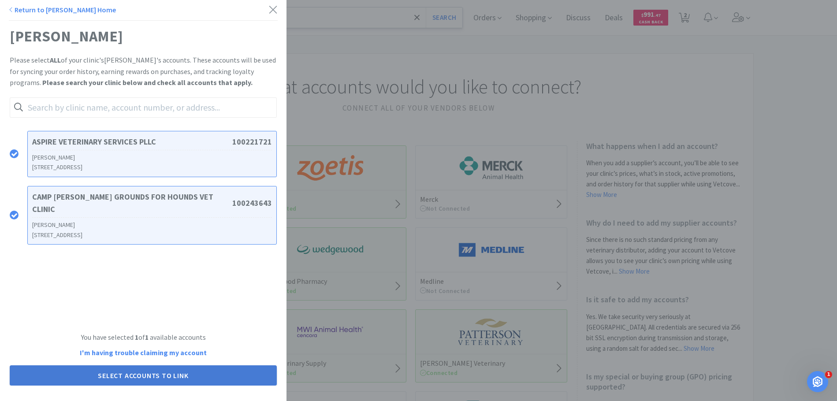
click at [100, 371] on button "Select Accounts to Link" at bounding box center [143, 376] width 267 height 20
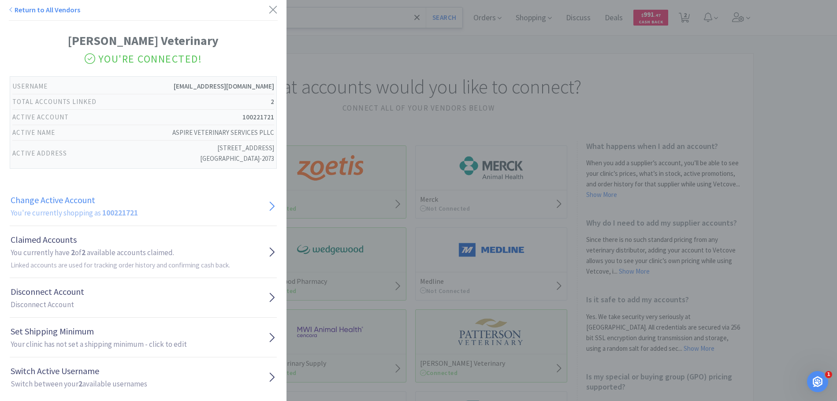
click at [91, 202] on h1 "Change Active Account" at bounding box center [74, 200] width 127 height 14
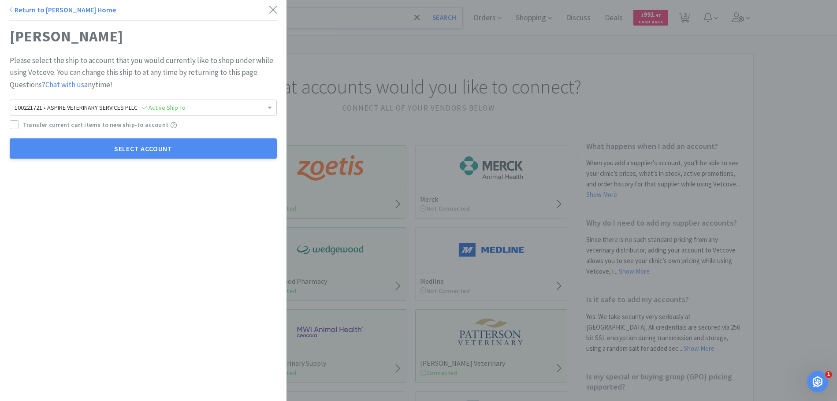
click at [81, 107] on span "100221721 • ASPIRE VETERINARY SERVICES PLLC Active Ship To" at bounding box center [100, 108] width 171 height 8
click at [55, 11] on link "Return to [PERSON_NAME] Home" at bounding box center [62, 9] width 107 height 9
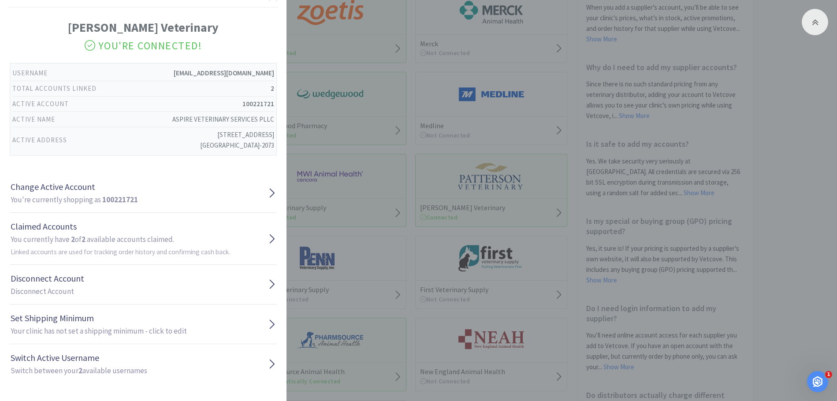
scroll to position [176, 0]
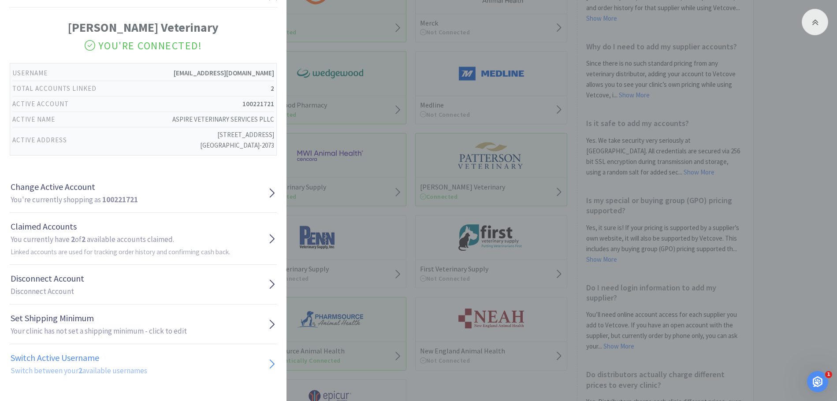
click at [100, 371] on h2 "Switch between your 2 available usernames" at bounding box center [79, 371] width 137 height 12
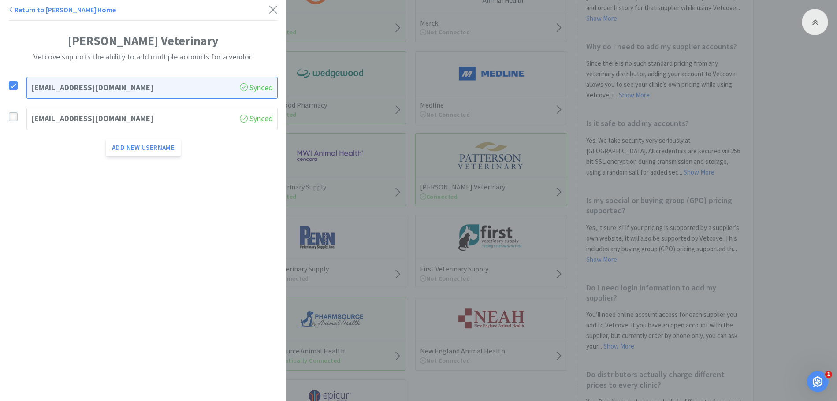
click at [11, 119] on icon at bounding box center [13, 117] width 6 height 6
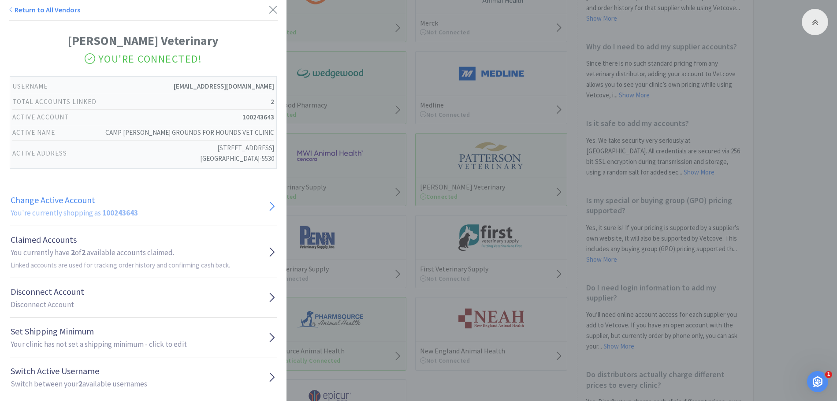
click at [94, 212] on h2 "You're currently shopping as 100243643" at bounding box center [74, 213] width 127 height 12
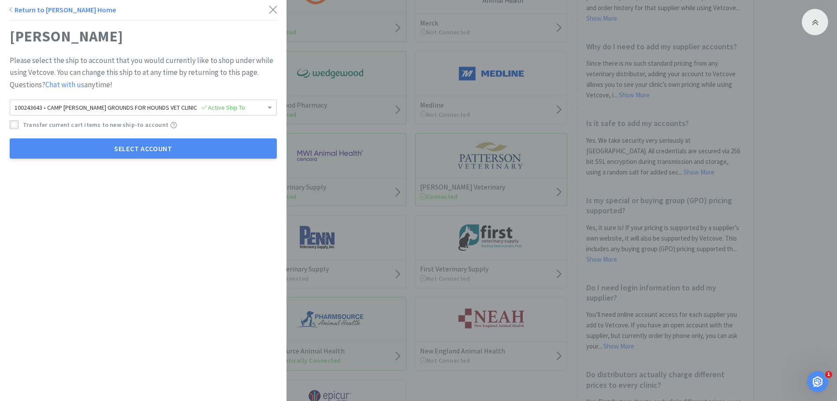
click at [16, 121] on div at bounding box center [14, 124] width 9 height 9
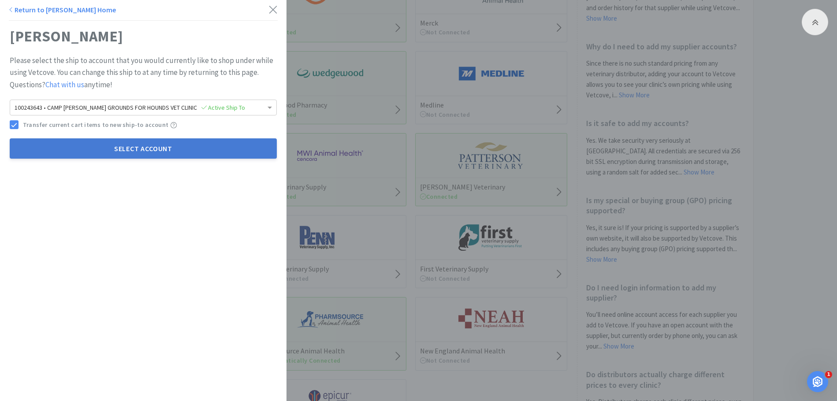
click at [131, 150] on button "Select Account" at bounding box center [143, 148] width 267 height 20
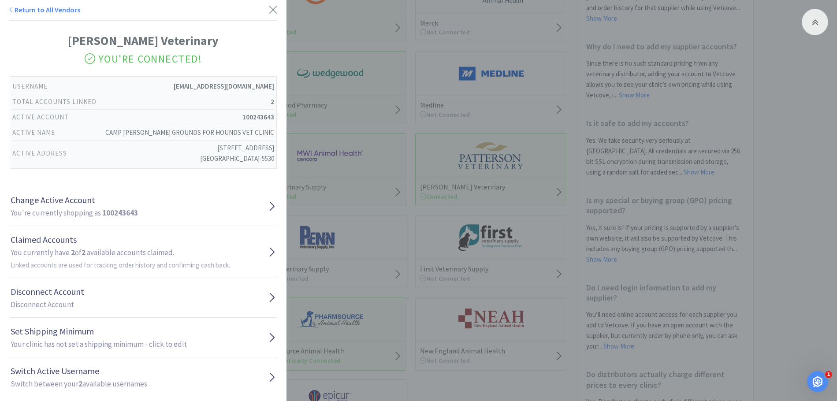
click at [269, 6] on icon at bounding box center [272, 9] width 7 height 7
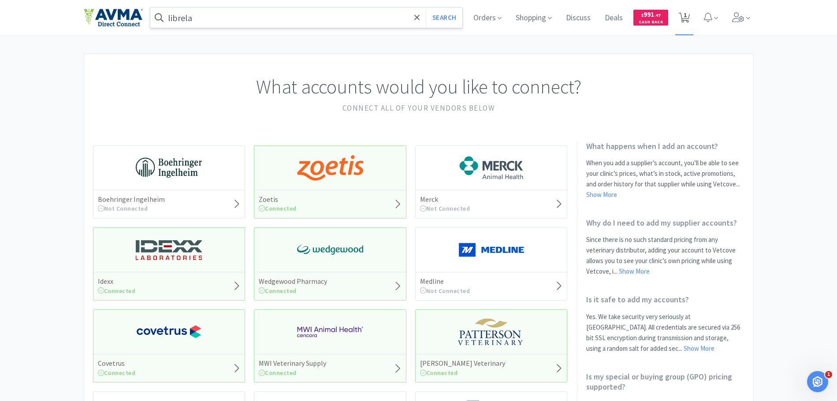
click at [686, 21] on span "1" at bounding box center [685, 14] width 3 height 35
select select "1"
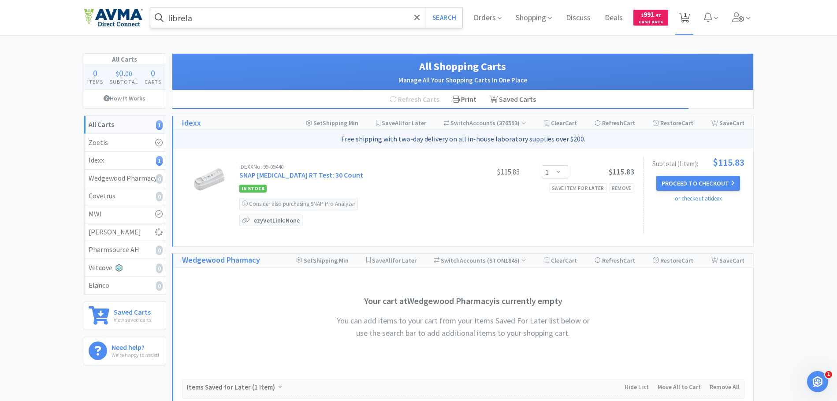
select select "1"
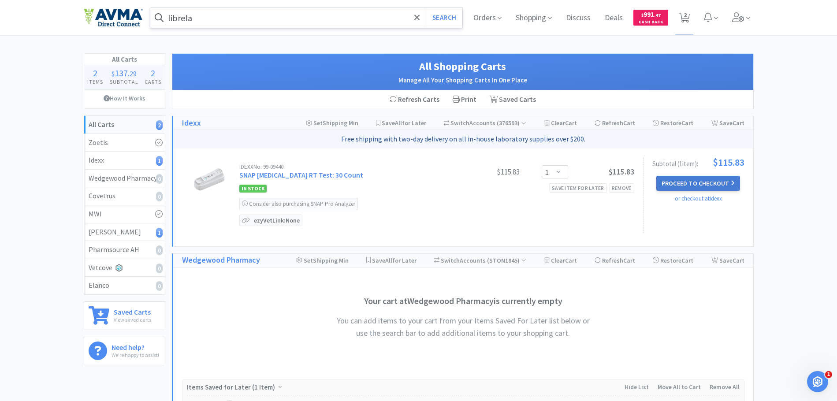
click at [693, 177] on button "Proceed to Checkout" at bounding box center [699, 183] width 84 height 15
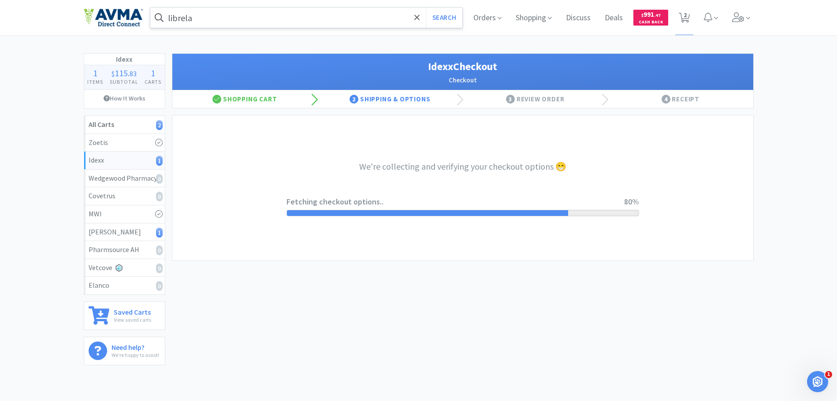
select select "904"
select select "003"
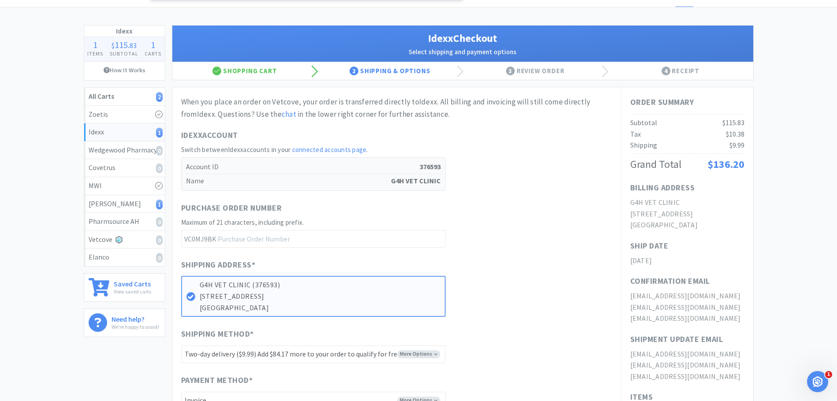
scroll to position [44, 0]
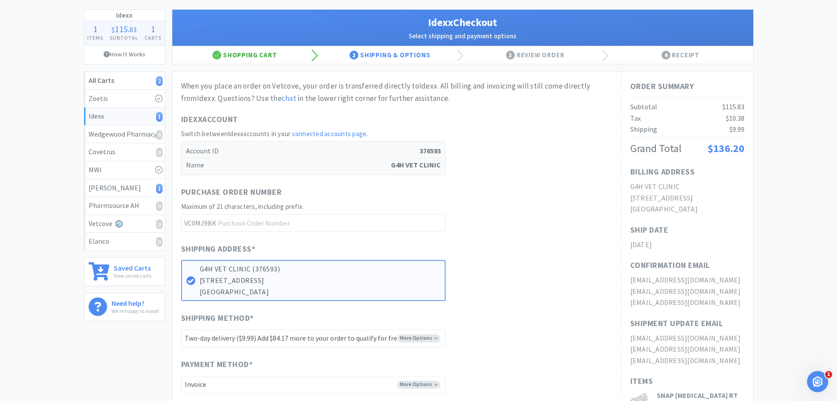
click at [268, 54] on div "Shopping Cart" at bounding box center [245, 55] width 146 height 18
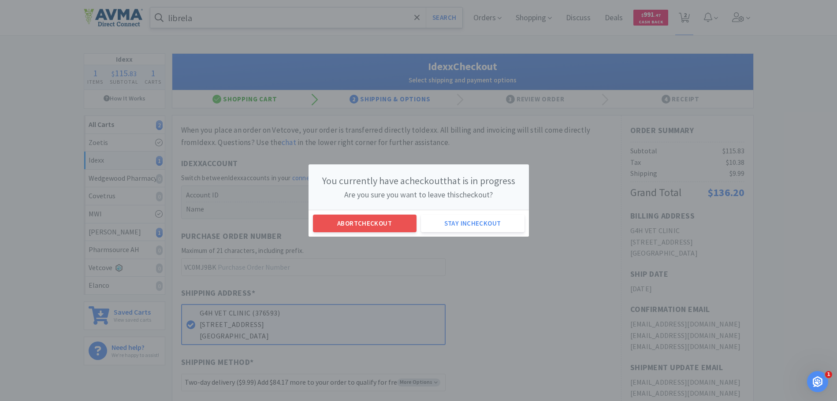
scroll to position [0, 0]
click at [359, 221] on button "Abort checkout" at bounding box center [368, 224] width 104 height 18
select select "1"
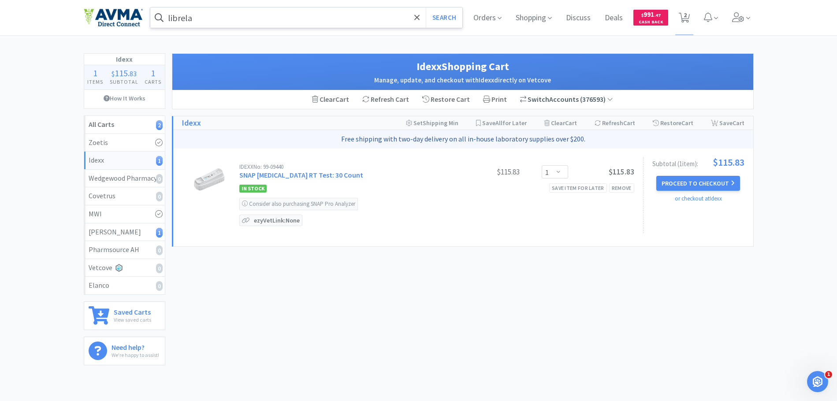
click at [528, 101] on span "Switch" at bounding box center [539, 99] width 22 height 9
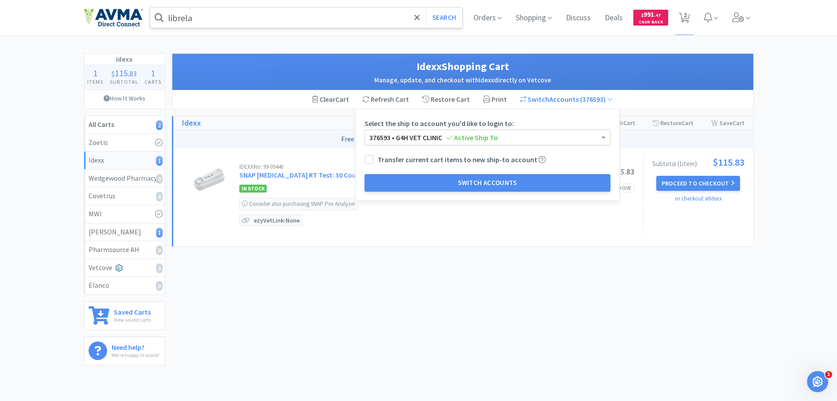
click at [448, 136] on icon at bounding box center [450, 137] width 6 height 7
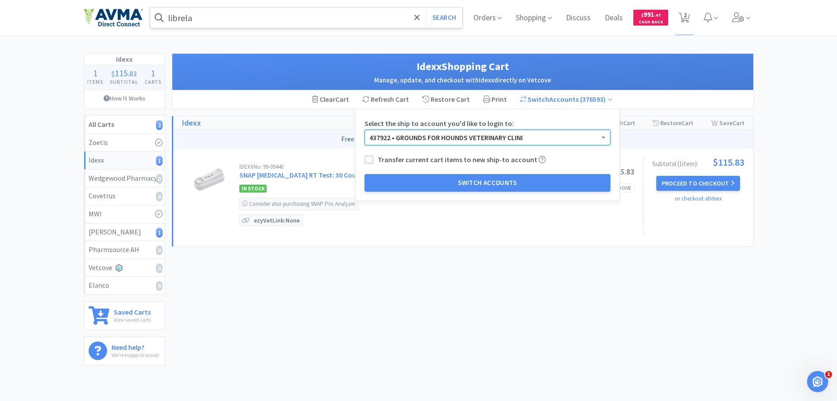
click at [366, 160] on icon at bounding box center [369, 160] width 7 height 7
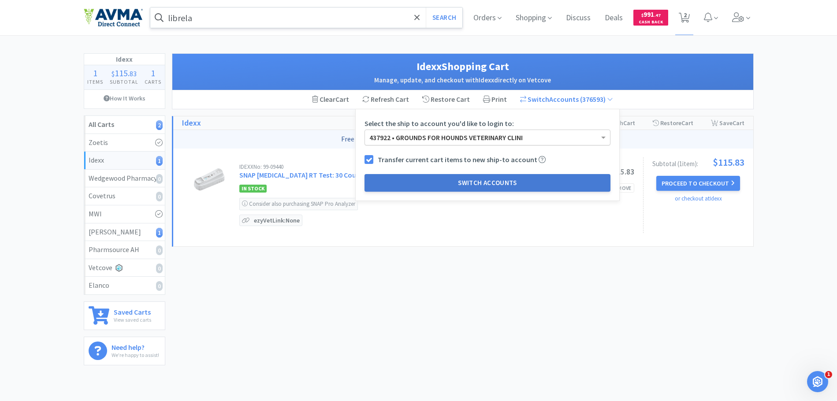
click at [433, 188] on button "Switch Accounts" at bounding box center [488, 183] width 246 height 18
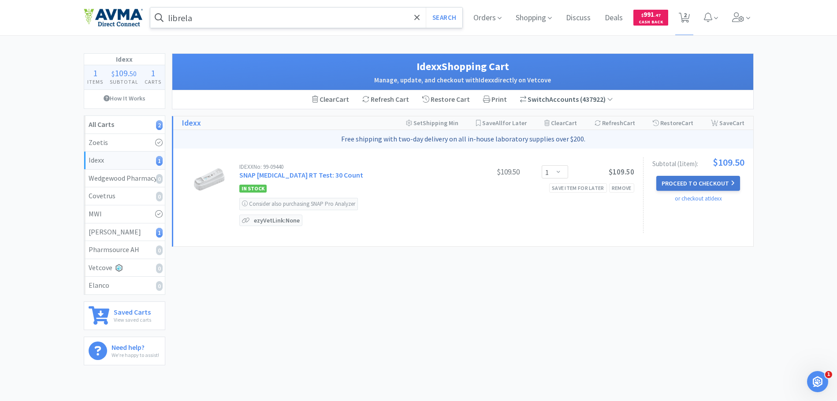
click at [688, 183] on button "Proceed to Checkout" at bounding box center [699, 183] width 84 height 15
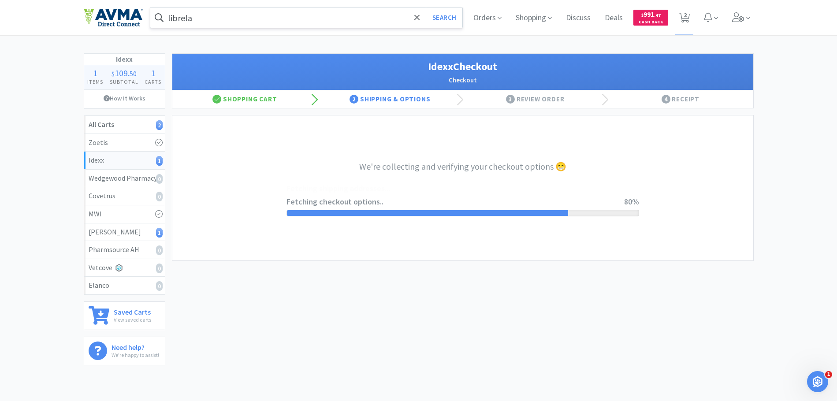
select select "904"
select select "003"
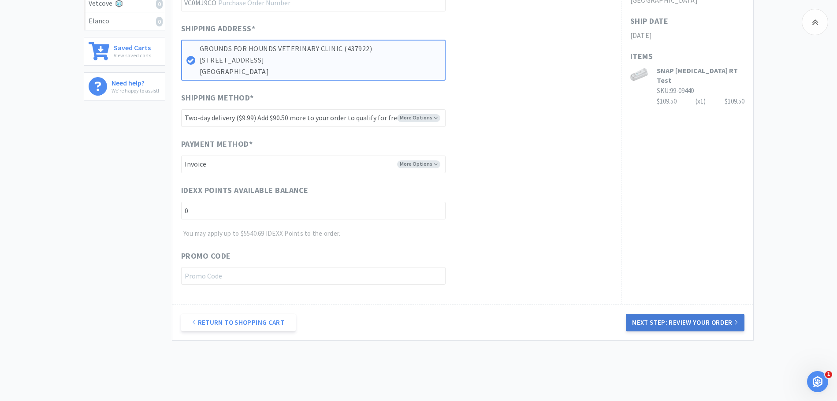
click at [680, 319] on button "Next Step: Review Your Order" at bounding box center [685, 323] width 118 height 18
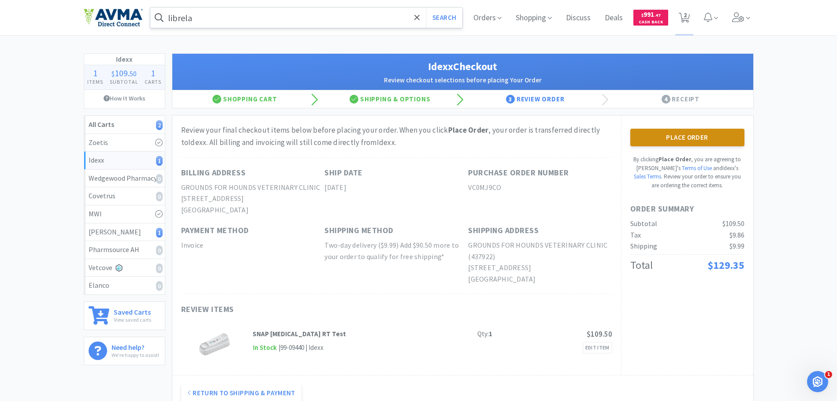
click at [686, 142] on button "Place Order" at bounding box center [688, 138] width 114 height 18
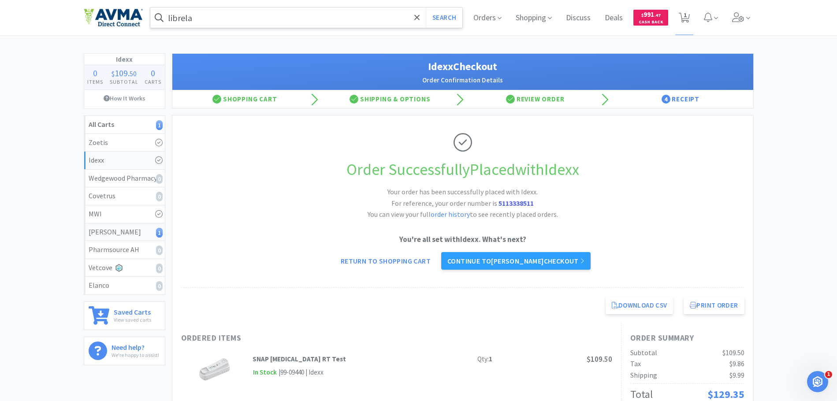
click at [155, 235] on div "[PERSON_NAME] 1" at bounding box center [125, 232] width 72 height 11
select select "1"
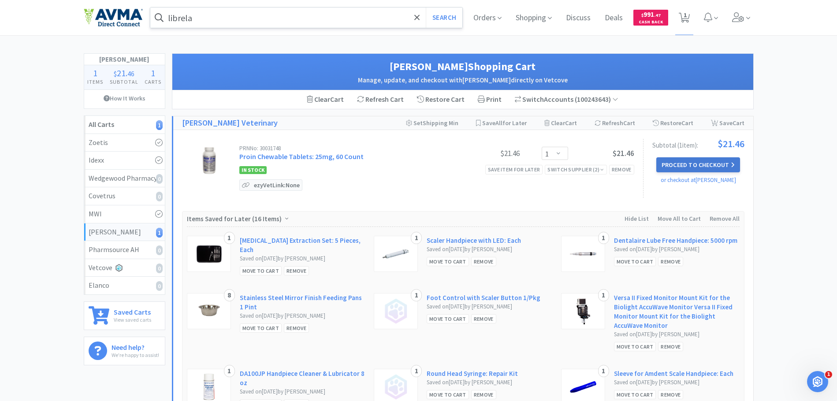
click at [701, 162] on button "Proceed to Checkout" at bounding box center [699, 164] width 84 height 15
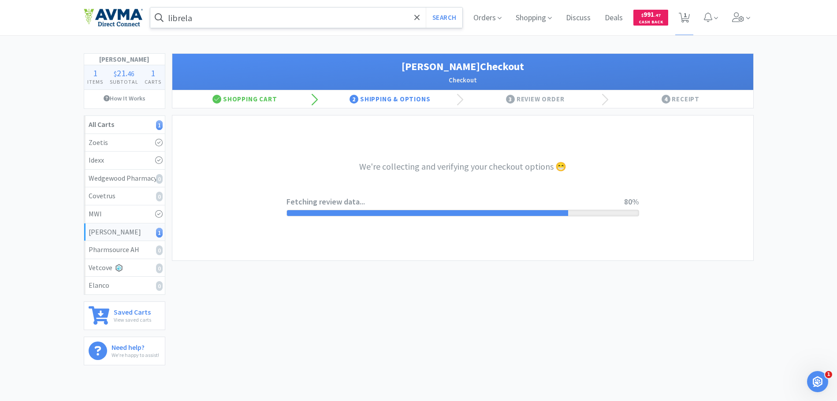
select select "1"
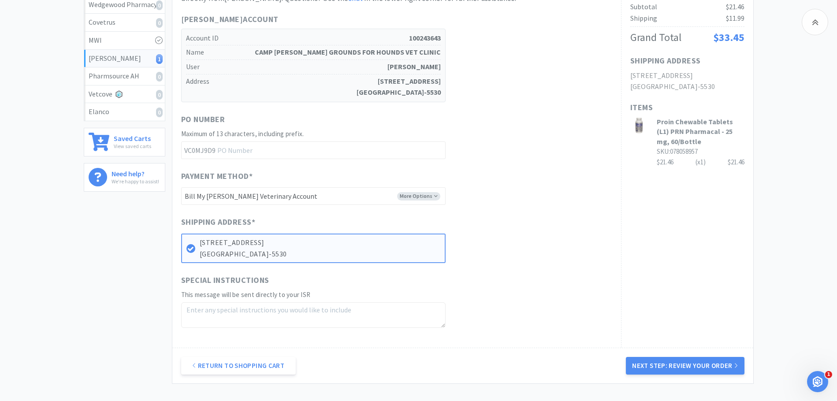
scroll to position [220, 0]
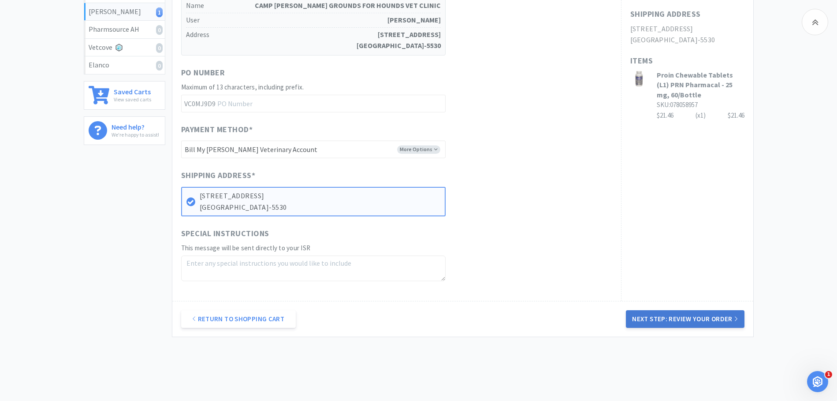
click at [671, 322] on button "Next Step: Review Your Order" at bounding box center [685, 319] width 118 height 18
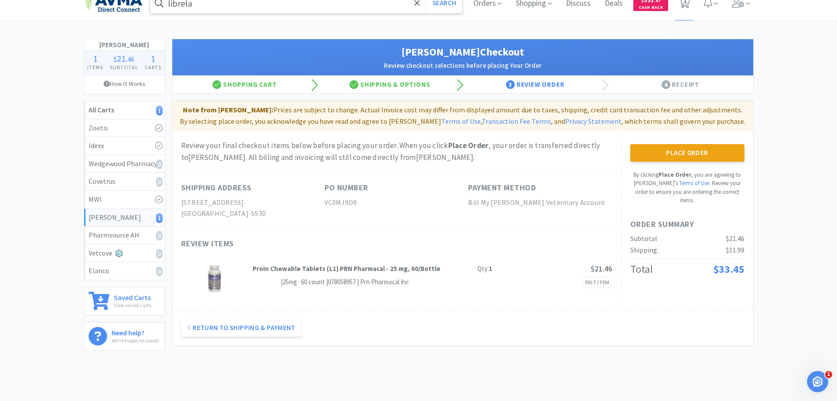
scroll to position [0, 0]
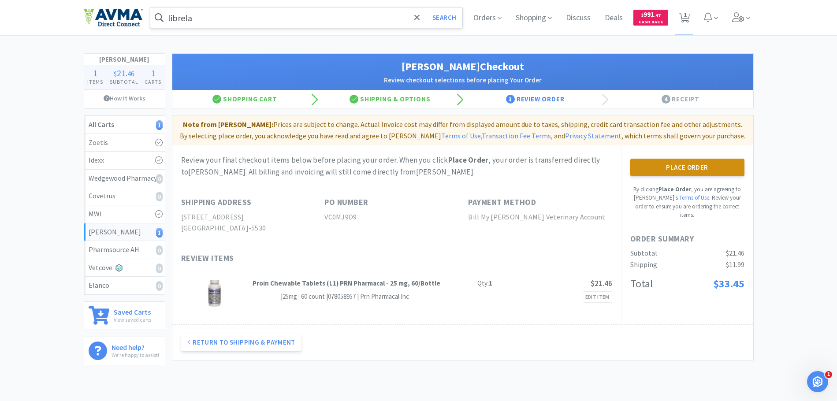
click at [686, 172] on button "Place Order" at bounding box center [688, 168] width 114 height 18
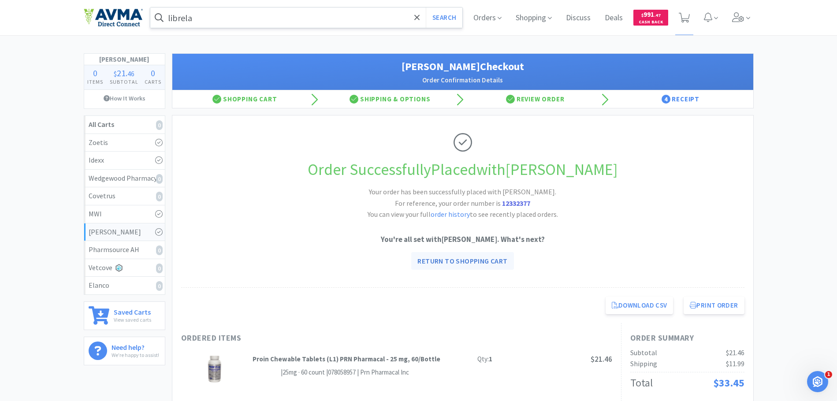
click at [475, 261] on link "Return to Shopping Cart" at bounding box center [462, 261] width 102 height 18
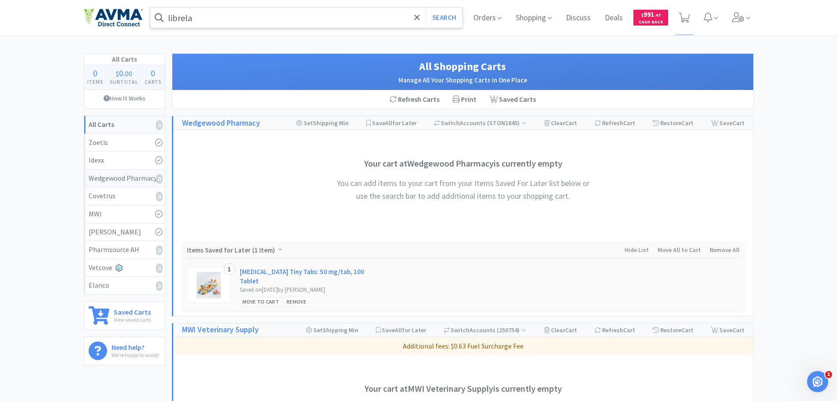
click at [153, 177] on div "Wedgewood Pharmacy 0" at bounding box center [125, 178] width 72 height 11
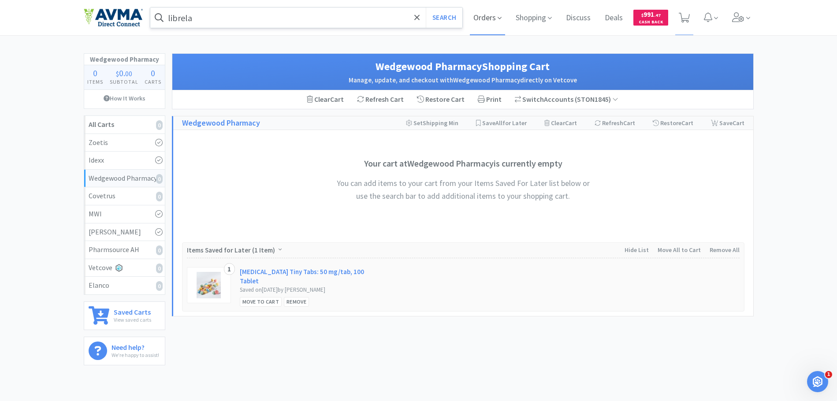
click at [490, 18] on span "Orders" at bounding box center [487, 17] width 35 height 35
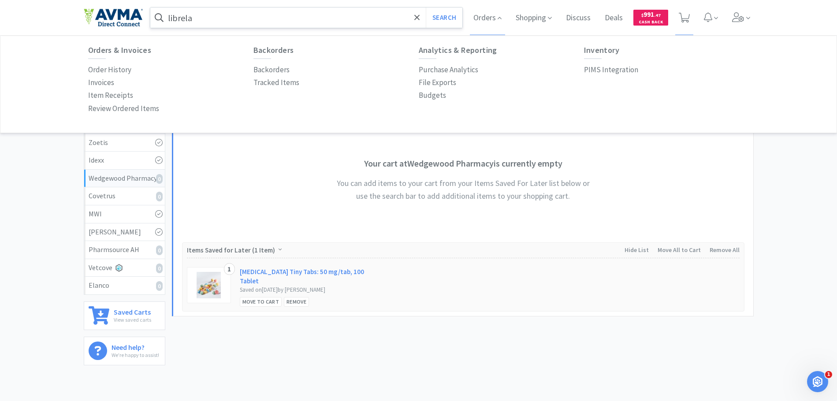
click at [87, 63] on div "Orders & Invoices Order History Invoices Item Receipts Review Ordered Items Bac…" at bounding box center [418, 80] width 679 height 87
click at [92, 67] on p "Order History" at bounding box center [109, 70] width 43 height 12
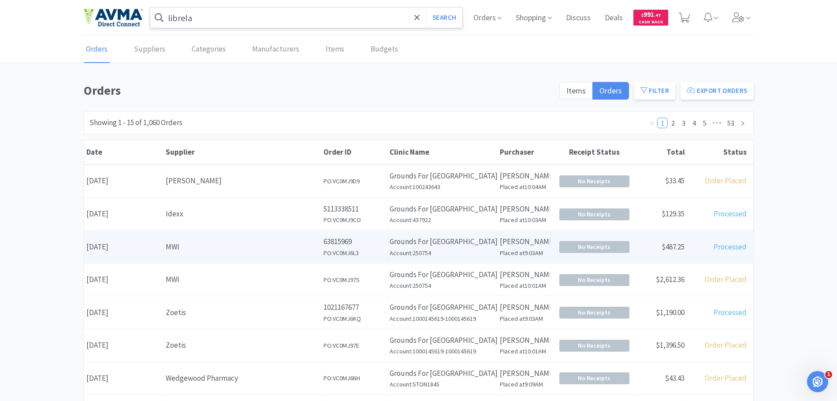
click at [498, 251] on div "Purchaser [PERSON_NAME][GEOGRAPHIC_DATA] at 9:03AM" at bounding box center [524, 247] width 53 height 33
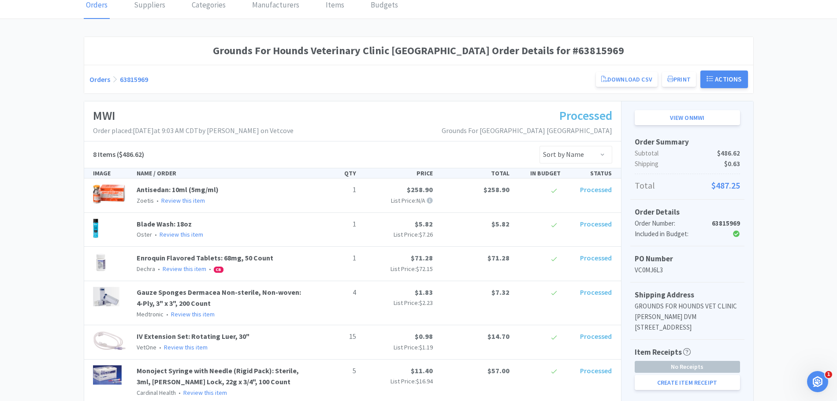
scroll to position [88, 0]
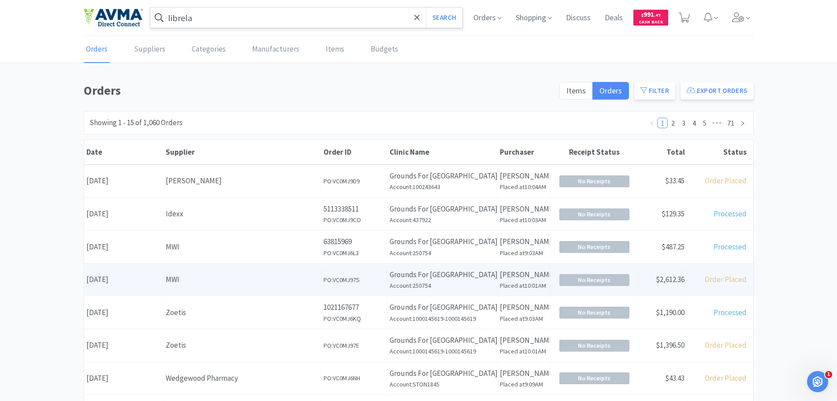
click at [146, 278] on div "Date [DATE]" at bounding box center [123, 280] width 79 height 22
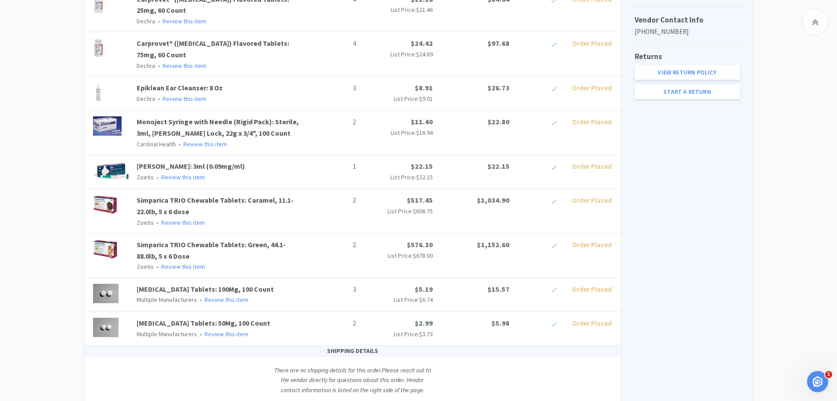
scroll to position [426, 0]
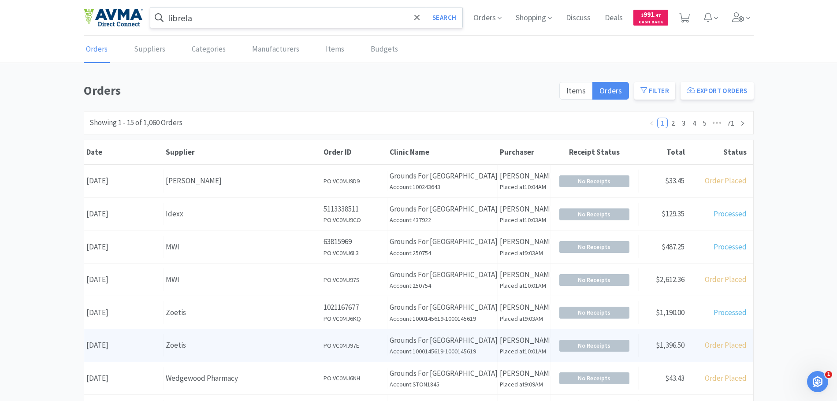
click at [284, 341] on div "Zoetis" at bounding box center [242, 346] width 153 height 12
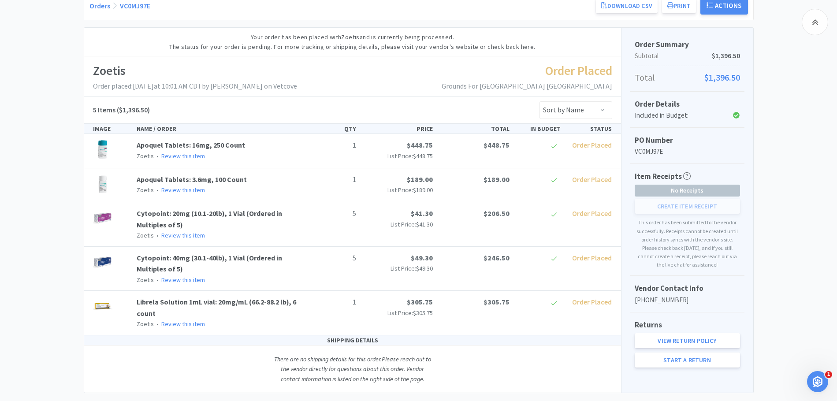
scroll to position [132, 0]
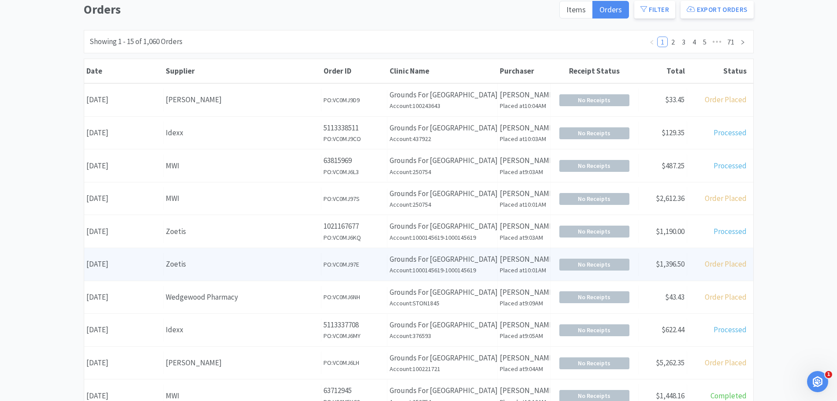
scroll to position [88, 0]
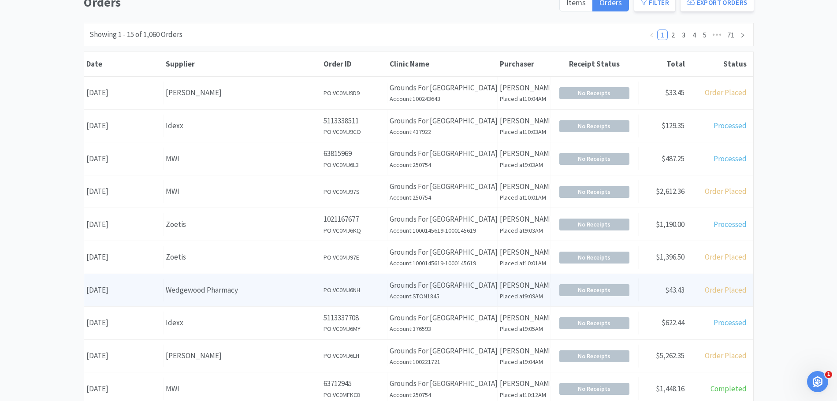
click at [214, 286] on div "Wedgewood Pharmacy" at bounding box center [242, 290] width 153 height 12
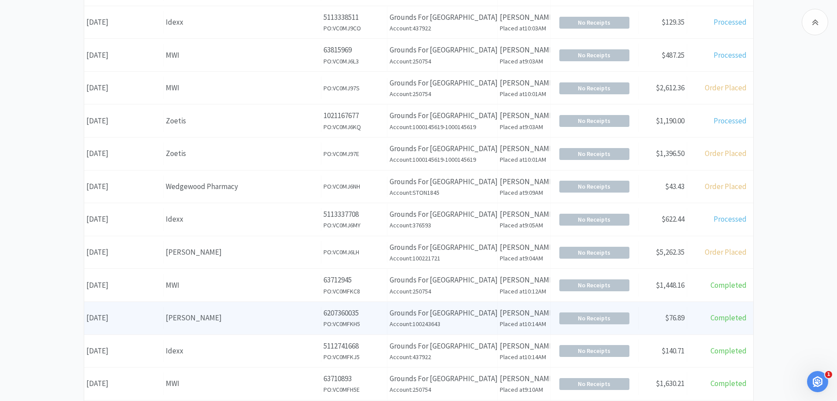
scroll to position [176, 0]
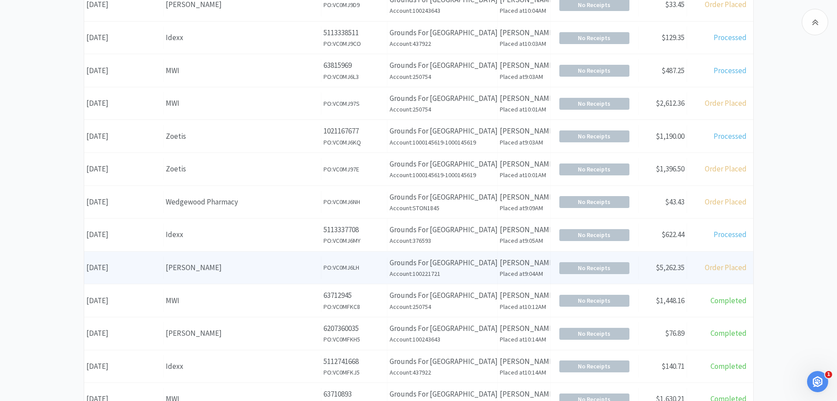
click at [191, 264] on div "[PERSON_NAME]" at bounding box center [242, 268] width 153 height 12
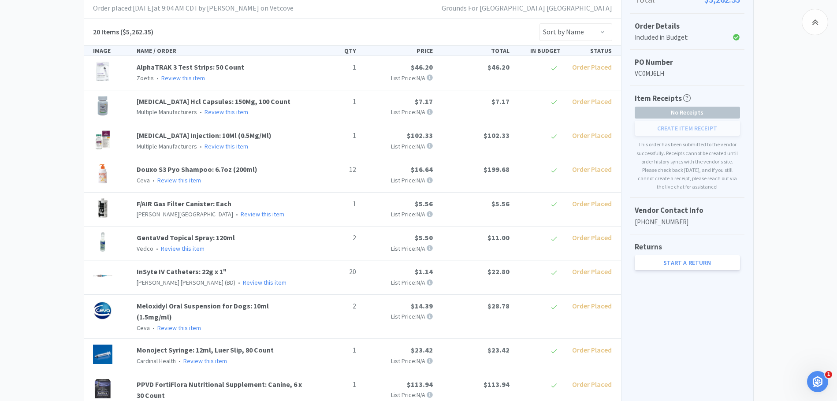
scroll to position [220, 0]
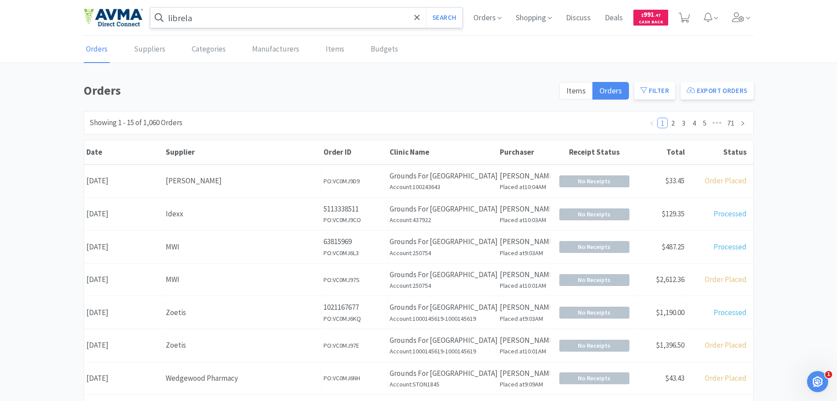
click at [237, 7] on div "librela Search Orders Shopping Discuss Discuss Deals Deals $ 991 . 47 Cash Back" at bounding box center [419, 18] width 670 height 36
click at [238, 19] on input "librela" at bounding box center [306, 17] width 313 height 20
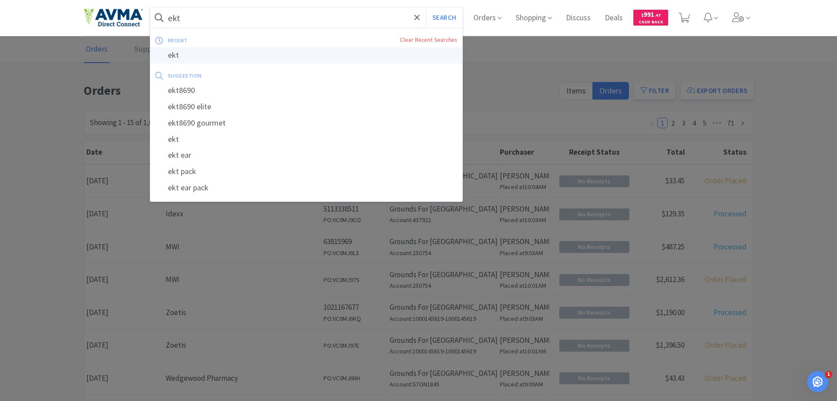
type input "ekt"
click at [248, 55] on div "ekt" at bounding box center [306, 55] width 313 height 16
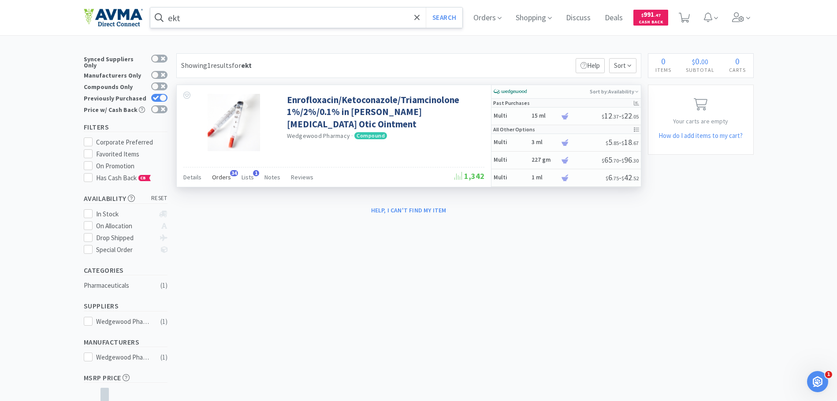
click at [212, 176] on span "Orders" at bounding box center [221, 177] width 19 height 8
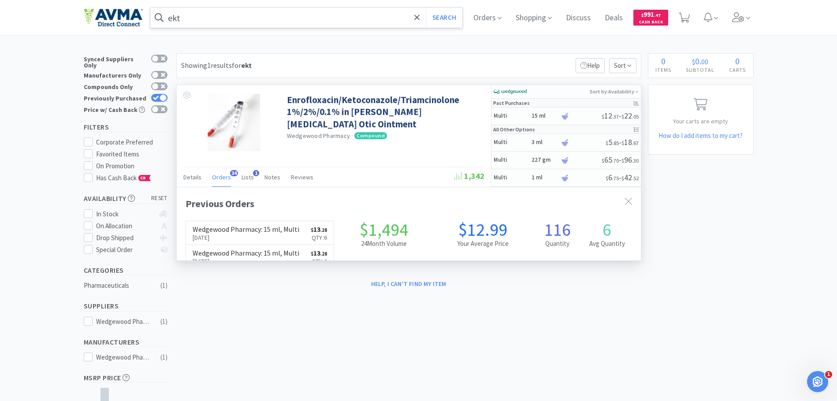
scroll to position [236, 464]
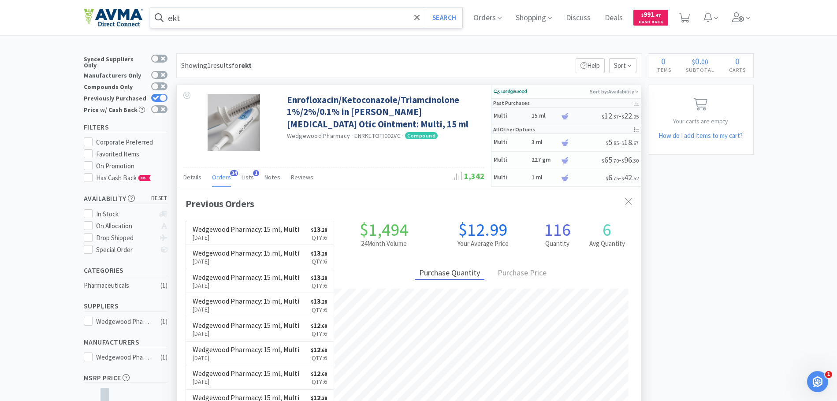
click at [547, 118] on h6 "15 ml" at bounding box center [545, 115] width 26 height 7
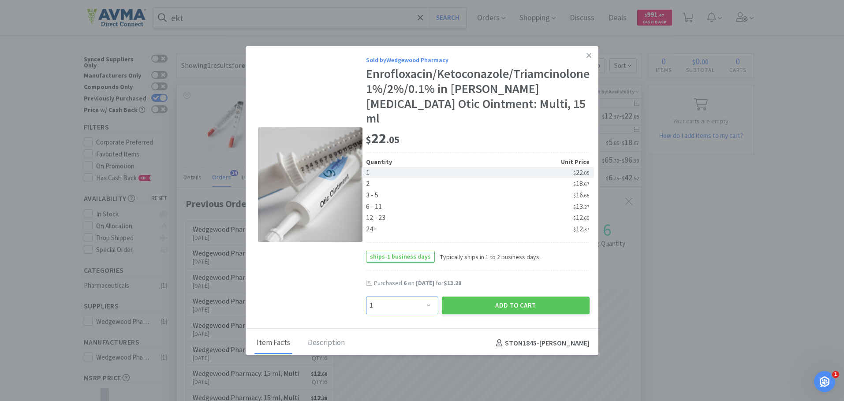
click at [424, 297] on select "Enter Quantity 1 2 3 4 5 6 7 8 9 10 11 12 13 14 15 16 17 18 19 20 Enter Quantity" at bounding box center [402, 306] width 72 height 18
select select "6"
click at [366, 297] on select "Enter Quantity 1 2 3 4 5 6 7 8 9 10 11 12 13 14 15 16 17 18 19 20 Enter Quantity" at bounding box center [402, 306] width 72 height 18
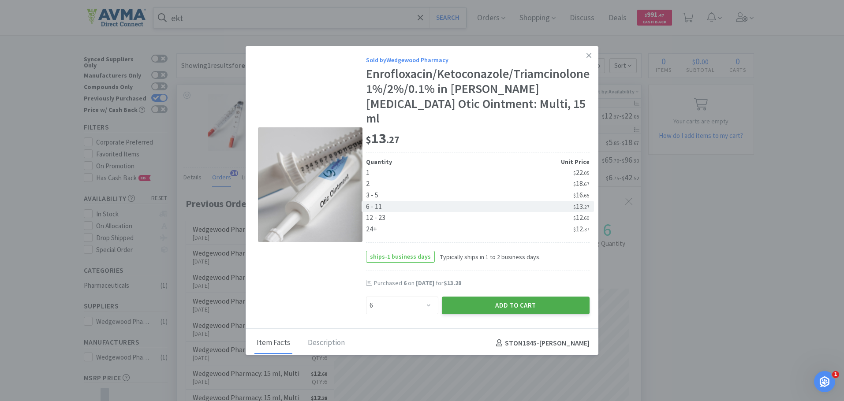
click at [527, 297] on button "Add to Cart" at bounding box center [516, 306] width 148 height 18
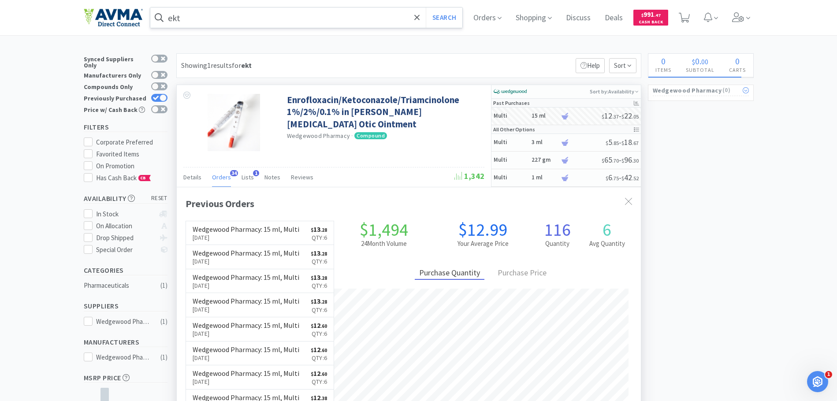
click at [748, 90] on icon at bounding box center [746, 90] width 6 height 6
click at [747, 91] on icon at bounding box center [746, 90] width 6 height 6
select select "6"
click at [692, 11] on span "1" at bounding box center [685, 17] width 18 height 35
select select "6"
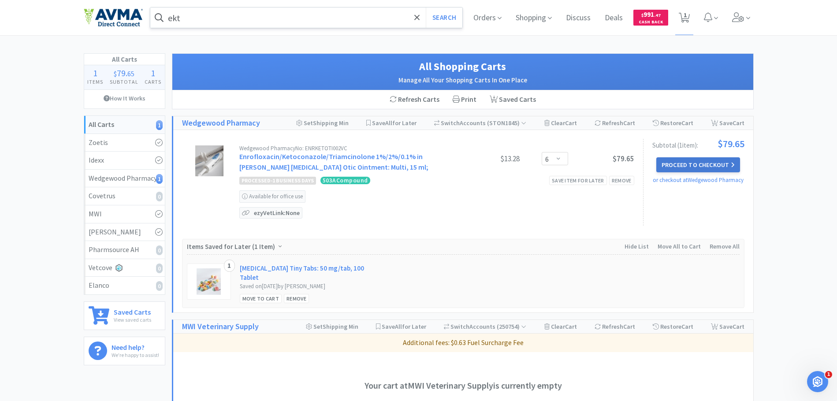
click at [712, 168] on button "Proceed to Checkout" at bounding box center [699, 164] width 84 height 15
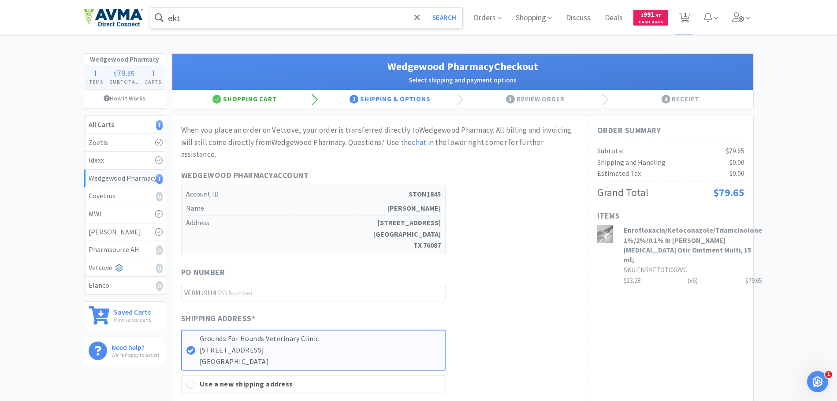
click at [252, 102] on div "Shopping Cart" at bounding box center [245, 99] width 146 height 18
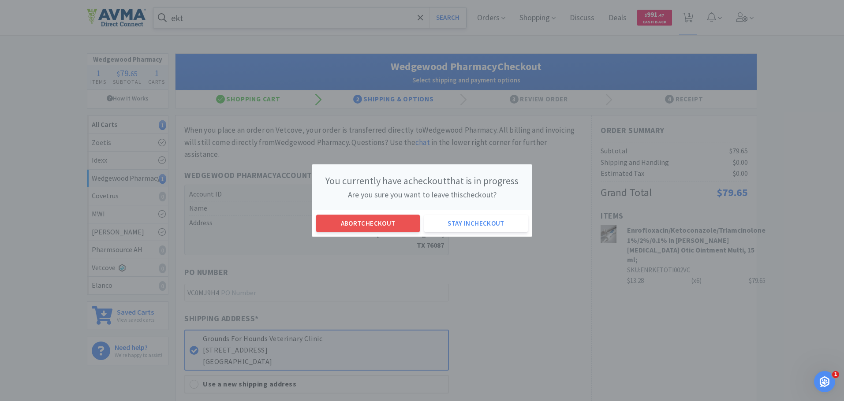
drag, startPoint x: 401, startPoint y: 233, endPoint x: 401, endPoint y: 224, distance: 8.8
click at [401, 233] on div "Abort checkout Stay in checkout" at bounding box center [422, 223] width 220 height 27
click at [405, 218] on button "Abort checkout" at bounding box center [368, 224] width 104 height 18
select select "6"
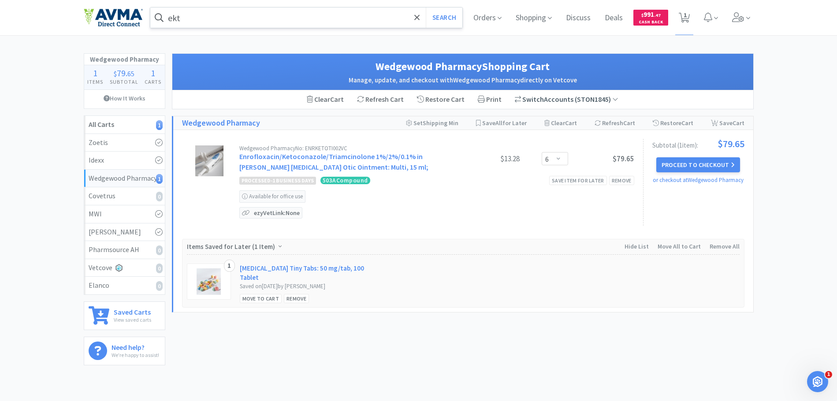
click at [538, 95] on span "Switch" at bounding box center [534, 99] width 22 height 9
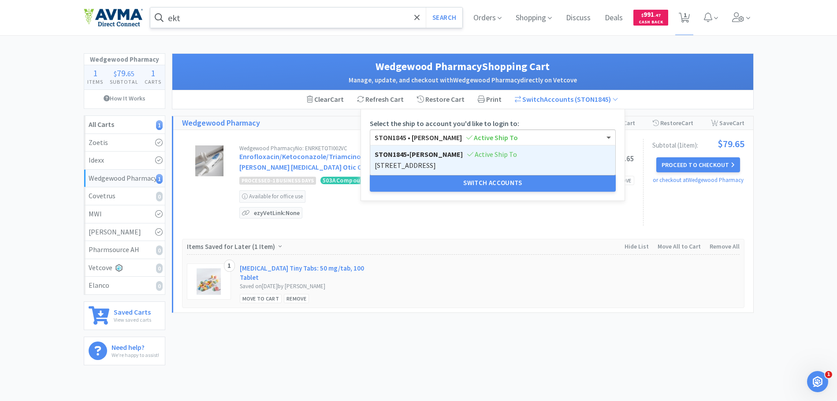
click at [472, 135] on span "Active Ship To" at bounding box center [493, 137] width 52 height 9
drag, startPoint x: 461, startPoint y: 137, endPoint x: 477, endPoint y: 128, distance: 18.2
click at [467, 137] on icon at bounding box center [470, 137] width 6 height 7
click at [537, 19] on span "Shopping" at bounding box center [533, 17] width 43 height 35
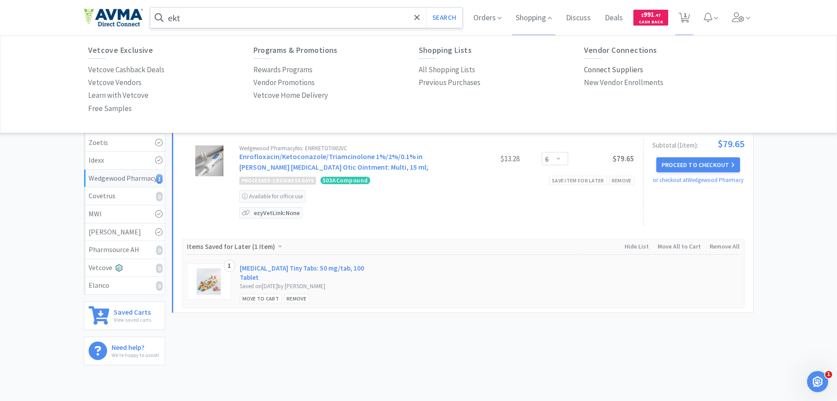
click at [608, 71] on p "Connect Suppliers" at bounding box center [613, 70] width 59 height 12
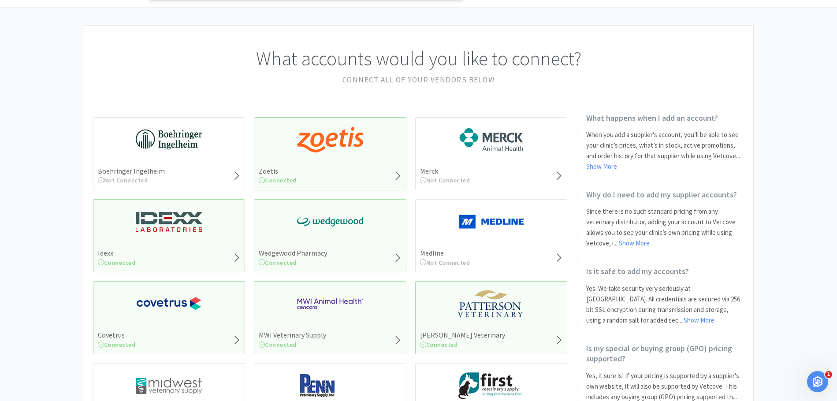
scroll to position [44, 0]
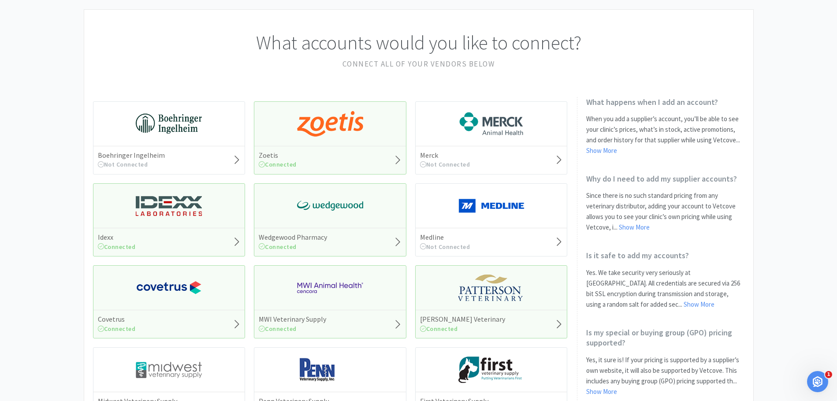
click at [360, 202] on img at bounding box center [330, 206] width 66 height 26
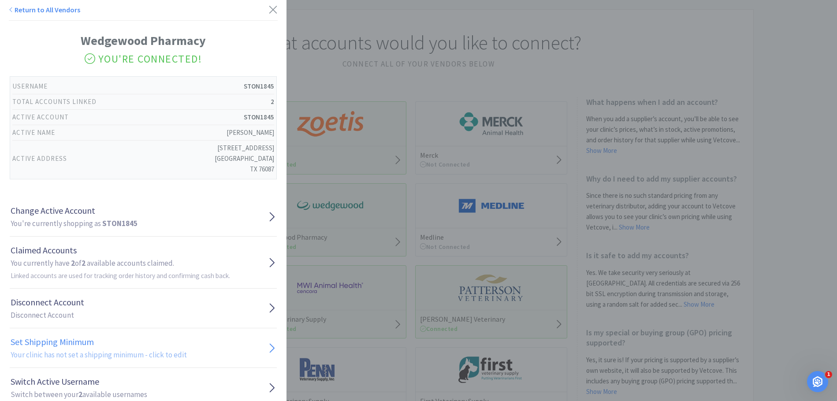
scroll to position [24, 0]
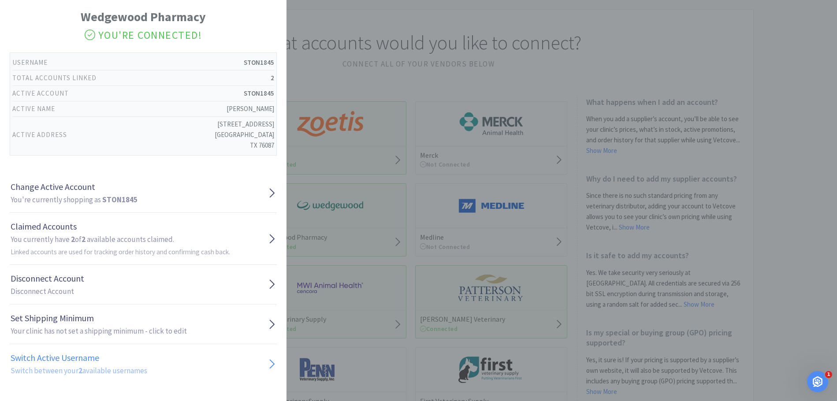
click at [68, 357] on h1 "Switch Active Username" at bounding box center [79, 358] width 137 height 14
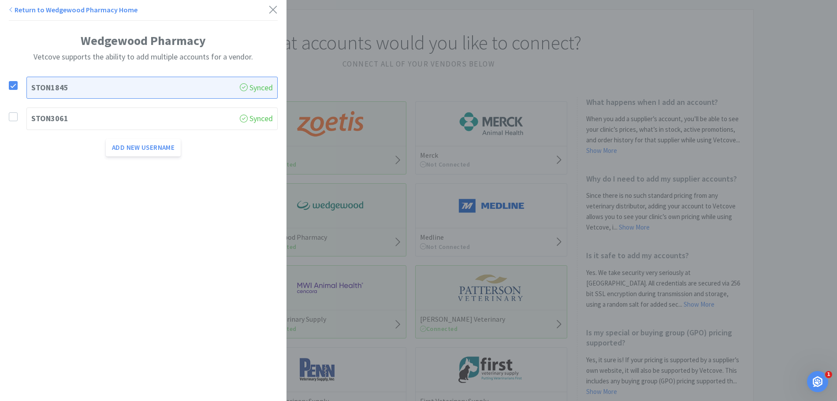
click at [18, 116] on label at bounding box center [18, 116] width 18 height 9
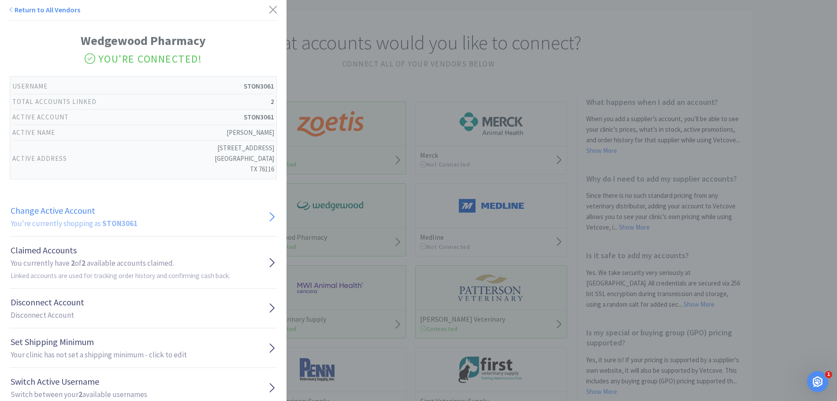
click at [164, 225] on link "Change Active Account You're currently shopping as STON3061" at bounding box center [143, 217] width 267 height 40
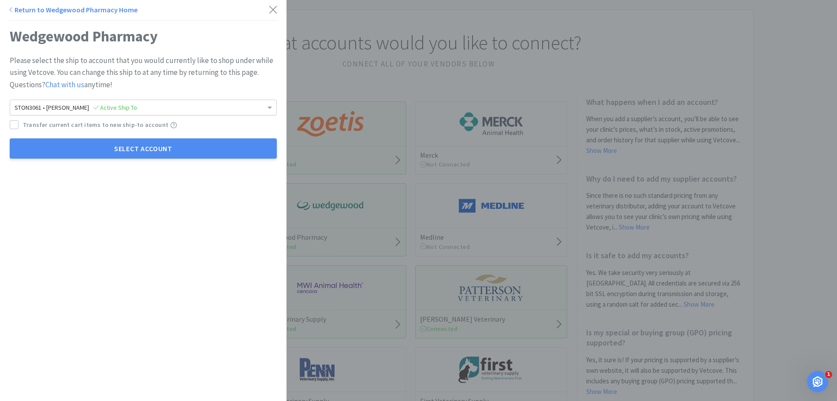
click at [67, 111] on span "STON3061 • [PERSON_NAME] Active Ship To" at bounding box center [76, 108] width 123 height 8
click at [15, 130] on label "Transfer current cart items to new ship-to account" at bounding box center [89, 125] width 159 height 10
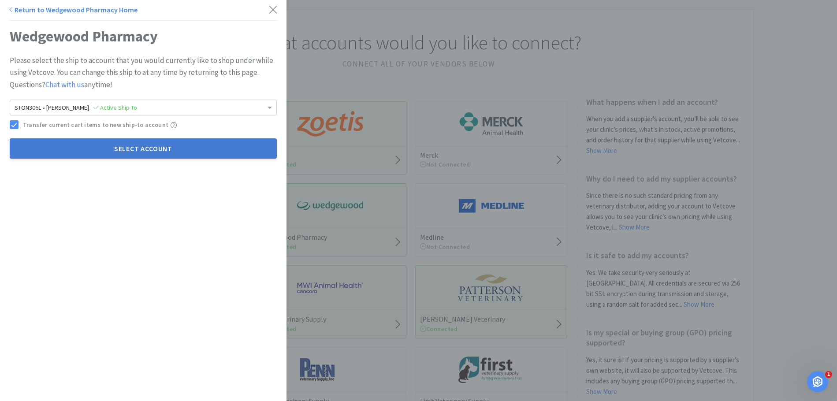
click at [78, 149] on button "Select Account" at bounding box center [143, 148] width 267 height 20
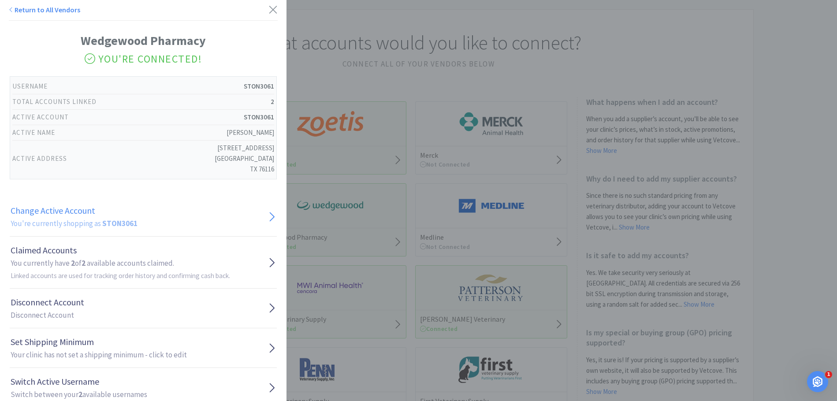
click at [123, 216] on h1 "Change Active Account" at bounding box center [74, 211] width 127 height 14
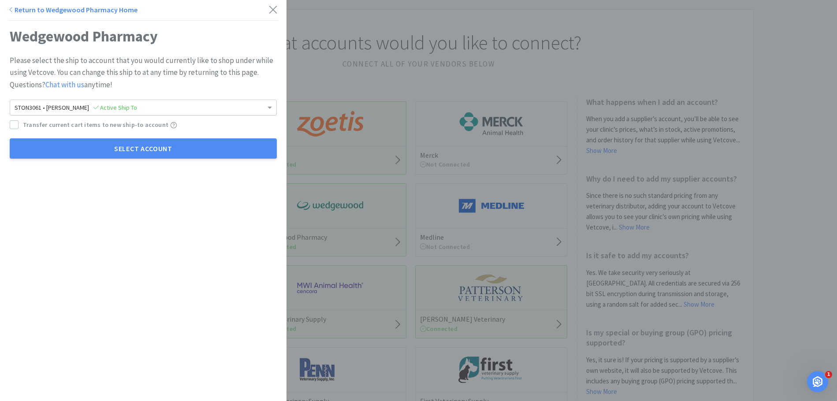
click at [79, 112] on div "STON3061 • [PERSON_NAME] Active Ship To" at bounding box center [143, 107] width 266 height 15
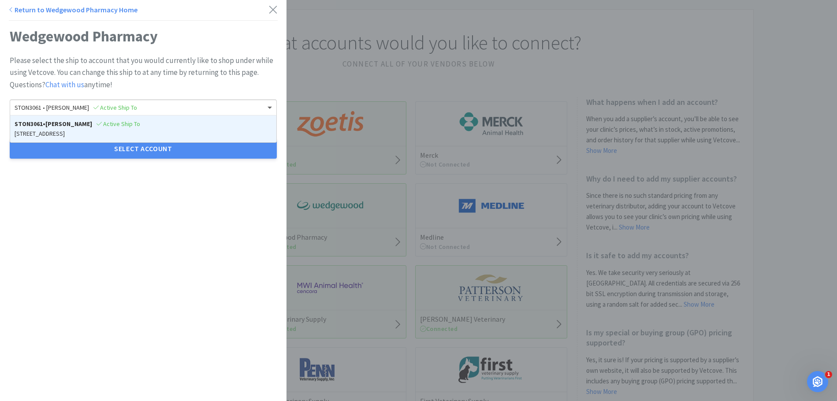
click at [213, 78] on p "Please select the ship to account that you would currently like to shop under w…" at bounding box center [143, 73] width 267 height 36
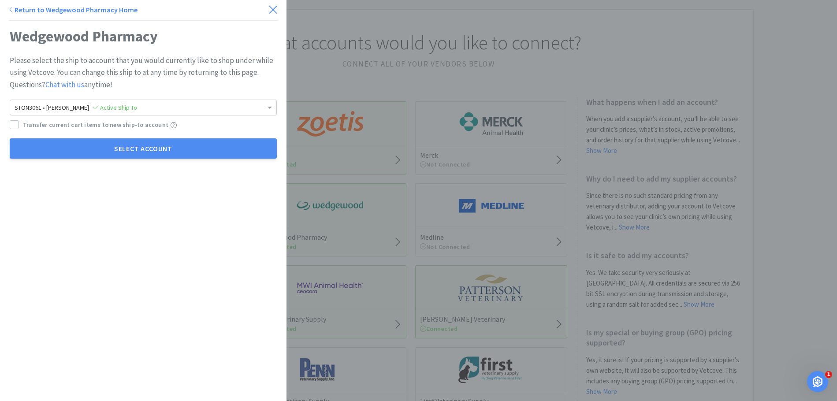
click at [262, 5] on div "Return to Wedgewood Pharmacy Home" at bounding box center [143, 12] width 269 height 16
click at [269, 10] on icon at bounding box center [273, 10] width 9 height 12
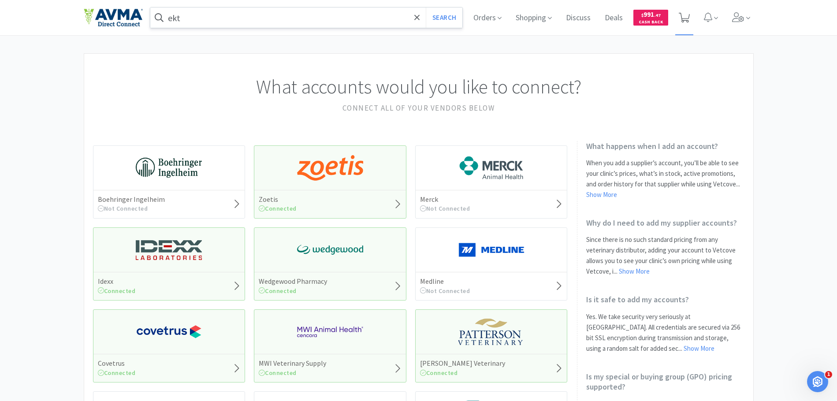
click at [685, 12] on span at bounding box center [684, 17] width 11 height 12
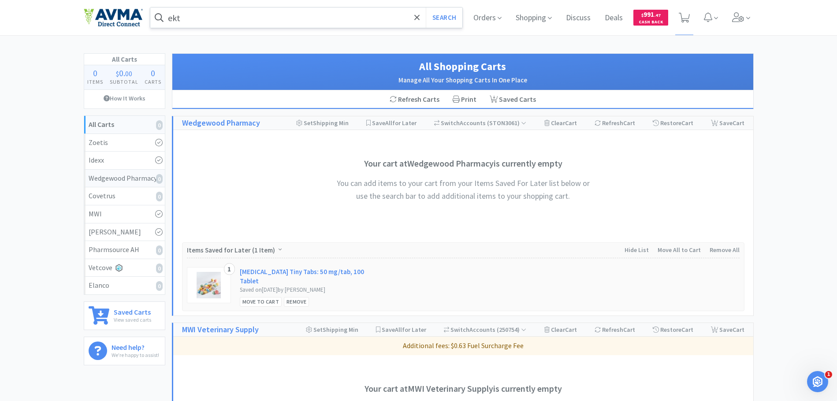
click at [132, 181] on div "Wedgewood Pharmacy 0" at bounding box center [125, 178] width 72 height 11
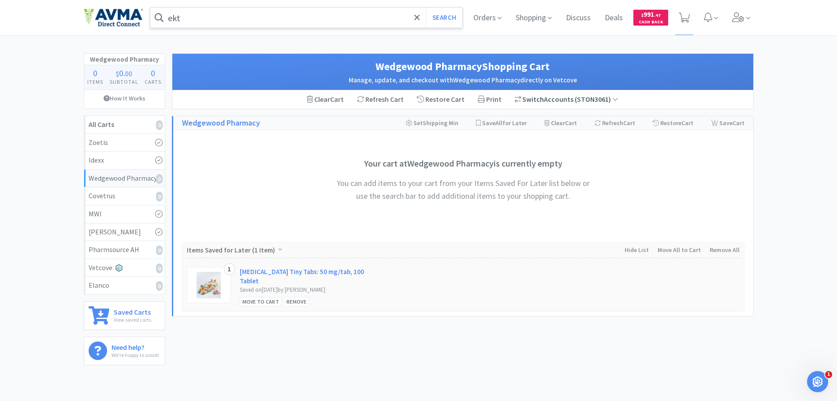
click at [544, 100] on div "Switch Accounts ( STON3061 )" at bounding box center [567, 99] width 104 height 11
click at [444, 95] on div "Restore Cart" at bounding box center [441, 99] width 61 height 19
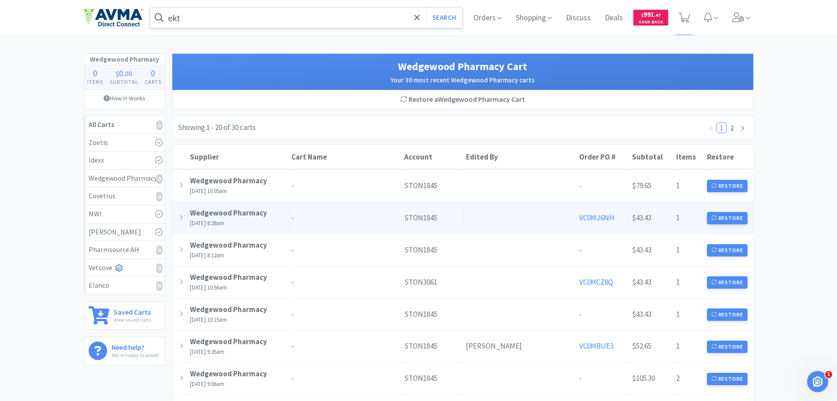
click at [266, 218] on div "Supplier Wedgewood Pharmacy [DATE] 8:28am" at bounding box center [239, 218] width 102 height 32
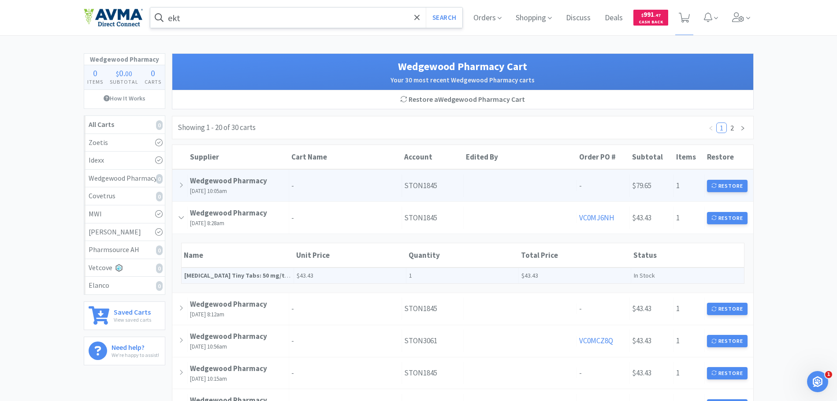
click at [268, 189] on p "[DATE] 10:05am" at bounding box center [238, 191] width 97 height 9
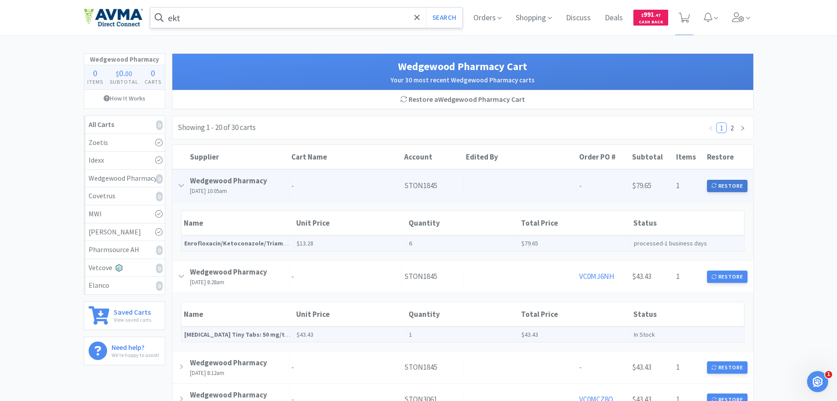
click at [737, 188] on button "Restore" at bounding box center [727, 186] width 41 height 12
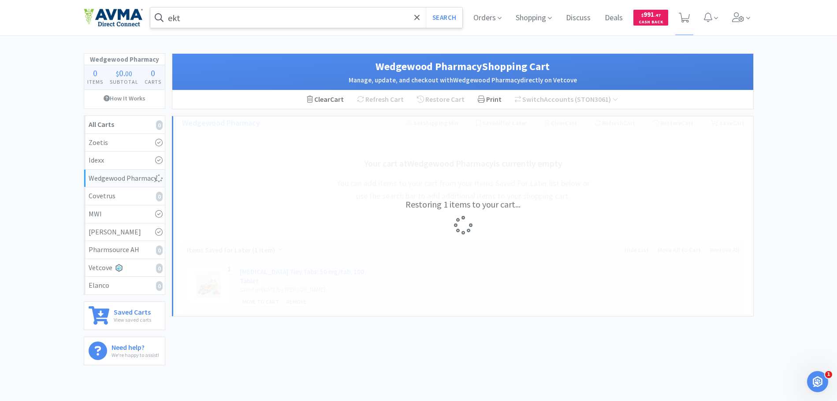
select select "6"
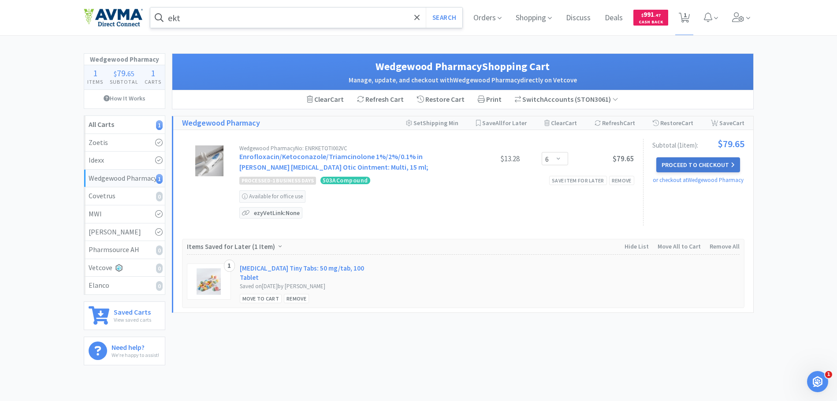
click at [695, 158] on button "Proceed to Checkout" at bounding box center [699, 164] width 84 height 15
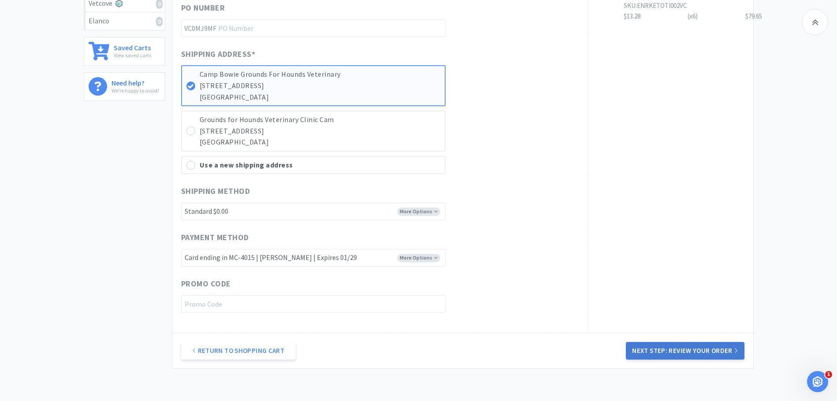
click at [650, 356] on button "Next Step: Review Your Order" at bounding box center [685, 351] width 118 height 18
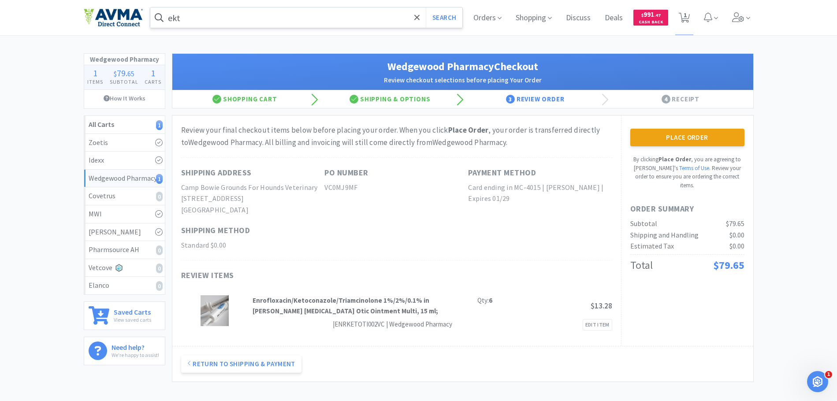
click at [655, 145] on button "Place Order" at bounding box center [688, 138] width 114 height 18
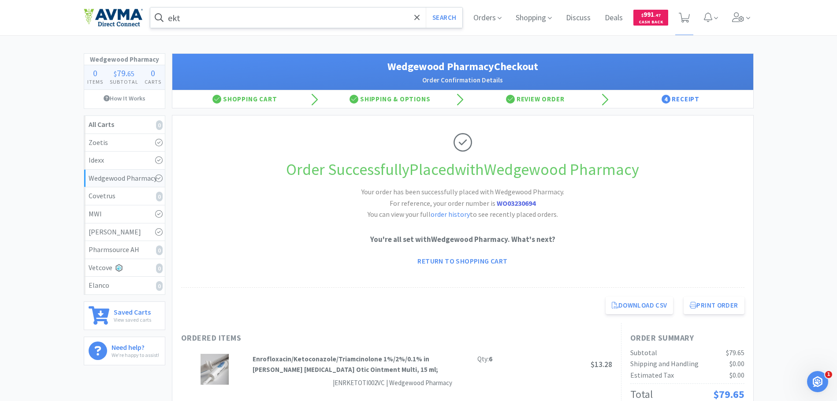
click at [129, 75] on span "65" at bounding box center [130, 73] width 7 height 9
